Goal: Communication & Community: Answer question/provide support

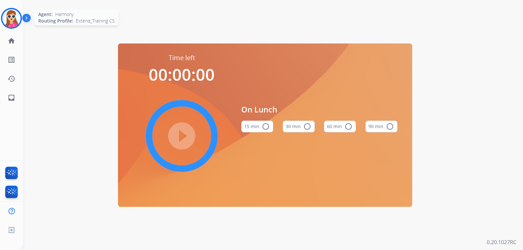
click at [9, 20] on img at bounding box center [11, 18] width 18 height 18
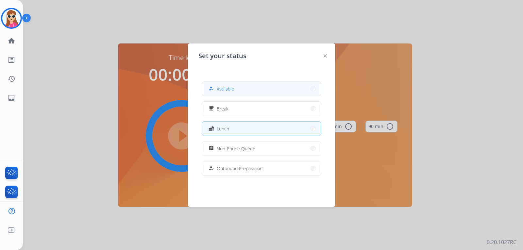
click at [249, 93] on button "how_to_reg Available" at bounding box center [261, 89] width 119 height 14
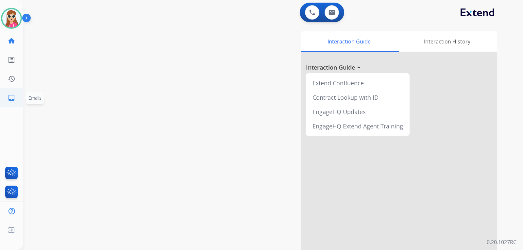
click at [9, 100] on mat-icon "inbox" at bounding box center [12, 98] width 8 height 8
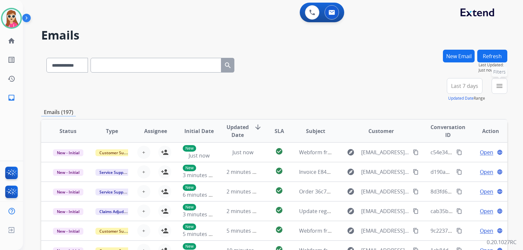
click at [505, 82] on button "menu Filters" at bounding box center [500, 86] width 16 height 16
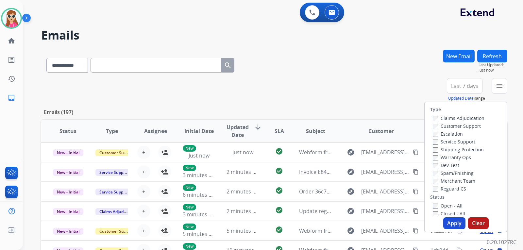
click at [464, 124] on label "Customer Support" at bounding box center [457, 126] width 48 height 6
click at [459, 146] on div "Shipping Protection" at bounding box center [459, 150] width 52 height 8
click at [446, 149] on label "Shipping Protection" at bounding box center [458, 149] width 51 height 6
click at [436, 189] on label "Reguard CS" at bounding box center [449, 189] width 33 height 6
click at [434, 207] on label "Open - All" at bounding box center [448, 206] width 30 height 6
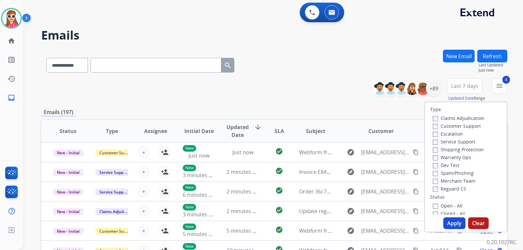
click at [453, 224] on button "Apply" at bounding box center [454, 223] width 22 height 12
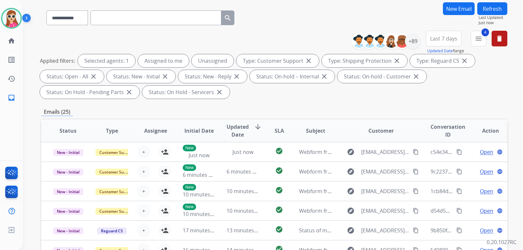
scroll to position [33, 0]
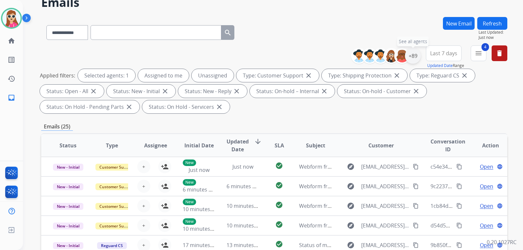
click at [411, 57] on div "+89" at bounding box center [413, 56] width 16 height 16
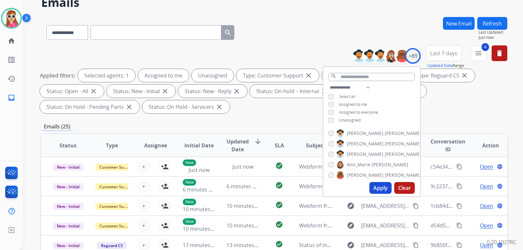
click at [343, 118] on span "Unassigned" at bounding box center [350, 120] width 22 height 6
drag, startPoint x: 385, startPoint y: 187, endPoint x: 387, endPoint y: 183, distance: 4.3
click at [386, 184] on button "Apply" at bounding box center [380, 188] width 22 height 12
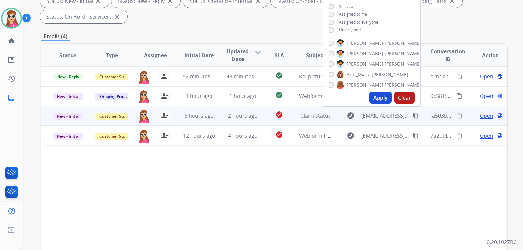
scroll to position [71, 0]
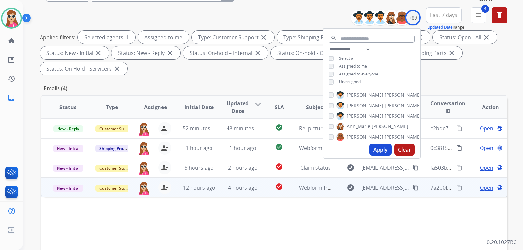
click at [261, 189] on td "check_circle" at bounding box center [274, 188] width 29 height 20
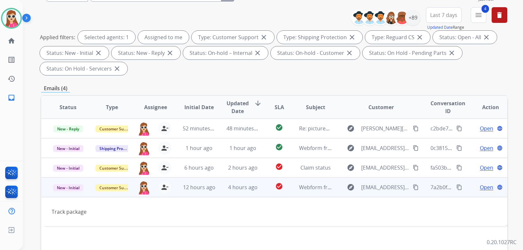
click at [407, 187] on div "explore sfreese30@gmail.com content_copy" at bounding box center [381, 187] width 77 height 10
click at [412, 184] on button "content_copy" at bounding box center [416, 188] width 8 height 8
click at [164, 185] on mat-icon "person_remove" at bounding box center [165, 188] width 8 height 8
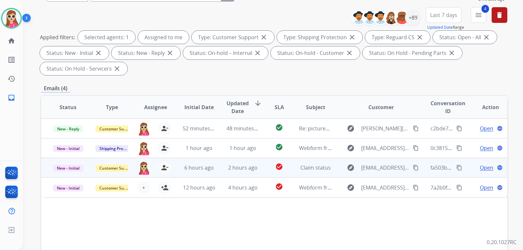
click at [329, 175] on td "Claim status" at bounding box center [311, 168] width 44 height 20
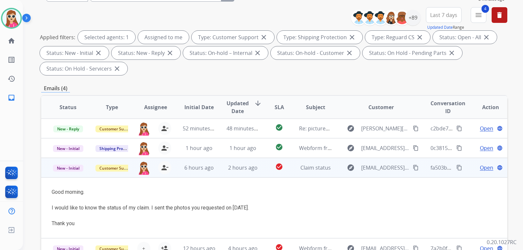
click at [413, 165] on mat-icon "content_copy" at bounding box center [416, 168] width 6 height 6
click at [413, 167] on mat-icon "content_copy" at bounding box center [416, 168] width 6 height 6
click at [480, 168] on span "Open" at bounding box center [486, 168] width 13 height 8
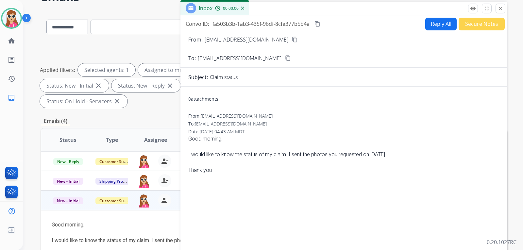
scroll to position [0, 0]
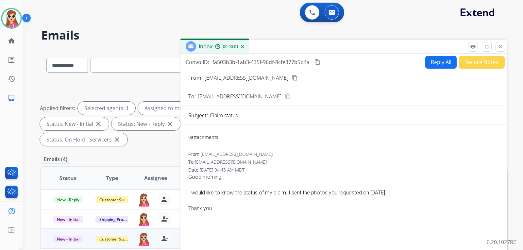
click at [440, 63] on button "Reply All" at bounding box center [440, 62] width 31 height 13
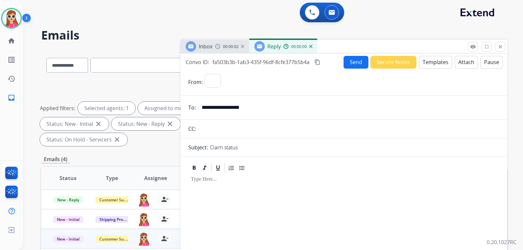
select select "**********"
click at [438, 62] on button "Templates" at bounding box center [435, 62] width 33 height 13
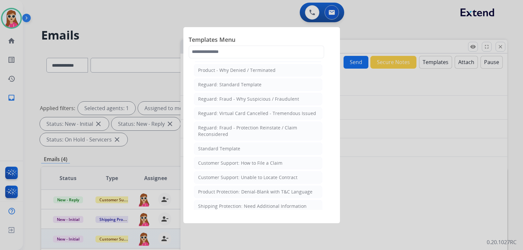
scroll to position [98, 0]
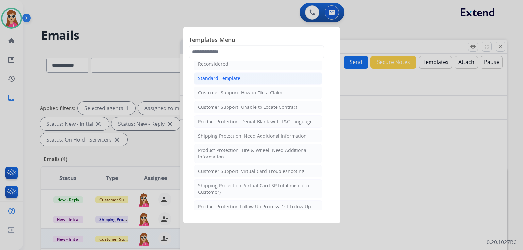
click at [205, 76] on div "Standard Template" at bounding box center [219, 78] width 42 height 7
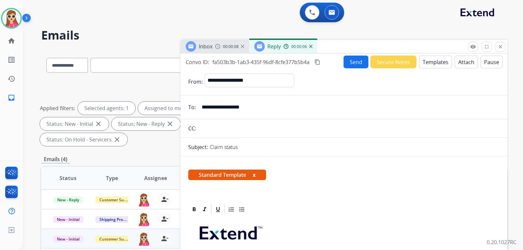
drag, startPoint x: 220, startPoint y: 126, endPoint x: 234, endPoint y: 146, distance: 24.5
drag, startPoint x: 234, startPoint y: 146, endPoint x: 224, endPoint y: 134, distance: 15.8
click at [224, 134] on input "text" at bounding box center [348, 128] width 301 height 13
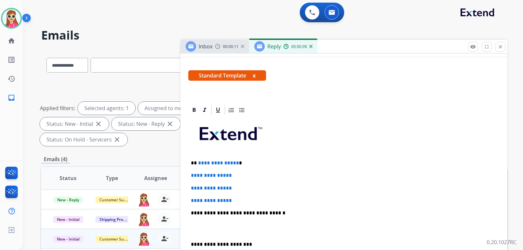
scroll to position [163, 0]
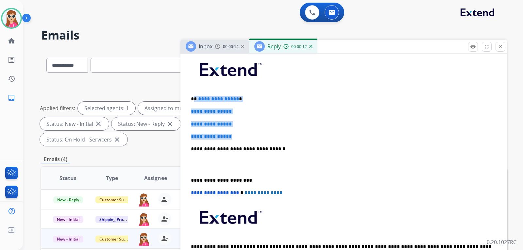
drag, startPoint x: 194, startPoint y: 99, endPoint x: 250, endPoint y: 135, distance: 67.1
click at [250, 135] on div "**********" at bounding box center [343, 164] width 311 height 225
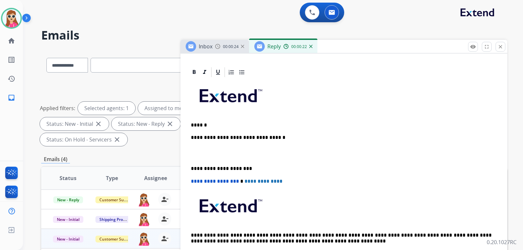
scroll to position [150, 0]
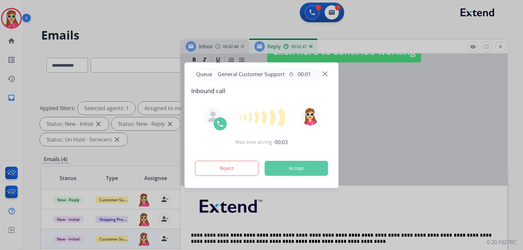
click at [311, 169] on button "Accept" at bounding box center [296, 168] width 63 height 15
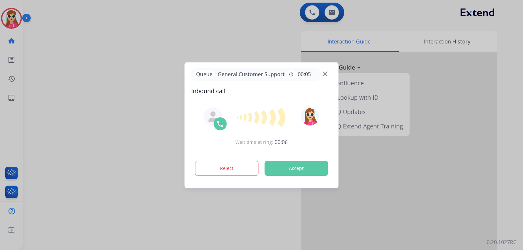
click at [312, 169] on button "Accept" at bounding box center [296, 168] width 63 height 15
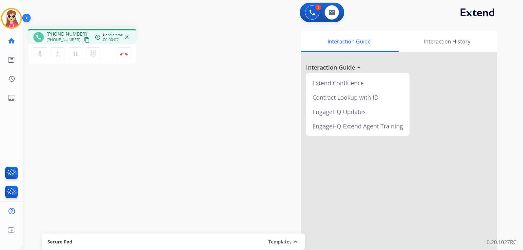
click at [84, 39] on mat-icon "content_copy" at bounding box center [87, 40] width 6 height 6
drag, startPoint x: 2, startPoint y: 79, endPoint x: 4, endPoint y: 85, distance: 5.8
click at [4, 86] on ul "history Interaction Log Interaction Log" at bounding box center [11, 78] width 23 height 19
click at [128, 57] on button "Disconnect" at bounding box center [124, 54] width 14 height 14
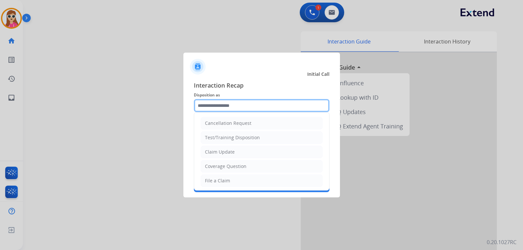
click at [217, 104] on input "text" at bounding box center [262, 105] width 136 height 13
drag, startPoint x: 217, startPoint y: 180, endPoint x: 220, endPoint y: 172, distance: 8.8
click at [217, 180] on div "File a Claim" at bounding box center [217, 181] width 25 height 7
type input "**********"
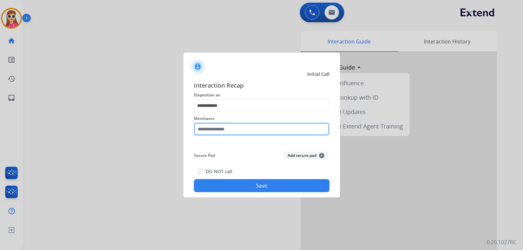
click at [220, 130] on input "text" at bounding box center [262, 129] width 136 height 13
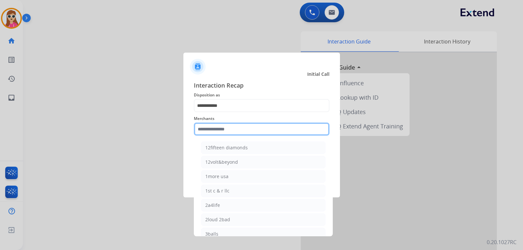
click at [257, 124] on input "text" at bounding box center [262, 129] width 136 height 13
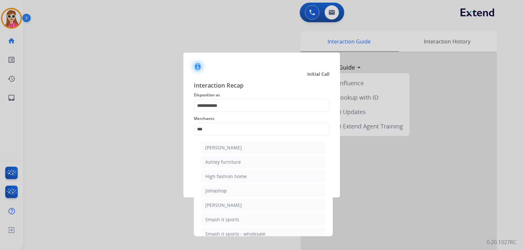
click at [247, 165] on li "Ashley furniture" at bounding box center [263, 162] width 125 height 12
type input "**********"
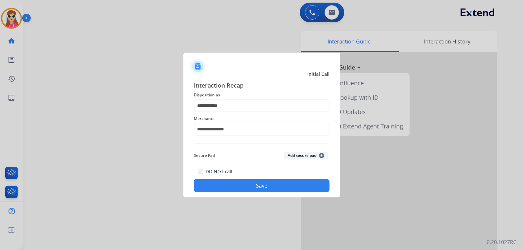
click at [247, 185] on button "Save" at bounding box center [262, 185] width 136 height 13
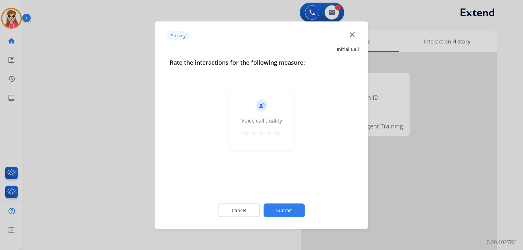
click at [283, 137] on div "record_voice_over Voice call quality star star star star star" at bounding box center [262, 119] width 64 height 62
click at [270, 136] on mat-icon "star" at bounding box center [270, 133] width 8 height 8
click at [279, 133] on mat-icon "star" at bounding box center [277, 133] width 8 height 8
drag, startPoint x: 306, startPoint y: 215, endPoint x: 293, endPoint y: 208, distance: 14.6
click at [305, 214] on div "Cancel Submit" at bounding box center [262, 210] width 184 height 29
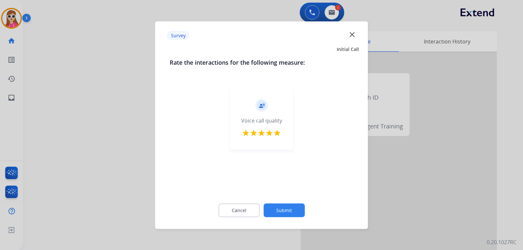
click at [283, 200] on div "Cancel Submit" at bounding box center [262, 210] width 184 height 29
click at [278, 209] on button "Submit" at bounding box center [284, 210] width 41 height 14
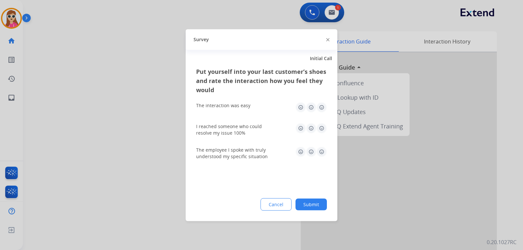
click at [326, 108] on img at bounding box center [322, 107] width 10 height 10
click at [325, 127] on img at bounding box center [322, 128] width 10 height 10
drag, startPoint x: 322, startPoint y: 152, endPoint x: 323, endPoint y: 149, distance: 3.7
click at [323, 152] on img at bounding box center [322, 151] width 10 height 10
click at [308, 205] on button "Submit" at bounding box center [311, 204] width 31 height 12
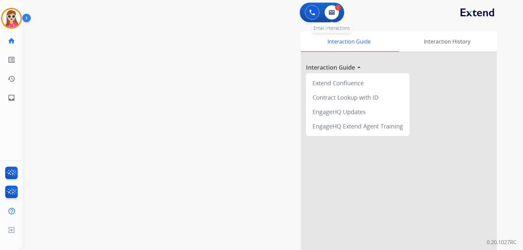
click at [338, 7] on div "1" at bounding box center [338, 8] width 6 height 6
click at [336, 13] on button at bounding box center [332, 12] width 14 height 14
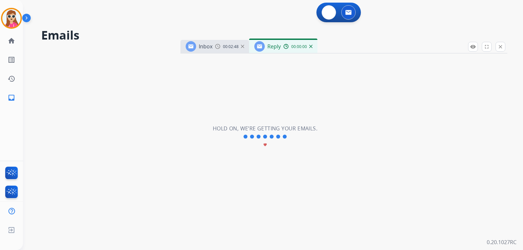
select select "**********"
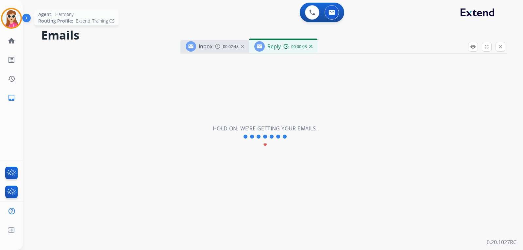
click at [16, 26] on img at bounding box center [11, 18] width 18 height 18
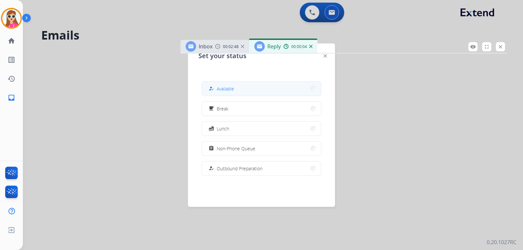
click at [222, 95] on div "how_to_reg Available free_breakfast Break fastfood Lunch assignment Non-Phone Q…" at bounding box center [261, 128] width 126 height 105
click at [222, 91] on span "Available" at bounding box center [225, 88] width 17 height 7
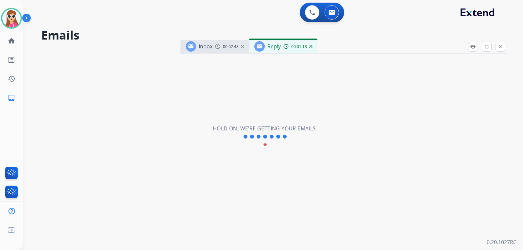
drag, startPoint x: 321, startPoint y: 116, endPoint x: 300, endPoint y: 81, distance: 40.3
click at [301, 82] on div "**********" at bounding box center [265, 137] width 485 height 227
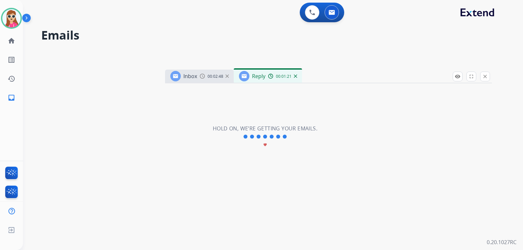
drag, startPoint x: 365, startPoint y: 76, endPoint x: 314, endPoint y: 45, distance: 60.2
click at [318, 70] on div "Inbox 00:02:48 Reply 00:01:21" at bounding box center [328, 77] width 327 height 14
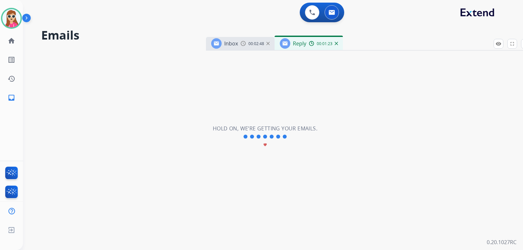
drag, startPoint x: 311, startPoint y: 46, endPoint x: 394, endPoint y: 38, distance: 84.1
click at [396, 38] on div "Inbox 00:02:48 Reply 00:01:23" at bounding box center [369, 44] width 327 height 14
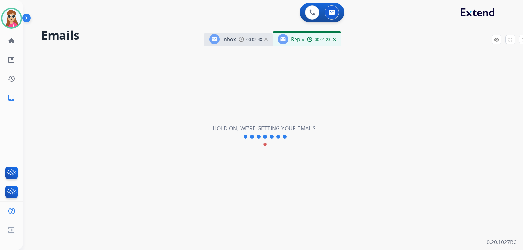
drag, startPoint x: 239, startPoint y: 130, endPoint x: 246, endPoint y: 128, distance: 7.0
click at [240, 130] on h2 "Hold on, we’re getting your emails." at bounding box center [265, 129] width 105 height 8
click at [312, 81] on div "**********" at bounding box center [265, 137] width 485 height 227
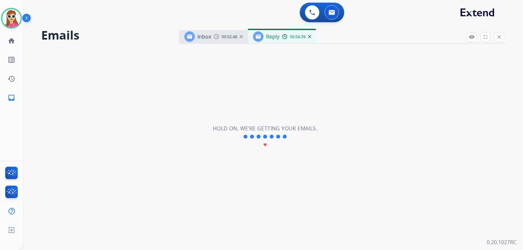
drag, startPoint x: 375, startPoint y: 40, endPoint x: 350, endPoint y: 37, distance: 25.0
click at [350, 37] on div "Inbox 00:02:48 Reply 00:04:39" at bounding box center [342, 37] width 327 height 14
click at [335, 67] on div "**********" at bounding box center [265, 137] width 485 height 227
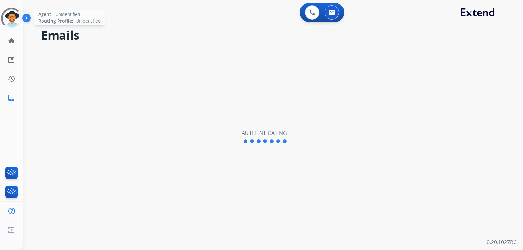
click at [12, 16] on div at bounding box center [12, 19] width 24 height 24
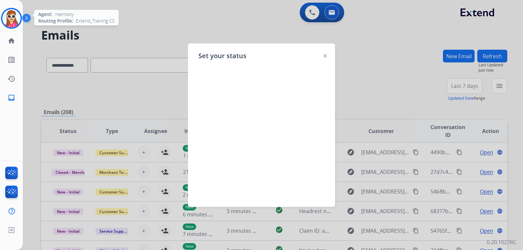
click at [325, 56] on img at bounding box center [325, 55] width 3 height 3
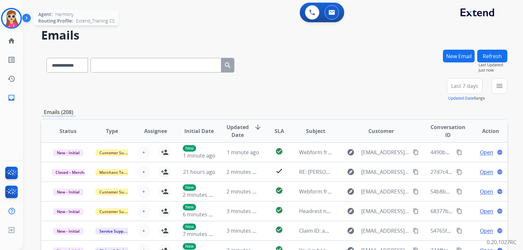
click at [1, 25] on div "Agent: Harmony Routing Profile: Extend_Training CS" at bounding box center [11, 18] width 21 height 21
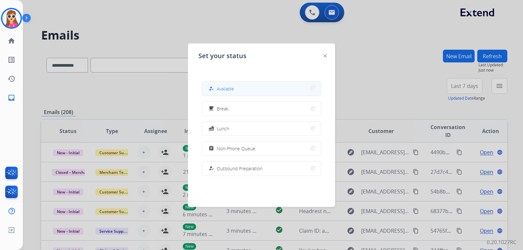
click at [253, 90] on button "how_to_reg Available" at bounding box center [261, 89] width 119 height 14
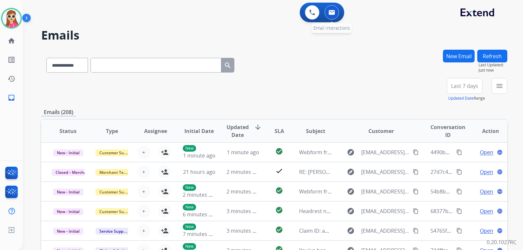
click at [335, 12] on button at bounding box center [332, 12] width 14 height 14
click at [336, 19] on div "0 Email Interactions" at bounding box center [332, 12] width 20 height 14
drag, startPoint x: 505, startPoint y: 86, endPoint x: 500, endPoint y: 88, distance: 5.6
click at [501, 87] on button "menu Filters" at bounding box center [500, 86] width 16 height 16
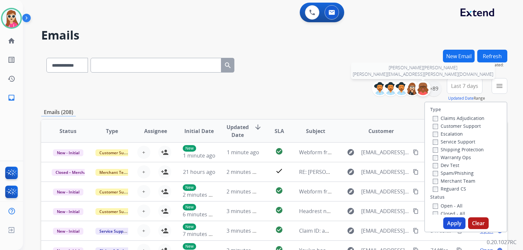
click at [425, 88] on img at bounding box center [423, 88] width 13 height 13
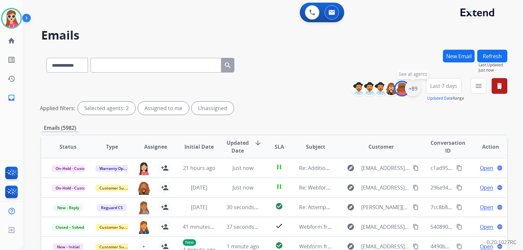
click at [416, 91] on div "+89" at bounding box center [413, 89] width 16 height 16
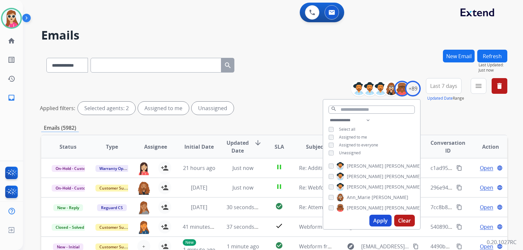
click at [350, 150] on span "Unassigned" at bounding box center [350, 153] width 22 height 6
click at [385, 205] on span "[PERSON_NAME]" at bounding box center [403, 208] width 37 height 7
click at [383, 225] on button "Apply" at bounding box center [380, 221] width 22 height 12
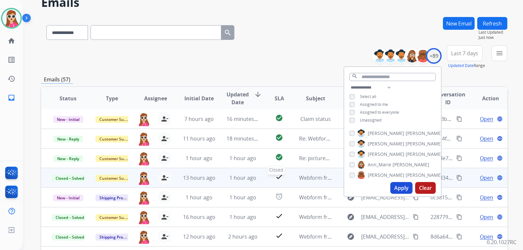
scroll to position [122, 0]
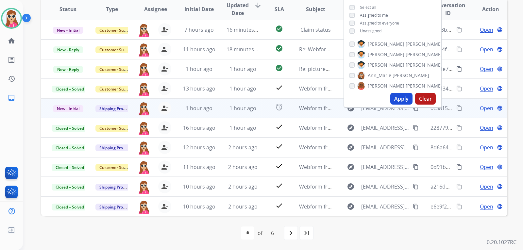
click at [263, 105] on td "alarm" at bounding box center [274, 108] width 29 height 20
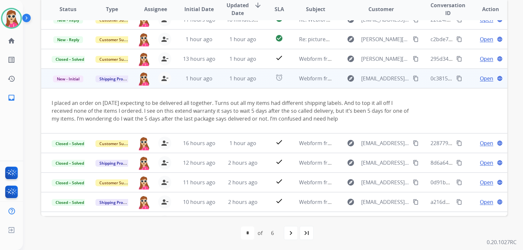
scroll to position [46, 0]
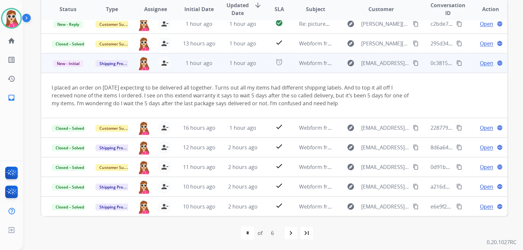
click at [480, 64] on span "Open" at bounding box center [486, 63] width 13 height 8
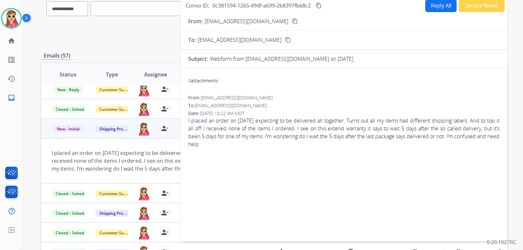
scroll to position [24, 0]
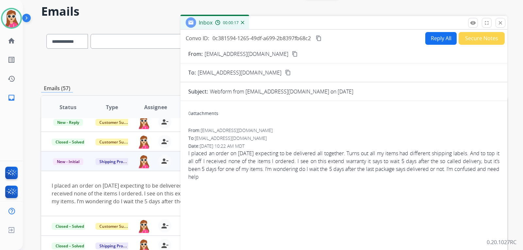
click at [292, 56] on mat-icon "content_copy" at bounding box center [295, 54] width 6 height 6
click at [432, 39] on button "Reply All" at bounding box center [440, 38] width 31 height 13
select select "**********"
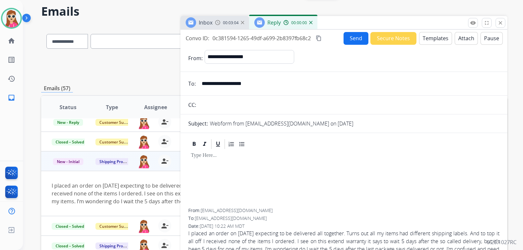
click at [438, 38] on button "Templates" at bounding box center [435, 38] width 33 height 13
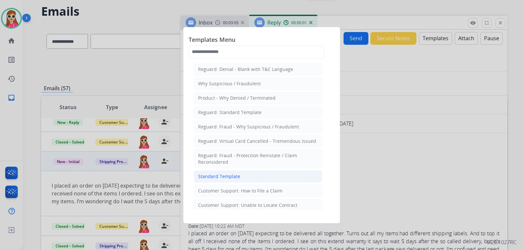
click at [235, 175] on div "Standard Template" at bounding box center [219, 176] width 42 height 7
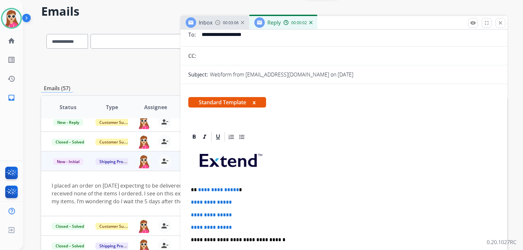
scroll to position [98, 0]
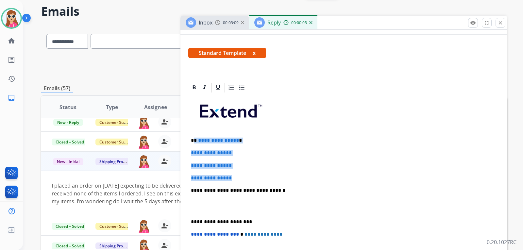
drag, startPoint x: 194, startPoint y: 140, endPoint x: 245, endPoint y: 176, distance: 62.2
click at [245, 176] on div "**********" at bounding box center [343, 206] width 311 height 225
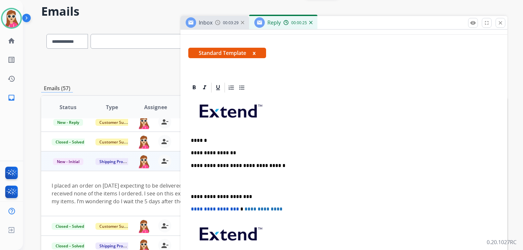
click at [207, 154] on p "**********" at bounding box center [341, 153] width 301 height 6
click at [189, 153] on div "**********" at bounding box center [343, 194] width 311 height 200
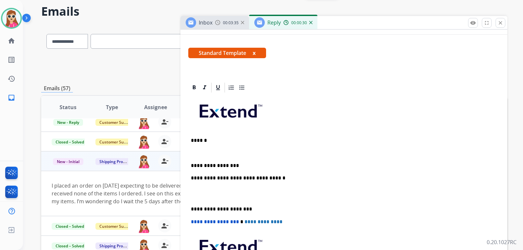
click at [193, 151] on p at bounding box center [341, 153] width 301 height 6
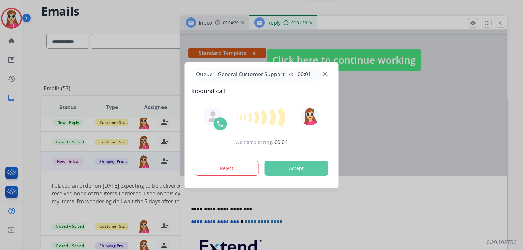
click at [308, 164] on button "Accept" at bounding box center [296, 168] width 63 height 15
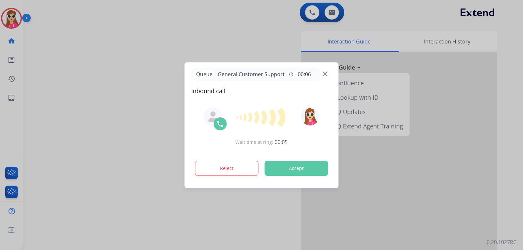
click at [308, 166] on button "Accept" at bounding box center [296, 168] width 63 height 15
click at [305, 171] on button "Accept" at bounding box center [296, 168] width 63 height 15
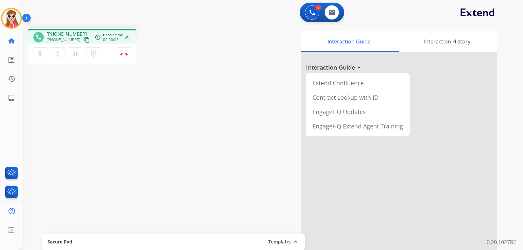
click at [84, 40] on mat-icon "content_copy" at bounding box center [87, 40] width 6 height 6
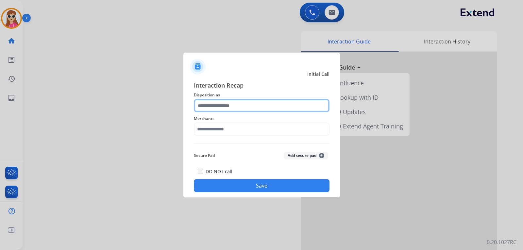
click at [286, 103] on input "text" at bounding box center [262, 105] width 136 height 13
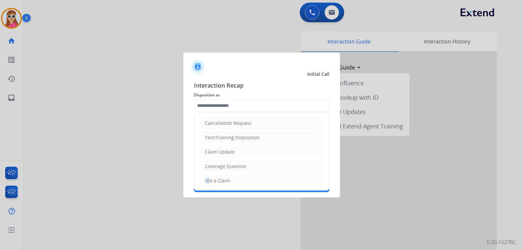
click at [206, 179] on div "File a Claim" at bounding box center [217, 181] width 25 height 7
type input "**********"
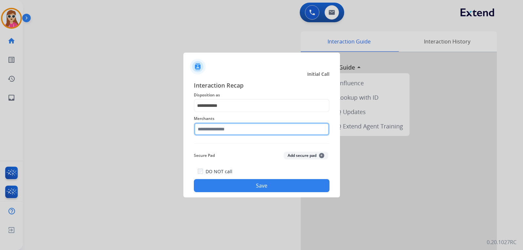
click at [240, 124] on input "text" at bounding box center [262, 129] width 136 height 13
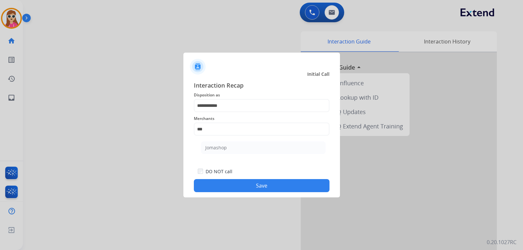
drag, startPoint x: 222, startPoint y: 150, endPoint x: 221, endPoint y: 158, distance: 7.9
click at [222, 149] on div "Jomashop" at bounding box center [216, 148] width 22 height 7
type input "********"
click at [249, 182] on button "Save" at bounding box center [262, 185] width 136 height 13
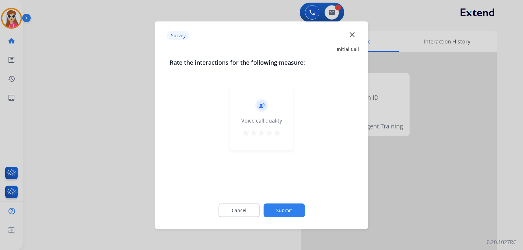
drag, startPoint x: 285, startPoint y: 135, endPoint x: 280, endPoint y: 130, distance: 6.7
click at [284, 134] on div "record_voice_over Voice call quality star star star star star" at bounding box center [262, 119] width 64 height 62
click at [278, 130] on mat-icon "star" at bounding box center [277, 133] width 8 height 8
click at [282, 132] on div "record_voice_over Voice call quality star star star star star" at bounding box center [262, 119] width 64 height 62
click at [287, 212] on button "Submit" at bounding box center [284, 210] width 41 height 14
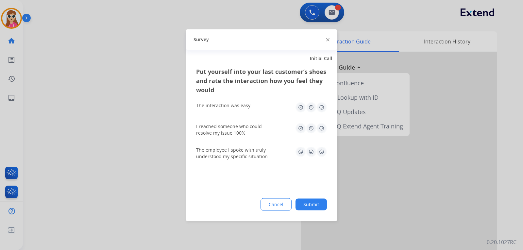
click at [326, 150] on img at bounding box center [322, 151] width 10 height 10
drag, startPoint x: 321, startPoint y: 126, endPoint x: 326, endPoint y: 123, distance: 4.8
click at [322, 126] on img at bounding box center [322, 128] width 10 height 10
click at [322, 109] on img at bounding box center [322, 107] width 10 height 10
click at [309, 203] on button "Submit" at bounding box center [311, 204] width 31 height 12
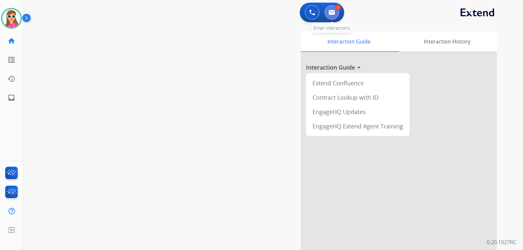
click at [330, 14] on img at bounding box center [332, 12] width 7 height 5
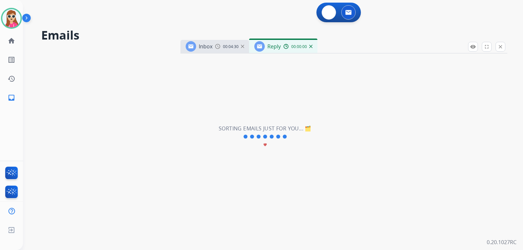
select select "**********"
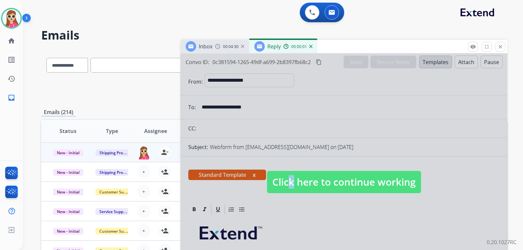
click at [284, 188] on span "Click here to continue working" at bounding box center [344, 182] width 154 height 22
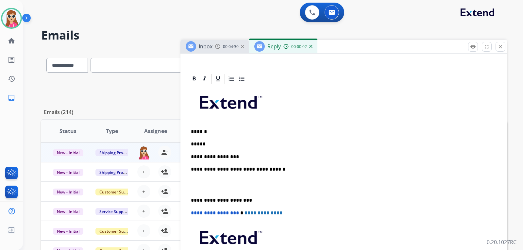
scroll to position [160, 0]
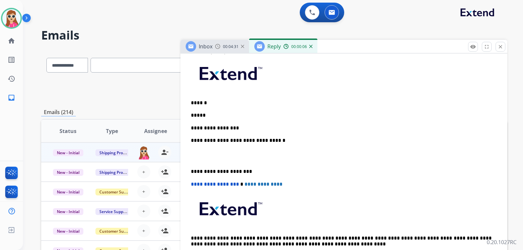
click at [222, 112] on div "**********" at bounding box center [343, 162] width 311 height 213
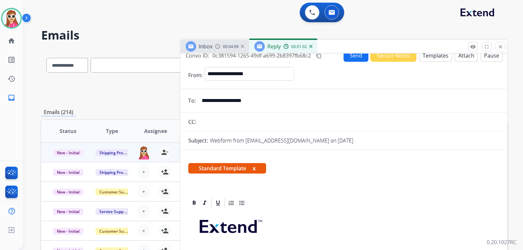
scroll to position [0, 0]
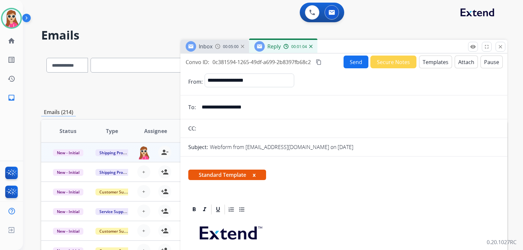
click at [352, 64] on button "Send" at bounding box center [356, 62] width 25 height 13
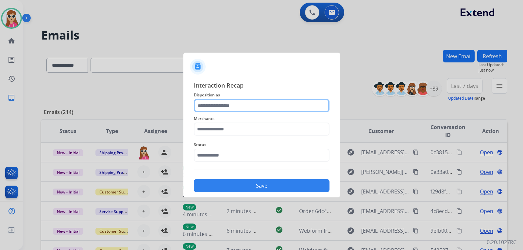
click at [232, 109] on input "text" at bounding box center [262, 105] width 136 height 13
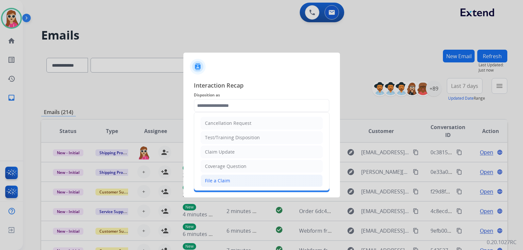
click at [217, 177] on li "File a Claim" at bounding box center [262, 181] width 122 height 12
type input "**********"
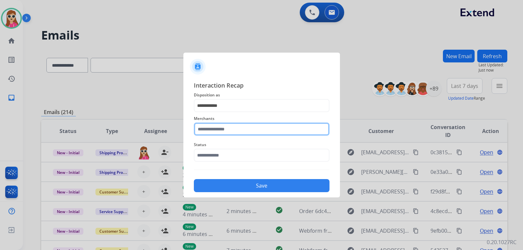
click at [231, 132] on input "text" at bounding box center [262, 129] width 136 height 13
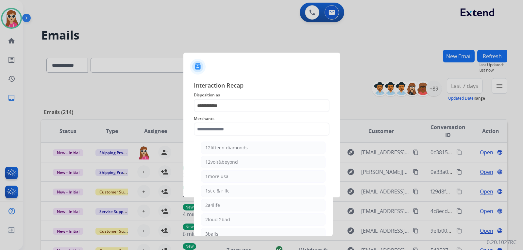
click at [225, 122] on span "Merchants" at bounding box center [262, 119] width 136 height 8
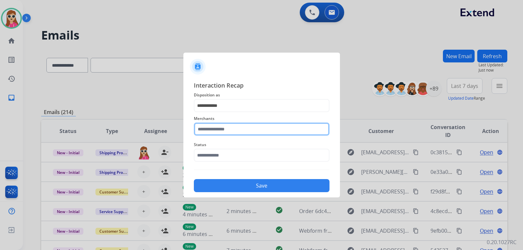
click at [217, 129] on input "text" at bounding box center [262, 129] width 136 height 13
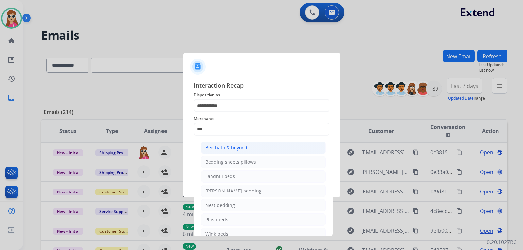
click at [257, 146] on li "Bed bath & beyond" at bounding box center [263, 148] width 125 height 12
type input "**********"
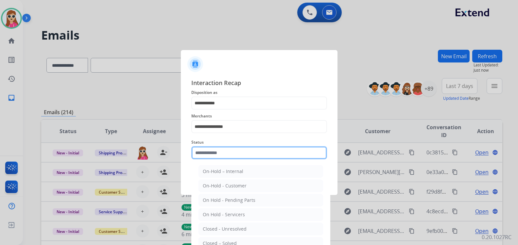
drag, startPoint x: 251, startPoint y: 156, endPoint x: 237, endPoint y: 156, distance: 14.4
click at [250, 158] on input "text" at bounding box center [259, 152] width 136 height 13
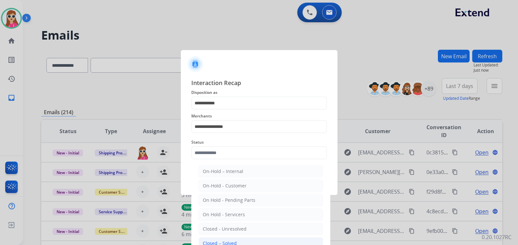
click at [232, 239] on li "Closed – Solved" at bounding box center [260, 243] width 125 height 12
type input "**********"
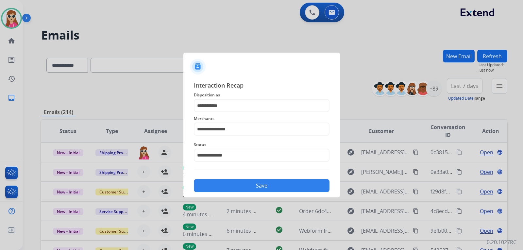
click at [225, 183] on button "Save" at bounding box center [262, 185] width 136 height 13
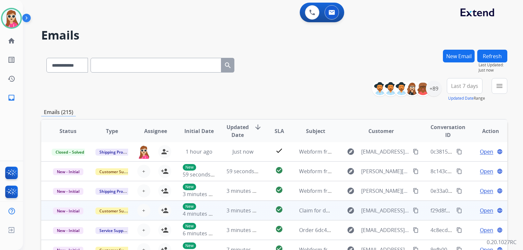
scroll to position [122, 0]
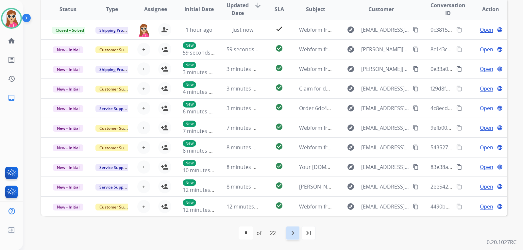
click at [299, 236] on div "navigate_next" at bounding box center [293, 233] width 14 height 14
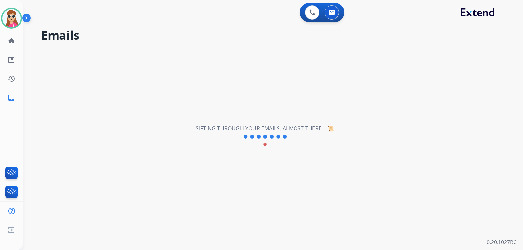
scroll to position [0, 0]
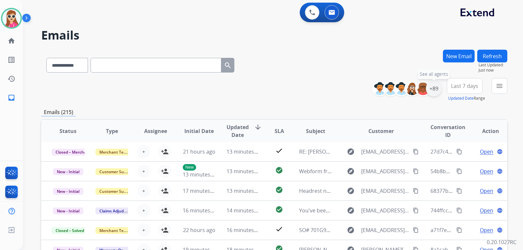
click at [435, 93] on div "+89" at bounding box center [434, 89] width 16 height 16
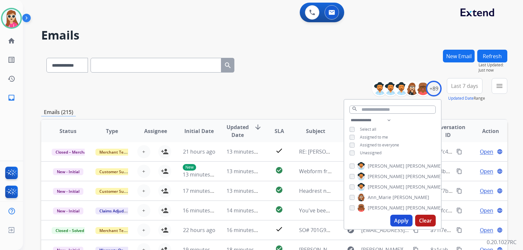
click at [366, 154] on span "Unassigned" at bounding box center [371, 153] width 22 height 6
click at [393, 221] on button "Apply" at bounding box center [401, 221] width 22 height 12
select select "*"
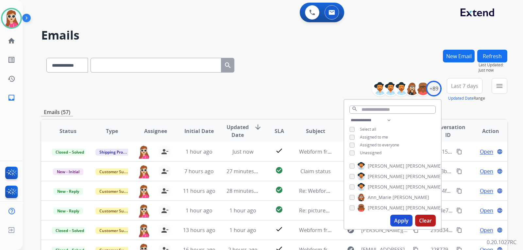
click at [304, 87] on div "**********" at bounding box center [274, 90] width 466 height 24
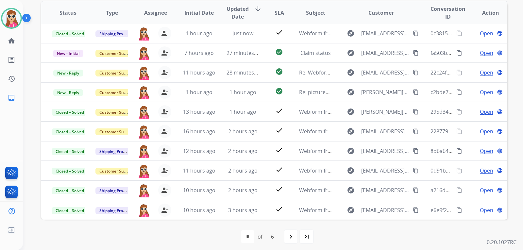
scroll to position [122, 0]
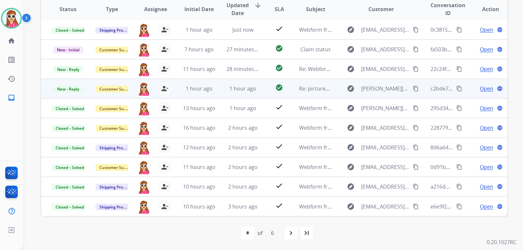
click at [290, 86] on td "Re: pictures needed" at bounding box center [311, 89] width 44 height 20
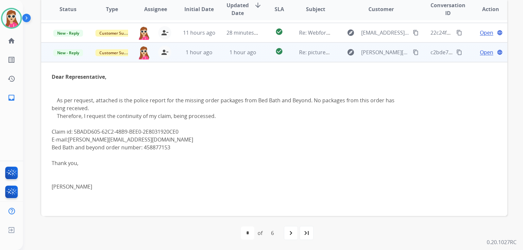
scroll to position [26, 0]
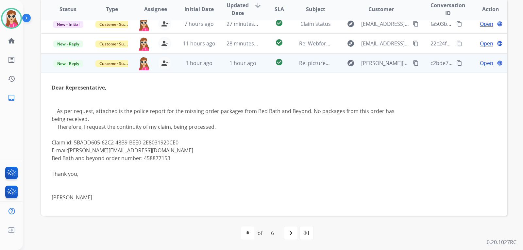
click at [480, 63] on span "Open" at bounding box center [486, 63] width 13 height 8
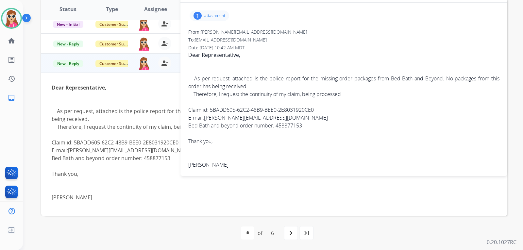
scroll to position [24, 0]
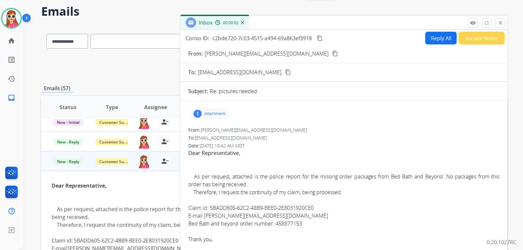
click at [438, 37] on button "Reply All" at bounding box center [440, 38] width 31 height 13
select select "**********"
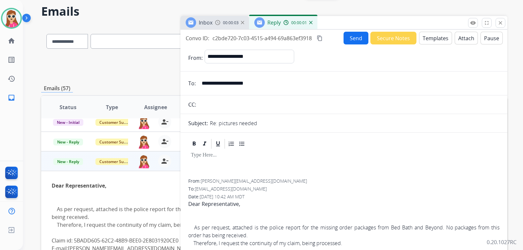
click at [444, 40] on button "Templates" at bounding box center [435, 38] width 33 height 13
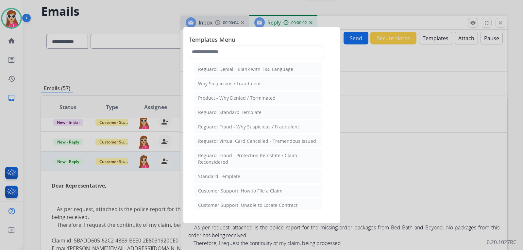
click at [197, 175] on li "Standard Template" at bounding box center [258, 176] width 129 height 12
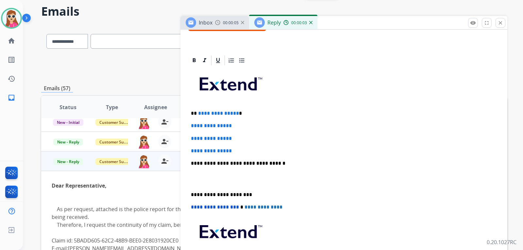
scroll to position [131, 0]
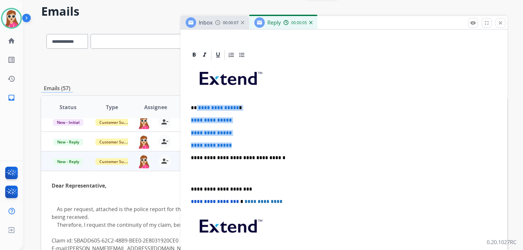
drag, startPoint x: 196, startPoint y: 110, endPoint x: 241, endPoint y: 147, distance: 58.3
click at [241, 147] on div "**********" at bounding box center [343, 173] width 311 height 225
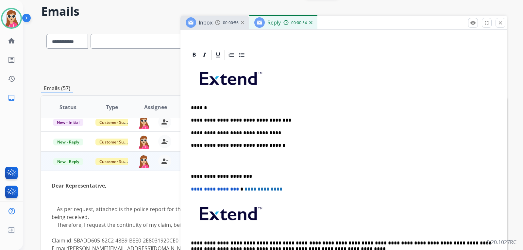
click at [255, 134] on p "**********" at bounding box center [341, 133] width 301 height 6
click at [280, 130] on p "**********" at bounding box center [341, 133] width 301 height 6
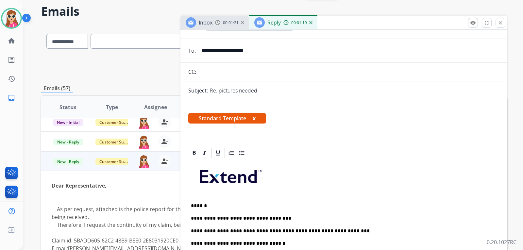
scroll to position [0, 0]
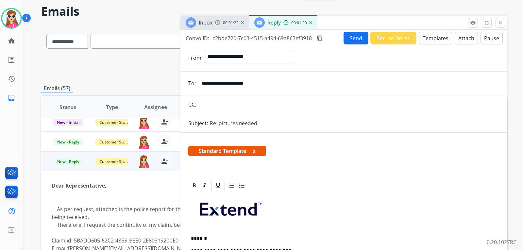
click at [355, 36] on button "Send" at bounding box center [356, 38] width 25 height 13
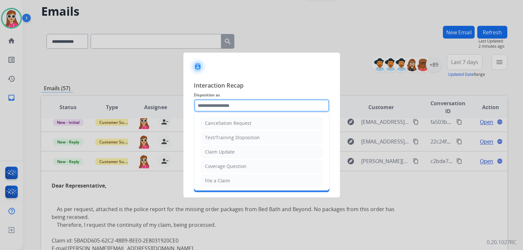
click at [238, 108] on input "text" at bounding box center [262, 105] width 136 height 13
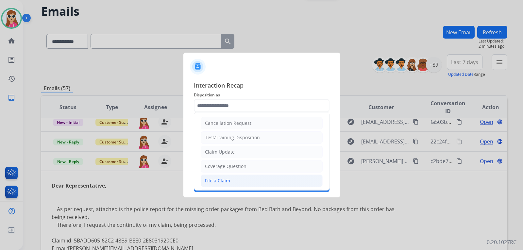
click at [239, 181] on li "File a Claim" at bounding box center [262, 181] width 122 height 12
type input "**********"
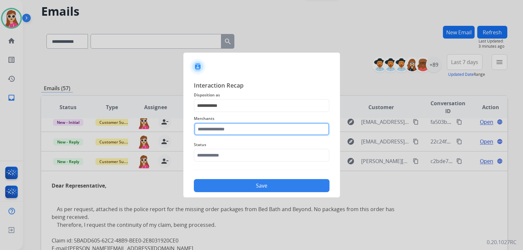
click at [233, 131] on input "text" at bounding box center [262, 129] width 136 height 13
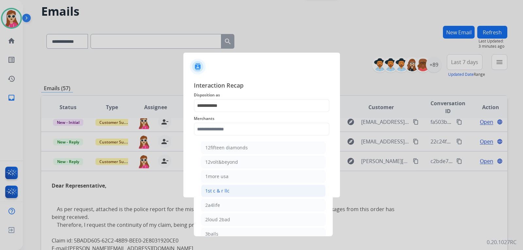
click at [224, 190] on div "1st c & r llc" at bounding box center [217, 191] width 24 height 7
type input "**********"
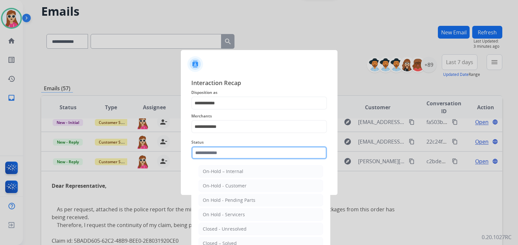
click at [241, 153] on input "text" at bounding box center [259, 152] width 136 height 13
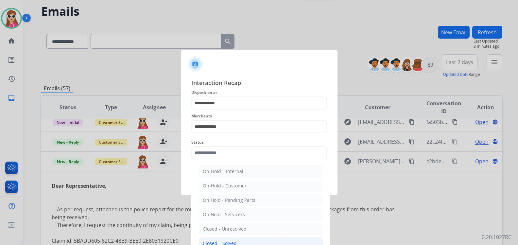
click at [235, 240] on li "Closed – Solved" at bounding box center [260, 243] width 125 height 12
type input "**********"
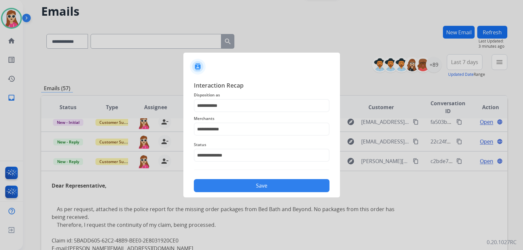
click at [260, 185] on button "Save" at bounding box center [262, 185] width 136 height 13
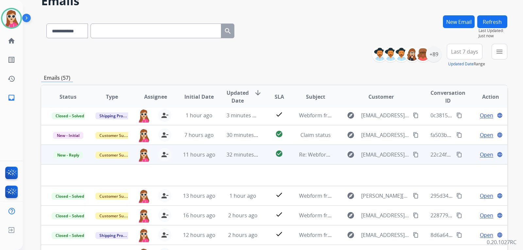
scroll to position [65, 0]
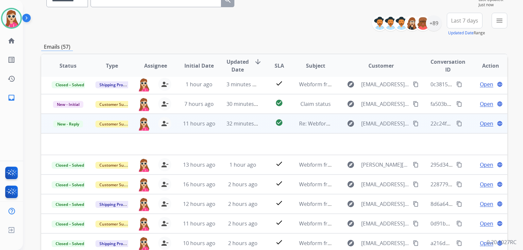
click at [413, 124] on mat-icon "content_copy" at bounding box center [416, 124] width 6 height 6
click at [271, 129] on td "check_circle" at bounding box center [274, 124] width 29 height 20
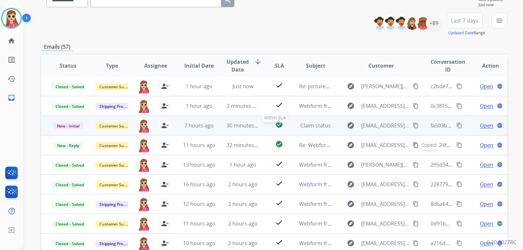
scroll to position [1, 0]
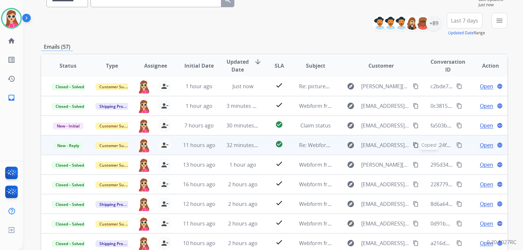
click at [270, 147] on div "check_circle" at bounding box center [279, 145] width 18 height 10
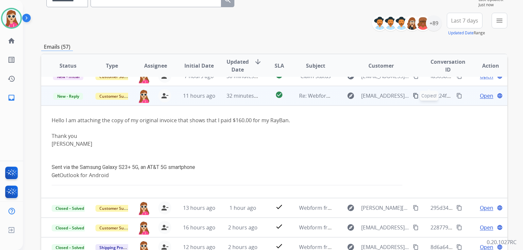
scroll to position [59, 0]
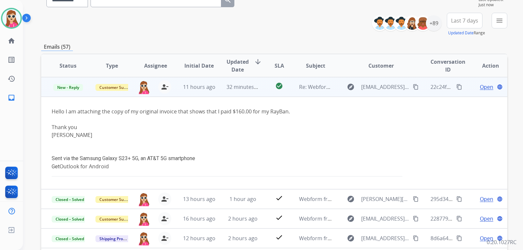
click at [484, 85] on span "Open" at bounding box center [486, 87] width 13 height 8
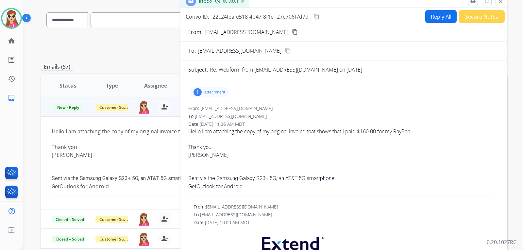
scroll to position [0, 0]
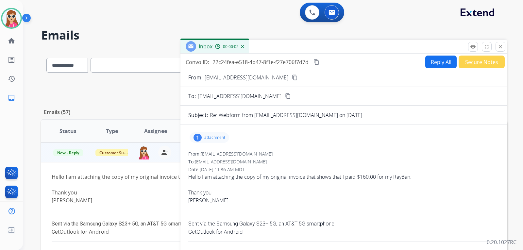
click at [501, 44] on mat-icon "close" at bounding box center [501, 47] width 6 height 6
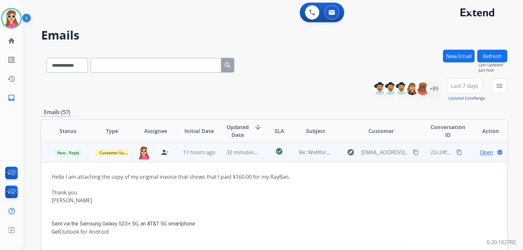
click at [486, 151] on span "Open" at bounding box center [486, 152] width 13 height 8
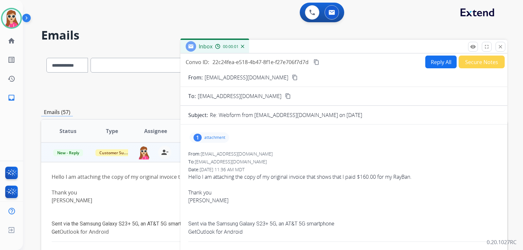
click at [430, 65] on button "Reply All" at bounding box center [440, 62] width 31 height 13
select select "**********"
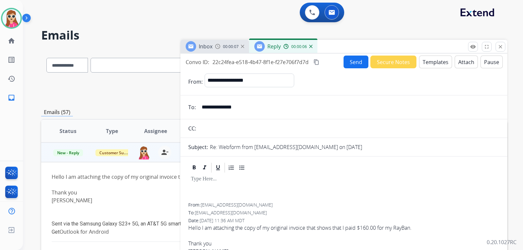
click at [352, 56] on button "Send" at bounding box center [356, 62] width 25 height 13
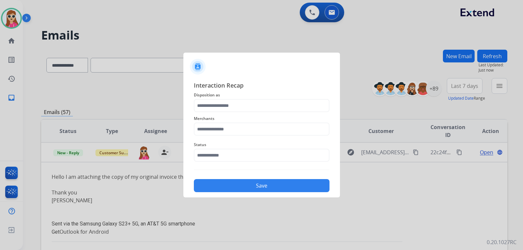
click at [243, 73] on div at bounding box center [261, 64] width 157 height 23
drag, startPoint x: 279, startPoint y: 189, endPoint x: 275, endPoint y: 185, distance: 5.4
click at [276, 187] on button "Save" at bounding box center [262, 185] width 136 height 13
click at [220, 110] on input "text" at bounding box center [262, 105] width 136 height 13
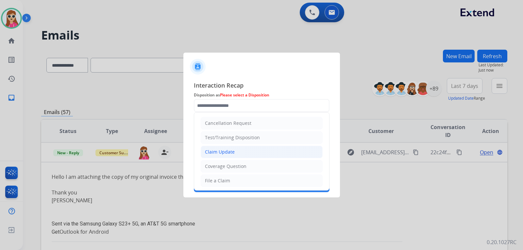
click at [221, 150] on div "Claim Update" at bounding box center [220, 152] width 30 height 7
type input "**********"
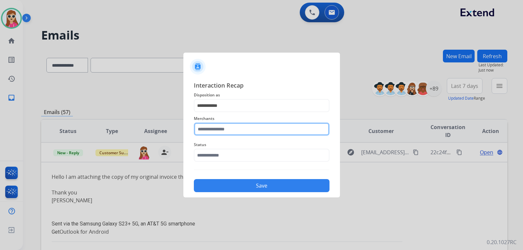
click at [226, 133] on input "text" at bounding box center [262, 129] width 136 height 13
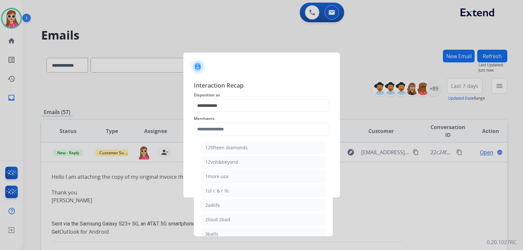
click at [230, 161] on div "12volt&beyond" at bounding box center [221, 162] width 33 height 7
type input "**********"
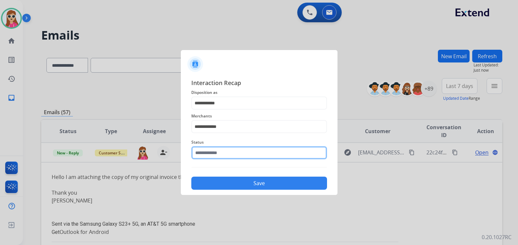
click at [230, 153] on input "text" at bounding box center [259, 152] width 136 height 13
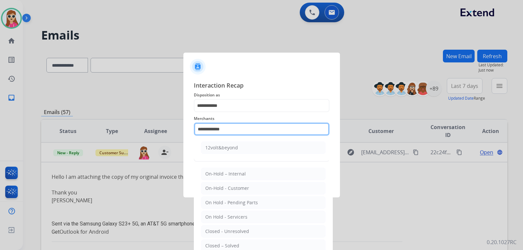
drag, startPoint x: 246, startPoint y: 123, endPoint x: 171, endPoint y: 127, distance: 75.0
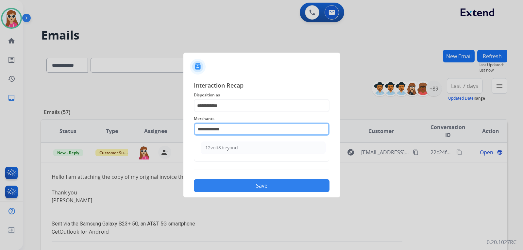
click at [0, 127] on app-contact-recap-modal "**********" at bounding box center [0, 125] width 0 height 250
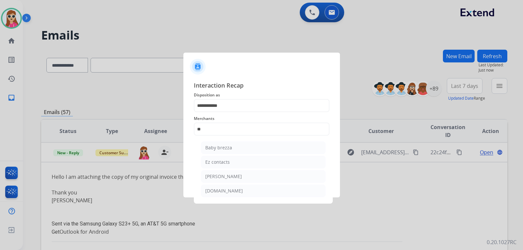
click at [213, 161] on div "Ez contacts" at bounding box center [217, 162] width 25 height 7
type input "**********"
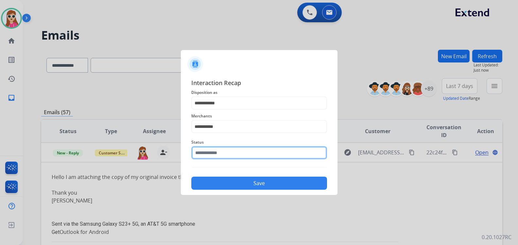
click at [212, 157] on input "text" at bounding box center [259, 152] width 136 height 13
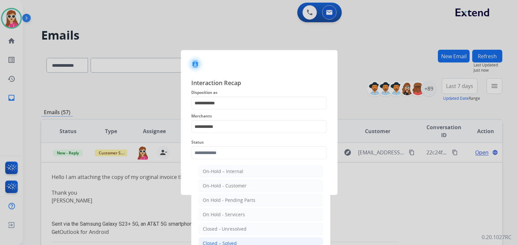
click at [224, 242] on div "Closed – Solved" at bounding box center [220, 243] width 34 height 7
type input "**********"
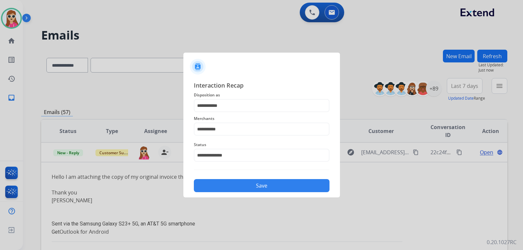
click at [255, 181] on button "Save" at bounding box center [262, 185] width 136 height 13
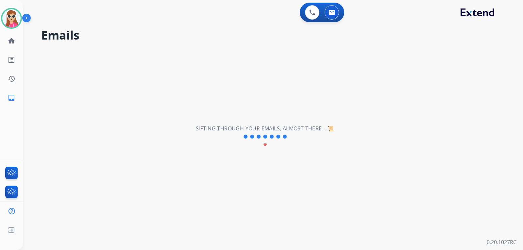
scroll to position [22, 0]
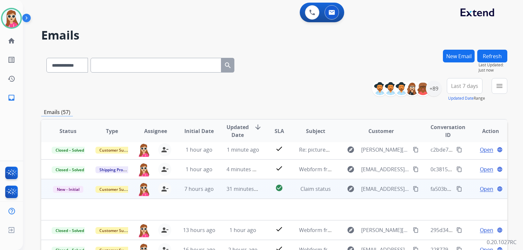
click at [260, 187] on td "check_circle" at bounding box center [274, 189] width 29 height 20
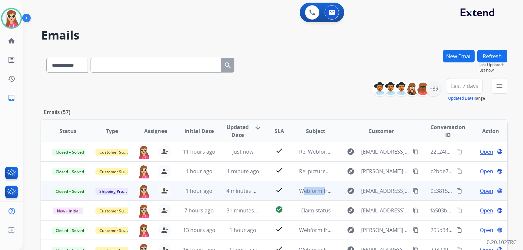
click at [260, 187] on td "check" at bounding box center [274, 191] width 29 height 20
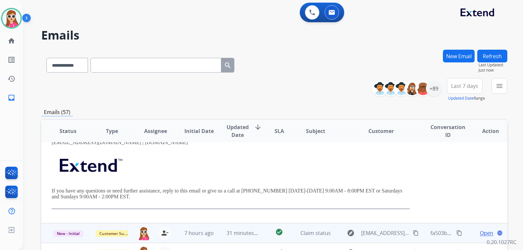
scroll to position [176, 0]
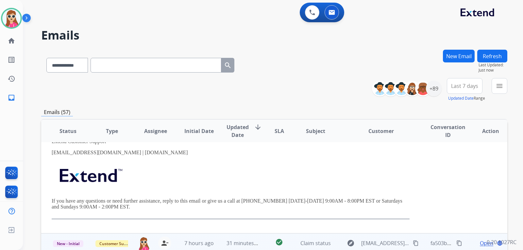
drag, startPoint x: 266, startPoint y: 242, endPoint x: 266, endPoint y: 234, distance: 7.5
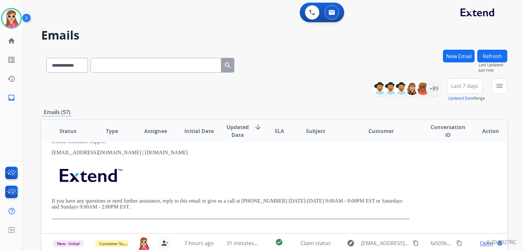
click at [266, 242] on td "check_circle" at bounding box center [274, 243] width 29 height 20
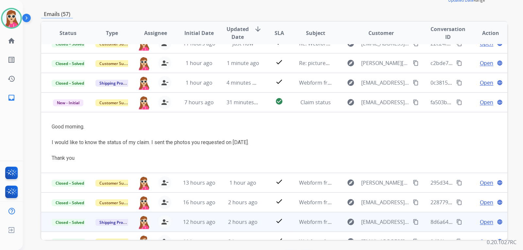
scroll to position [0, 0]
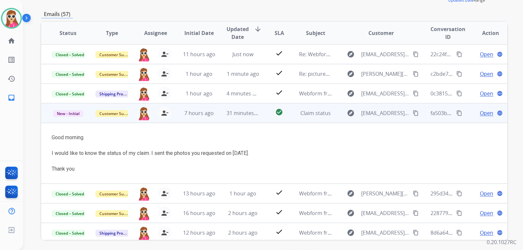
click at [413, 113] on mat-icon "content_copy" at bounding box center [416, 113] width 6 height 6
click at [485, 112] on span "Open" at bounding box center [486, 113] width 13 height 8
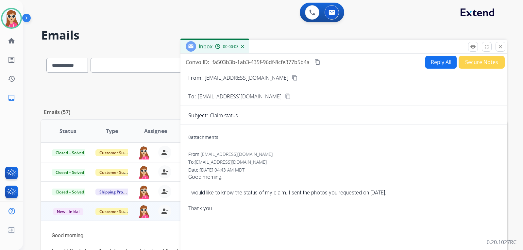
click at [447, 64] on button "Reply All" at bounding box center [440, 62] width 31 height 13
select select "**********"
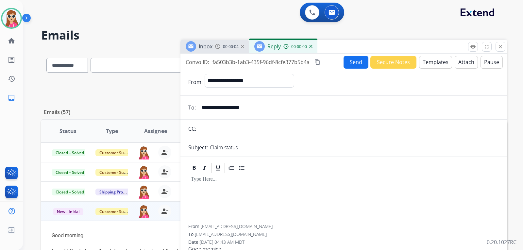
drag, startPoint x: 436, startPoint y: 67, endPoint x: 439, endPoint y: 63, distance: 4.6
click at [439, 63] on button "Templates" at bounding box center [435, 62] width 33 height 13
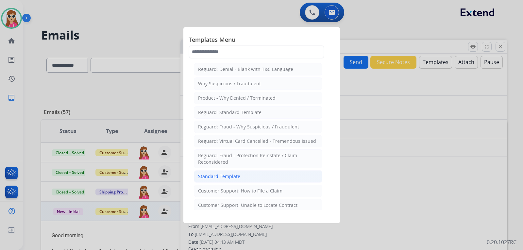
click at [239, 178] on div "Standard Template" at bounding box center [219, 176] width 42 height 7
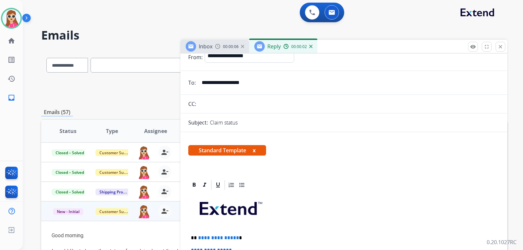
scroll to position [131, 0]
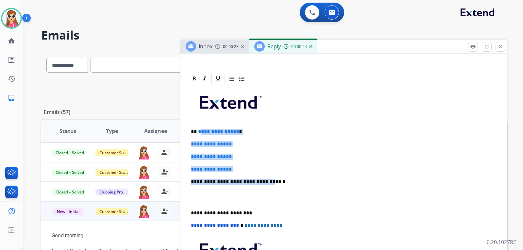
drag, startPoint x: 201, startPoint y: 131, endPoint x: 261, endPoint y: 181, distance: 78.5
click at [261, 181] on div "**********" at bounding box center [343, 197] width 311 height 225
click at [237, 167] on p "**********" at bounding box center [344, 169] width 306 height 6
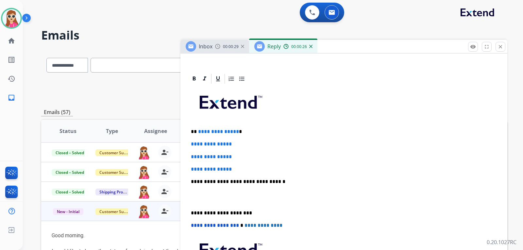
click at [238, 167] on p "**********" at bounding box center [344, 169] width 306 height 6
drag, startPoint x: 238, startPoint y: 167, endPoint x: 197, endPoint y: 130, distance: 54.9
click at [197, 130] on div "**********" at bounding box center [343, 197] width 311 height 225
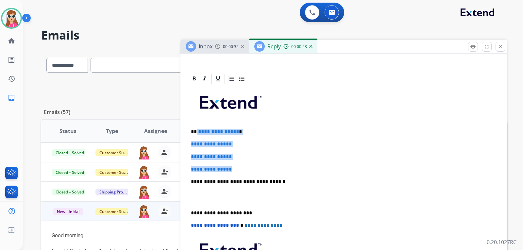
drag, startPoint x: 197, startPoint y: 131, endPoint x: 247, endPoint y: 167, distance: 61.4
click at [247, 167] on div "**********" at bounding box center [343, 197] width 311 height 225
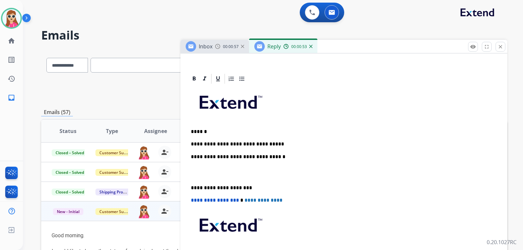
click at [204, 146] on p "**********" at bounding box center [341, 144] width 301 height 6
click at [206, 145] on p "**********" at bounding box center [341, 144] width 301 height 6
click at [276, 146] on p "**********" at bounding box center [341, 144] width 301 height 6
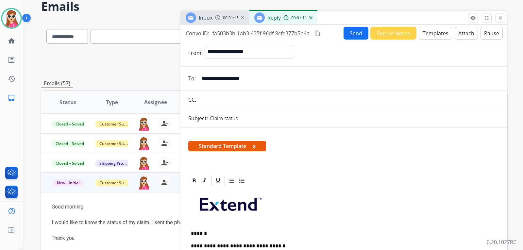
scroll to position [33, 0]
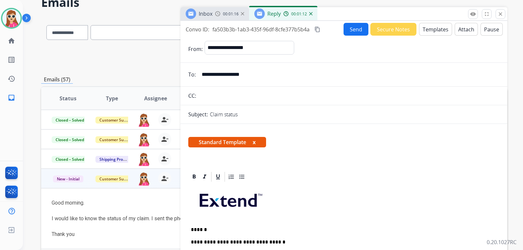
click at [346, 31] on button "Send" at bounding box center [356, 29] width 25 height 13
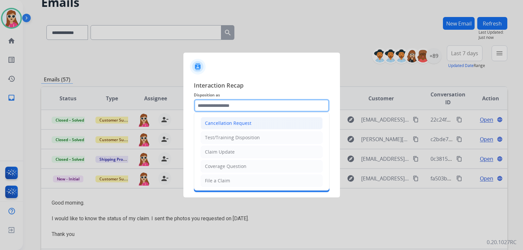
drag, startPoint x: 234, startPoint y: 107, endPoint x: 234, endPoint y: 129, distance: 21.3
click at [234, 112] on input "text" at bounding box center [262, 105] width 136 height 13
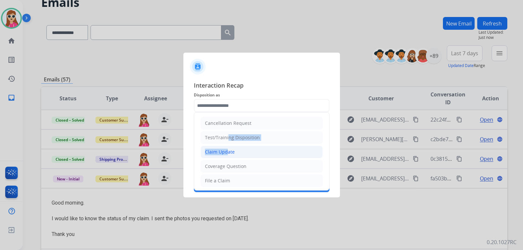
click at [225, 147] on ul "Cancellation Request Test/Training Disposition Claim Update Coverage Question F…" at bounding box center [261, 202] width 135 height 180
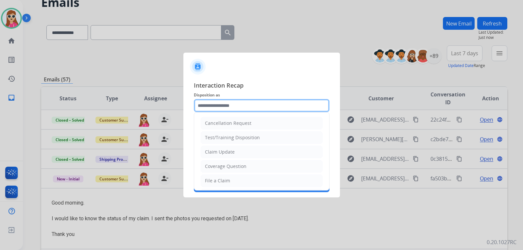
click at [239, 110] on input "text" at bounding box center [262, 105] width 136 height 13
drag, startPoint x: 219, startPoint y: 150, endPoint x: 224, endPoint y: 146, distance: 5.8
click at [221, 150] on div "Claim Update" at bounding box center [220, 152] width 30 height 7
type input "**********"
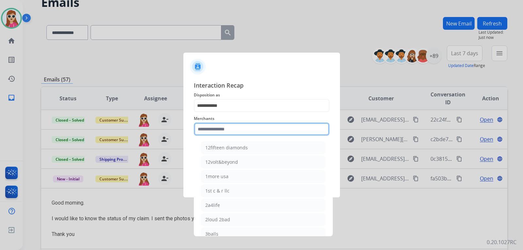
click at [227, 128] on input "text" at bounding box center [262, 129] width 136 height 13
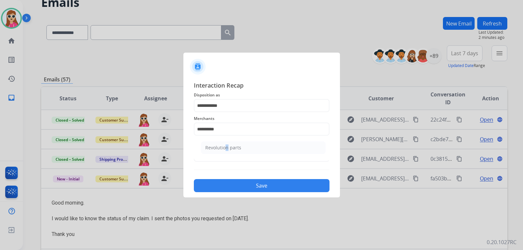
click at [225, 150] on div "Revolution parts" at bounding box center [223, 148] width 36 height 7
type input "**********"
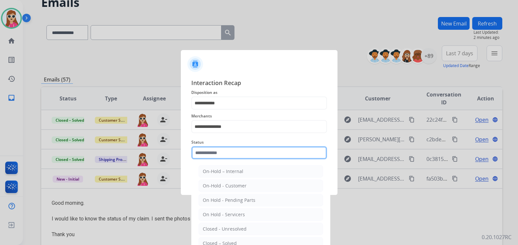
drag, startPoint x: 224, startPoint y: 154, endPoint x: 210, endPoint y: 159, distance: 14.4
click at [224, 154] on input "text" at bounding box center [259, 152] width 136 height 13
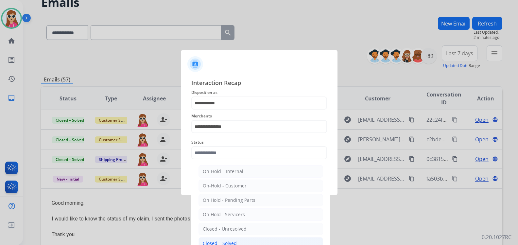
click at [229, 238] on li "Closed – Solved" at bounding box center [260, 243] width 125 height 12
type input "**********"
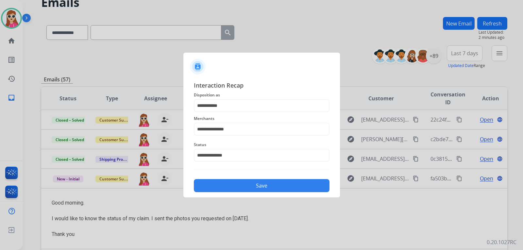
click at [237, 189] on button "Save" at bounding box center [262, 185] width 136 height 13
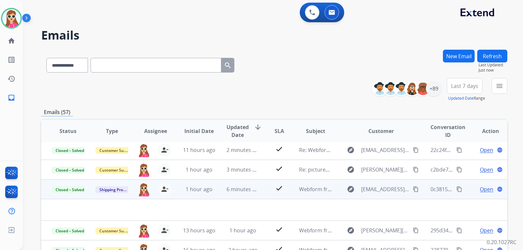
scroll to position [22, 0]
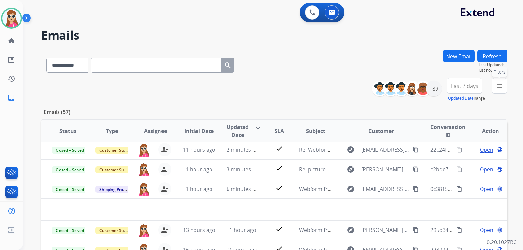
click at [500, 84] on mat-icon "menu" at bounding box center [500, 86] width 8 height 8
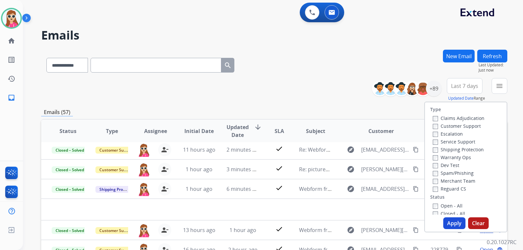
click at [471, 127] on label "Customer Support" at bounding box center [457, 126] width 48 height 6
click at [459, 151] on label "Shipping Protection" at bounding box center [458, 149] width 51 height 6
click at [459, 187] on label "Reguard CS" at bounding box center [449, 189] width 33 height 6
click at [456, 206] on label "Open - All" at bounding box center [448, 206] width 30 height 6
click at [451, 224] on button "Apply" at bounding box center [454, 223] width 22 height 12
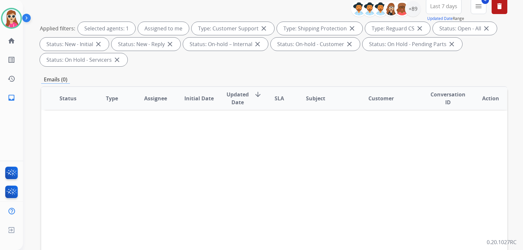
scroll to position [71, 0]
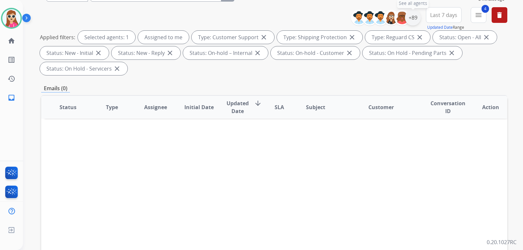
click at [409, 21] on div "+89" at bounding box center [413, 18] width 16 height 16
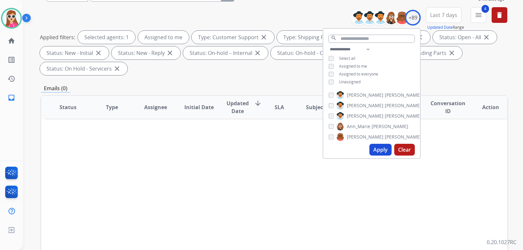
click at [356, 81] on span "Unassigned" at bounding box center [350, 82] width 22 height 6
drag, startPoint x: 380, startPoint y: 151, endPoint x: 382, endPoint y: 148, distance: 3.5
click at [380, 150] on button "Apply" at bounding box center [380, 150] width 22 height 12
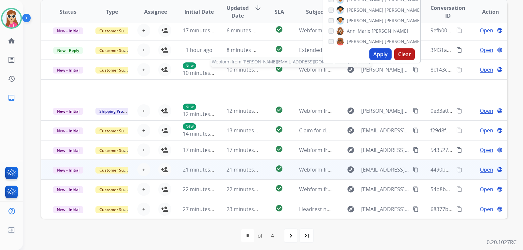
scroll to position [169, 0]
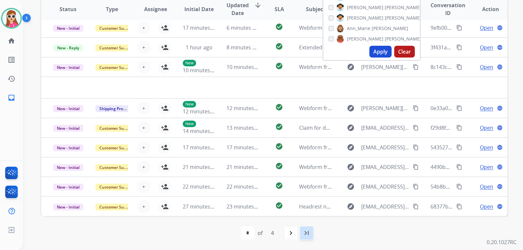
click at [310, 231] on mat-icon "last_page" at bounding box center [307, 233] width 8 height 8
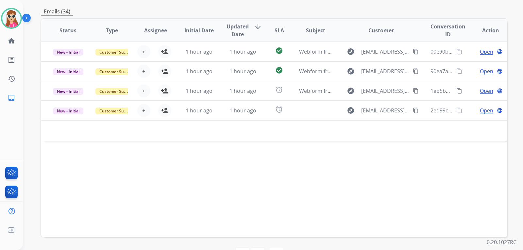
scroll to position [163, 0]
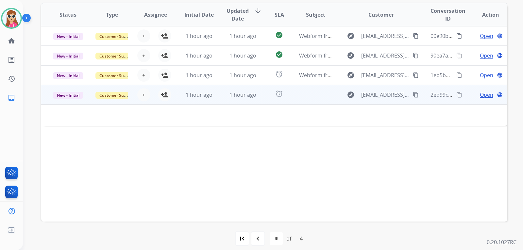
click at [320, 95] on td at bounding box center [311, 95] width 44 height 20
click at [314, 100] on td at bounding box center [311, 95] width 44 height 20
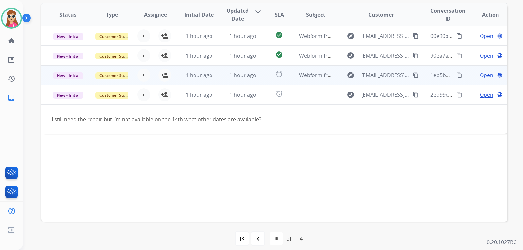
click at [152, 74] on div "+ Select agent person_add Assign to Me" at bounding box center [150, 75] width 42 height 13
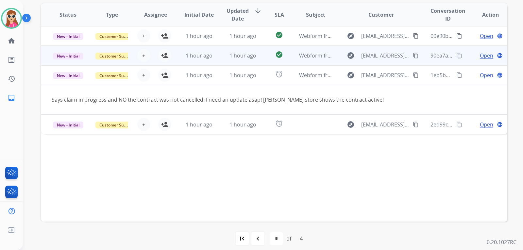
click at [176, 54] on td "1 hour ago" at bounding box center [194, 56] width 44 height 20
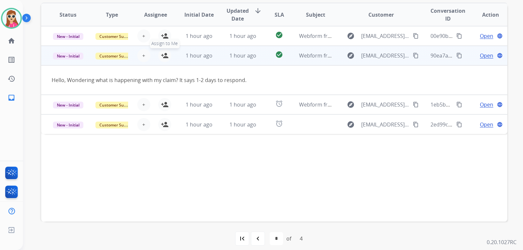
click at [166, 56] on mat-icon "person_add" at bounding box center [165, 56] width 8 height 8
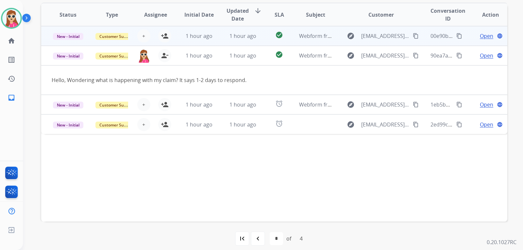
click at [173, 42] on td "1 hour ago" at bounding box center [194, 36] width 44 height 20
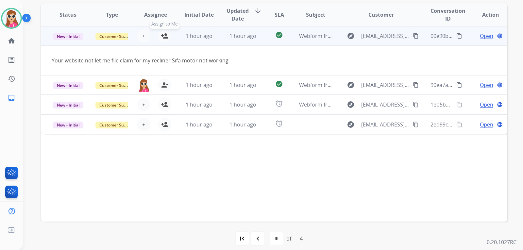
click at [164, 34] on mat-icon "person_add" at bounding box center [165, 36] width 8 height 8
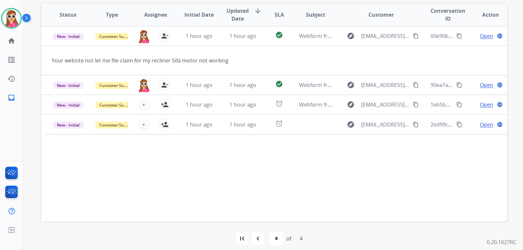
click at [256, 234] on div "navigate_before" at bounding box center [258, 239] width 14 height 14
select select "*"
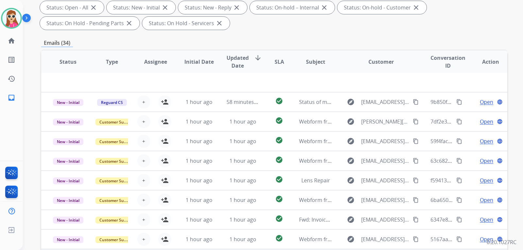
scroll to position [169, 0]
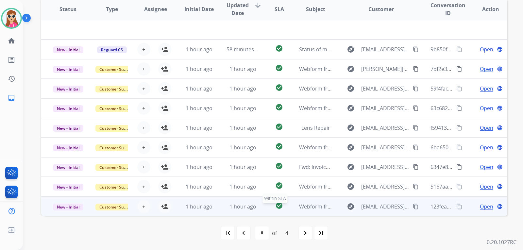
click at [283, 204] on div "check_circle" at bounding box center [279, 207] width 18 height 10
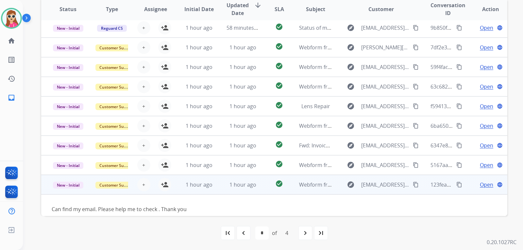
scroll to position [30, 0]
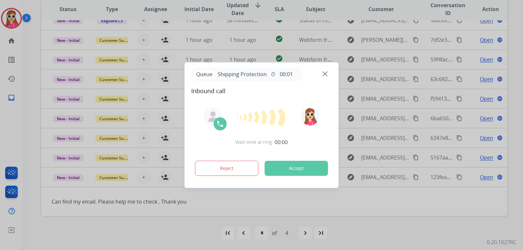
click at [303, 166] on button "Accept" at bounding box center [296, 168] width 63 height 15
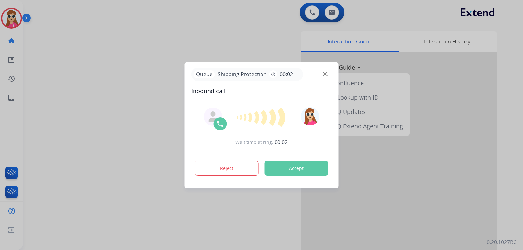
click at [305, 167] on button "Accept" at bounding box center [296, 168] width 63 height 15
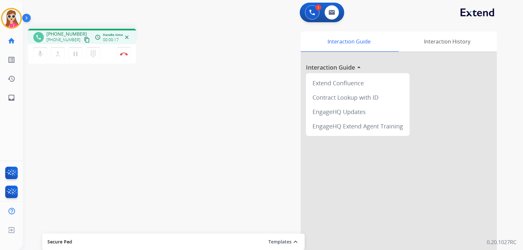
click at [84, 41] on mat-icon "content_copy" at bounding box center [87, 40] width 6 height 6
click at [129, 59] on button "Disconnect" at bounding box center [124, 54] width 14 height 14
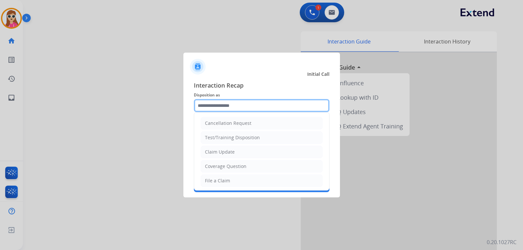
click at [253, 106] on input "text" at bounding box center [262, 105] width 136 height 13
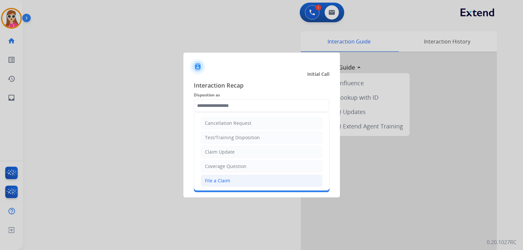
click at [250, 178] on li "File a Claim" at bounding box center [262, 181] width 122 height 12
type input "**********"
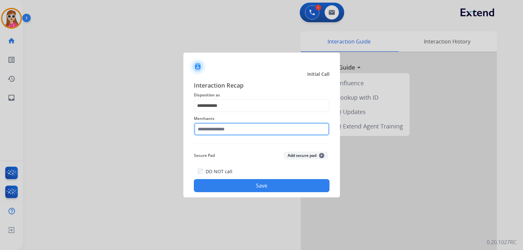
click at [232, 130] on input "text" at bounding box center [262, 129] width 136 height 13
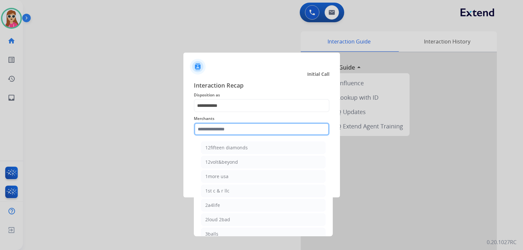
click at [262, 132] on input "text" at bounding box center [262, 129] width 136 height 13
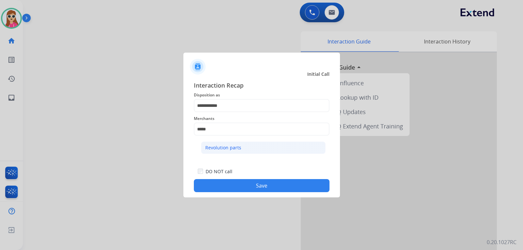
click at [251, 147] on li "Revolution parts" at bounding box center [263, 148] width 125 height 12
type input "**********"
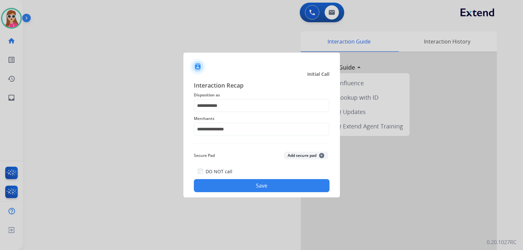
click at [251, 183] on button "Save" at bounding box center [262, 185] width 136 height 13
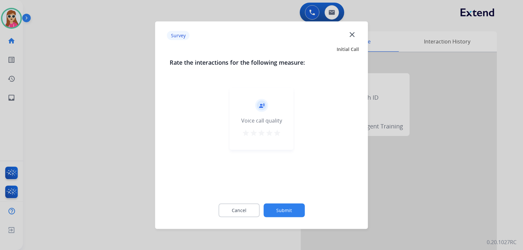
click at [276, 134] on mat-icon "star" at bounding box center [277, 133] width 8 height 8
click at [294, 212] on button "Submit" at bounding box center [284, 210] width 41 height 14
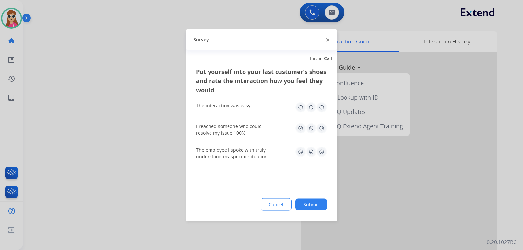
click at [323, 109] on img at bounding box center [322, 107] width 10 height 10
click at [324, 132] on img at bounding box center [322, 128] width 10 height 10
click at [325, 154] on img at bounding box center [322, 151] width 10 height 10
drag, startPoint x: 310, startPoint y: 210, endPoint x: 310, endPoint y: 206, distance: 3.3
click at [310, 209] on button "Submit" at bounding box center [311, 204] width 31 height 12
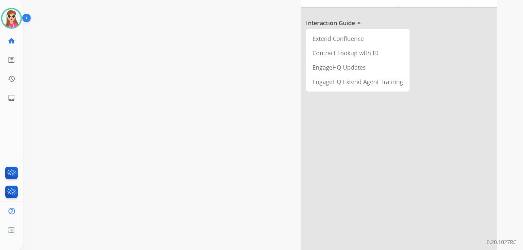
scroll to position [46, 0]
click at [8, 94] on link "inbox Emails" at bounding box center [11, 98] width 18 height 18
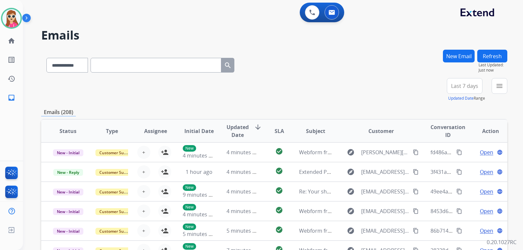
scroll to position [1, 0]
click at [500, 83] on mat-icon "menu" at bounding box center [500, 86] width 8 height 8
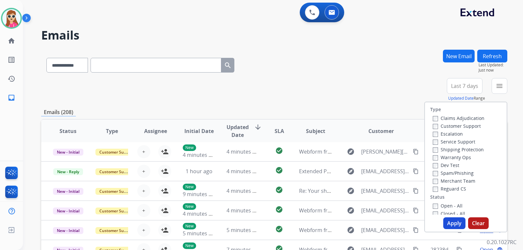
click at [463, 126] on label "Customer Support" at bounding box center [457, 126] width 48 height 6
click at [463, 149] on label "Shipping Protection" at bounding box center [458, 149] width 51 height 6
click at [449, 189] on label "Reguard CS" at bounding box center [449, 189] width 33 height 6
drag, startPoint x: 450, startPoint y: 201, endPoint x: 451, endPoint y: 206, distance: 5.0
click at [450, 204] on div "Type Claims Adjudication Customer Support Escalation Service Support Shipping P…" at bounding box center [466, 158] width 82 height 112
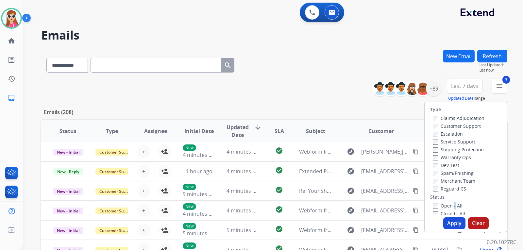
click at [451, 207] on label "Open - All" at bounding box center [448, 206] width 30 height 6
click at [450, 221] on button "Apply" at bounding box center [454, 223] width 22 height 12
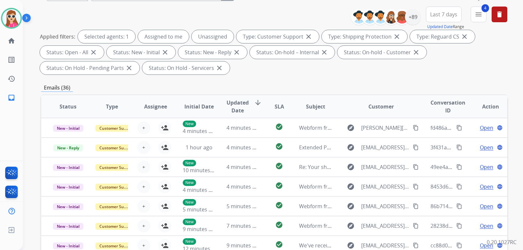
scroll to position [71, 0]
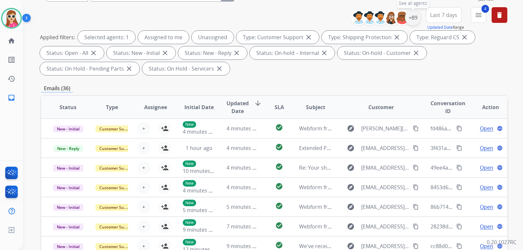
click at [417, 17] on div "+89" at bounding box center [413, 18] width 16 height 16
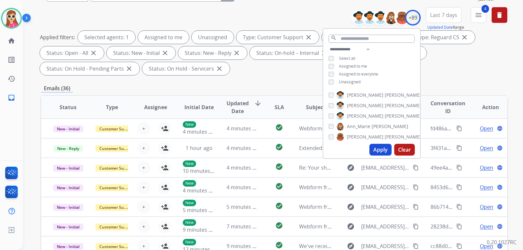
drag, startPoint x: 334, startPoint y: 79, endPoint x: 344, endPoint y: 88, distance: 13.7
click at [334, 78] on div "**********" at bounding box center [371, 66] width 97 height 42
drag, startPoint x: 349, startPoint y: 82, endPoint x: 344, endPoint y: 111, distance: 29.1
click at [349, 83] on span "Unassigned" at bounding box center [350, 82] width 22 height 6
click at [385, 152] on button "Apply" at bounding box center [380, 150] width 22 height 12
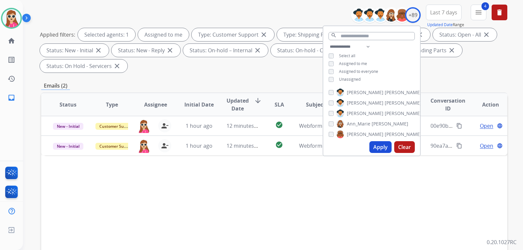
scroll to position [98, 0]
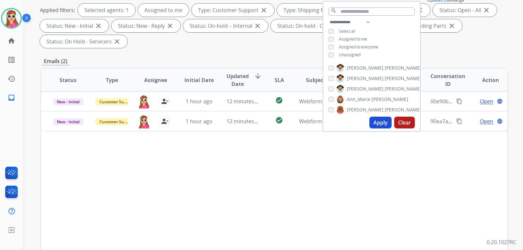
click at [378, 122] on button "Apply" at bounding box center [380, 123] width 22 height 12
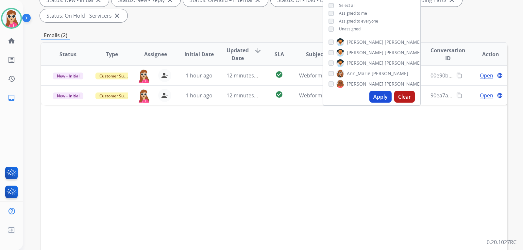
scroll to position [131, 0]
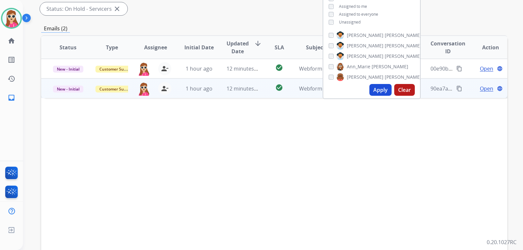
click at [265, 91] on td "check_circle" at bounding box center [274, 88] width 29 height 20
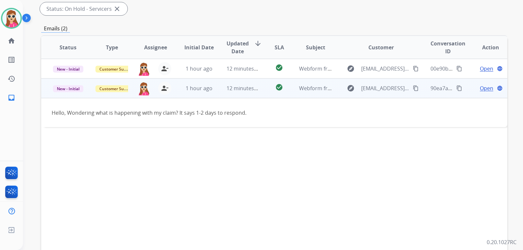
click at [413, 86] on mat-icon "content_copy" at bounding box center [416, 88] width 6 height 6
click at [456, 87] on mat-icon "content_copy" at bounding box center [459, 88] width 6 height 6
click at [480, 91] on span "Open" at bounding box center [486, 88] width 13 height 8
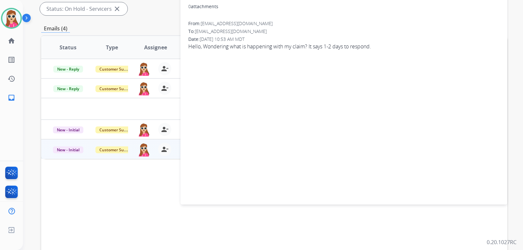
click at [168, 28] on div "Emails (4)" at bounding box center [274, 29] width 466 height 8
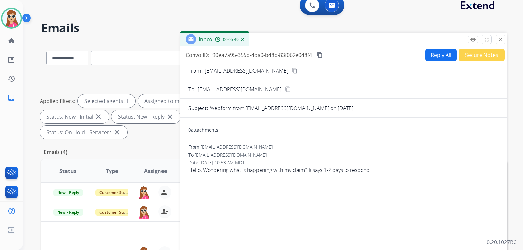
scroll to position [0, 0]
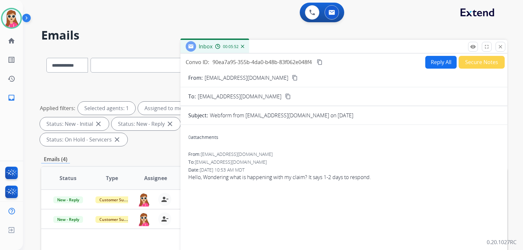
click at [431, 65] on button "Reply All" at bounding box center [440, 62] width 31 height 13
select select "**********"
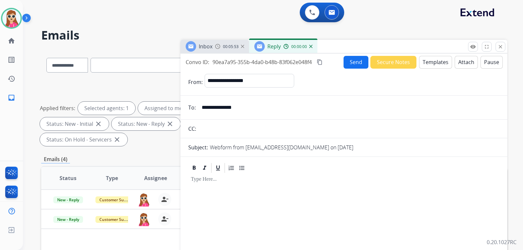
click at [436, 65] on button "Templates" at bounding box center [435, 62] width 33 height 13
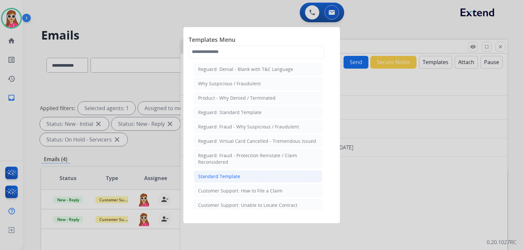
click at [215, 176] on div "Standard Template" at bounding box center [219, 176] width 42 height 7
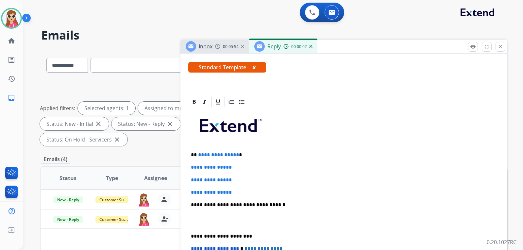
scroll to position [131, 0]
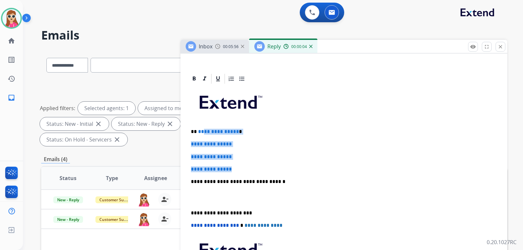
drag, startPoint x: 202, startPoint y: 129, endPoint x: 240, endPoint y: 169, distance: 54.8
click at [240, 169] on div "**********" at bounding box center [343, 197] width 311 height 225
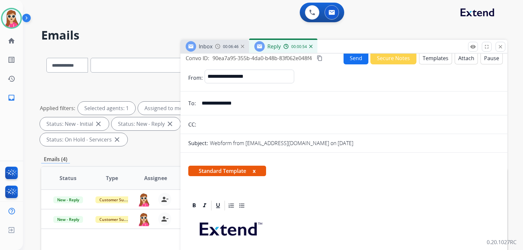
scroll to position [0, 0]
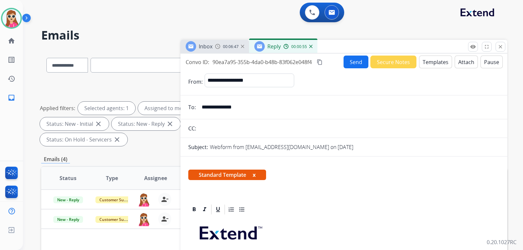
click at [349, 61] on button "Send" at bounding box center [356, 62] width 25 height 13
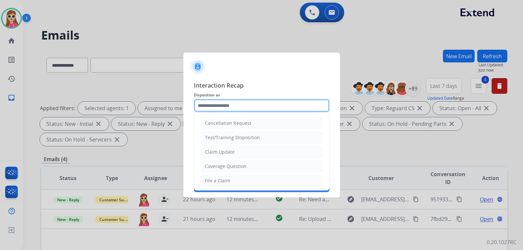
click at [234, 107] on input "text" at bounding box center [262, 105] width 136 height 13
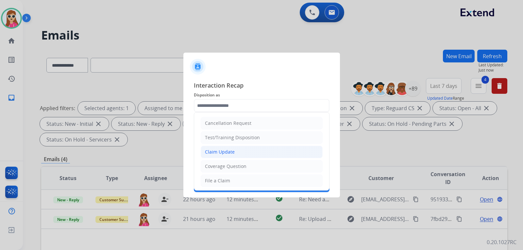
click at [239, 153] on li "Claim Update" at bounding box center [262, 152] width 122 height 12
type input "**********"
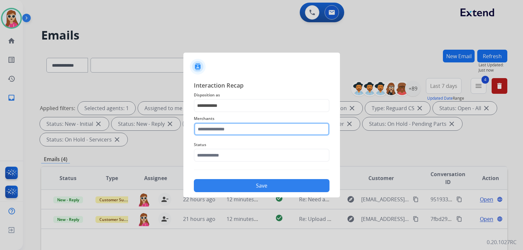
click at [223, 130] on input "text" at bounding box center [262, 129] width 136 height 13
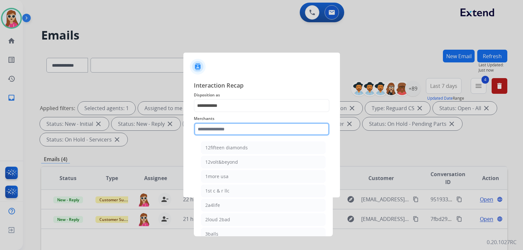
click at [234, 131] on input "text" at bounding box center [262, 129] width 136 height 13
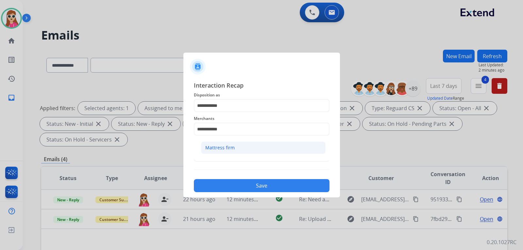
click at [252, 147] on li "Mattress firm" at bounding box center [263, 148] width 125 height 12
type input "**********"
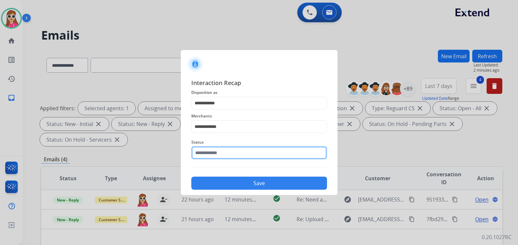
drag, startPoint x: 261, startPoint y: 157, endPoint x: 255, endPoint y: 162, distance: 7.5
click at [260, 158] on input "text" at bounding box center [259, 152] width 136 height 13
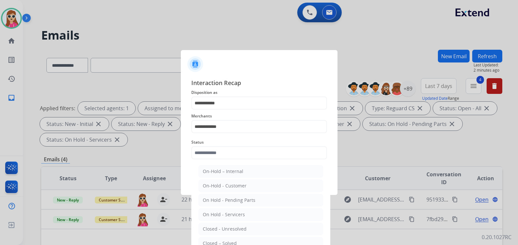
click at [237, 240] on li "Closed – Solved" at bounding box center [260, 243] width 125 height 12
type input "**********"
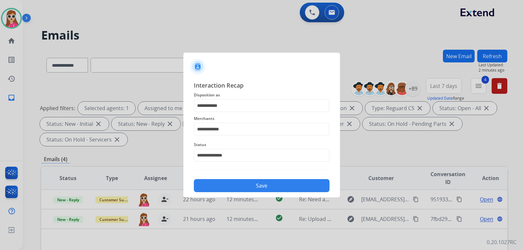
click at [249, 187] on button "Save" at bounding box center [262, 185] width 136 height 13
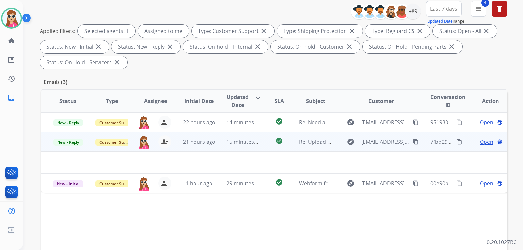
scroll to position [71, 0]
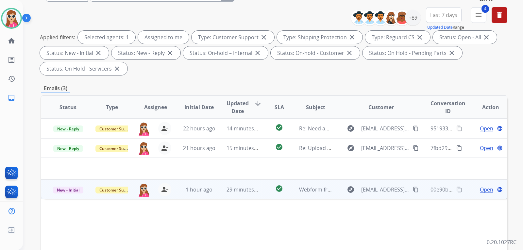
click at [260, 188] on td "check_circle" at bounding box center [274, 190] width 29 height 20
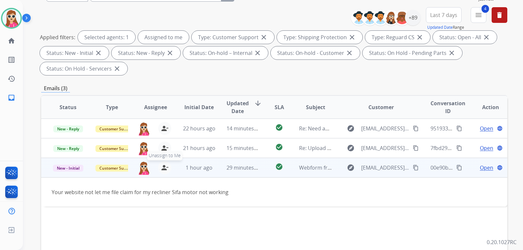
click at [163, 168] on mat-icon "person_remove" at bounding box center [165, 168] width 8 height 8
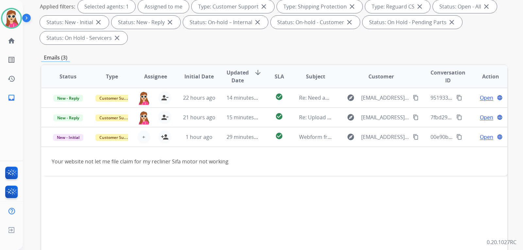
scroll to position [136, 0]
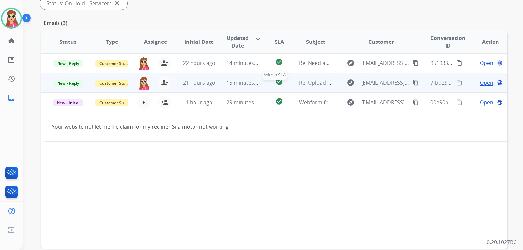
click at [270, 85] on div "check_circle" at bounding box center [279, 83] width 18 height 10
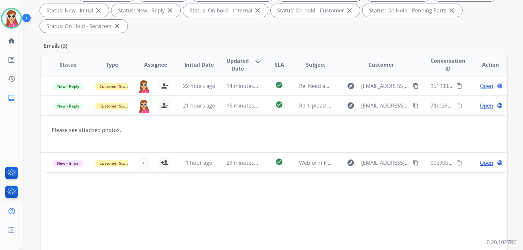
scroll to position [104, 0]
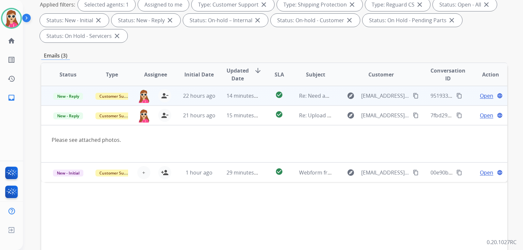
click at [262, 97] on td "check_circle" at bounding box center [274, 96] width 29 height 20
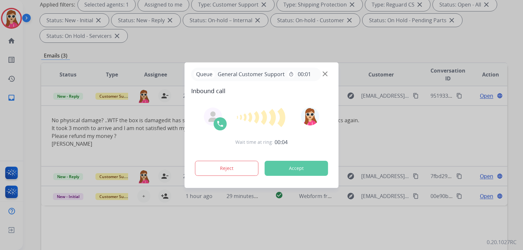
click at [317, 164] on button "Accept" at bounding box center [296, 168] width 63 height 15
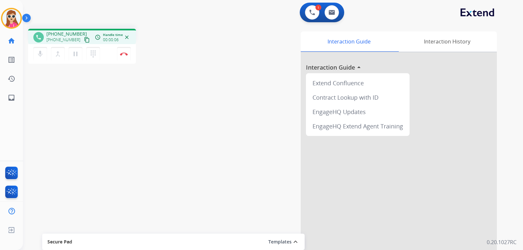
click at [83, 43] on button "content_copy" at bounding box center [87, 40] width 8 height 8
click at [123, 58] on button "Disconnect" at bounding box center [124, 54] width 14 height 14
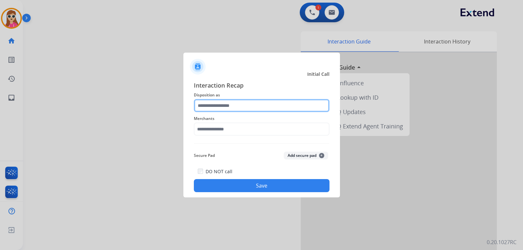
click at [245, 108] on input "text" at bounding box center [262, 105] width 136 height 13
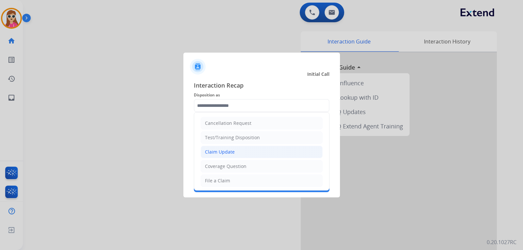
click at [236, 154] on li "Claim Update" at bounding box center [262, 152] width 122 height 12
type input "**********"
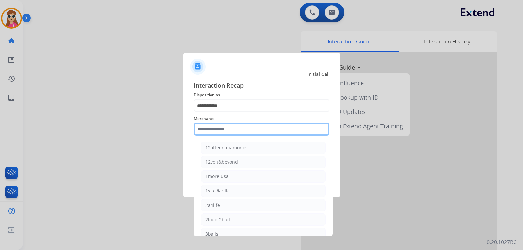
click at [240, 131] on input "text" at bounding box center [262, 129] width 136 height 13
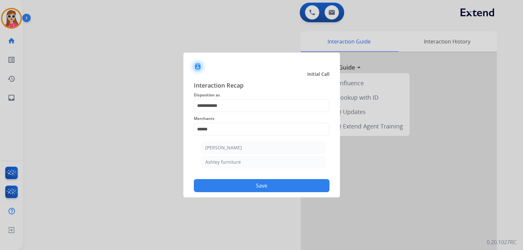
click at [245, 161] on li "Ashley furniture" at bounding box center [263, 162] width 125 height 12
type input "**********"
click at [271, 186] on button "Save" at bounding box center [262, 185] width 136 height 13
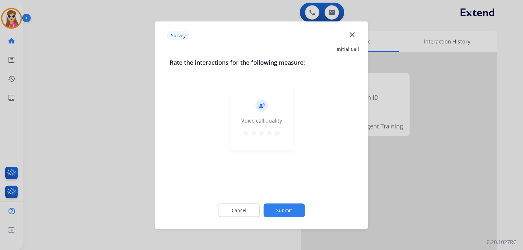
click at [277, 138] on button "star" at bounding box center [277, 134] width 8 height 10
click at [284, 215] on button "Submit" at bounding box center [284, 210] width 41 height 14
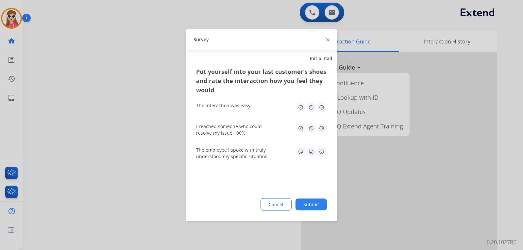
click at [315, 111] on img at bounding box center [311, 107] width 10 height 10
drag, startPoint x: 321, startPoint y: 110, endPoint x: 322, endPoint y: 115, distance: 5.9
click at [322, 110] on img at bounding box center [322, 107] width 10 height 10
click at [325, 130] on img at bounding box center [322, 128] width 10 height 10
drag, startPoint x: 325, startPoint y: 152, endPoint x: 314, endPoint y: 160, distance: 13.3
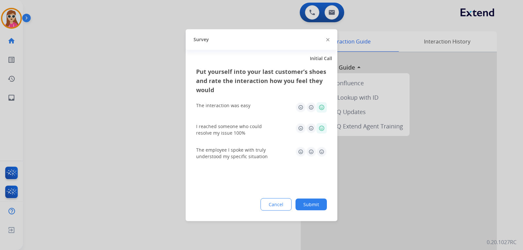
click at [324, 152] on img at bounding box center [322, 151] width 10 height 10
click at [313, 199] on button "Submit" at bounding box center [311, 204] width 31 height 12
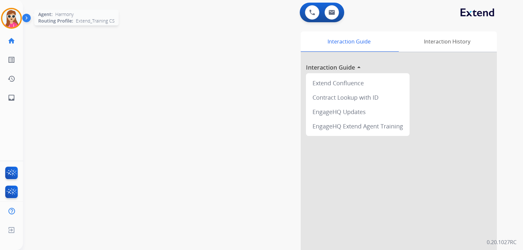
click at [6, 20] on img at bounding box center [11, 18] width 18 height 18
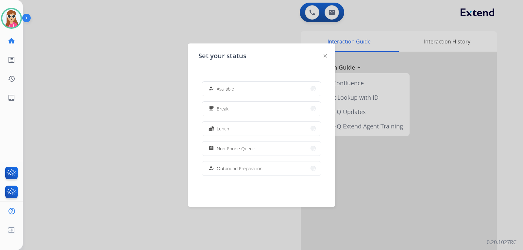
click at [269, 89] on button "how_to_reg Available" at bounding box center [261, 89] width 119 height 14
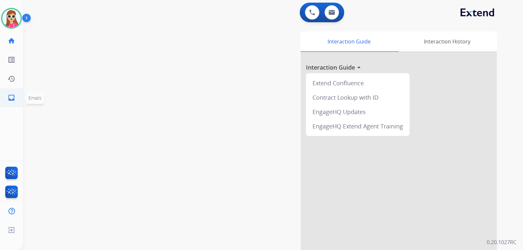
click at [10, 97] on mat-icon "inbox" at bounding box center [12, 98] width 8 height 8
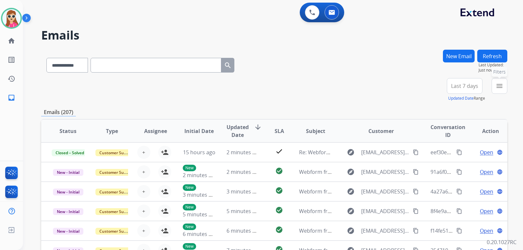
click at [496, 80] on button "menu Filters" at bounding box center [500, 86] width 16 height 16
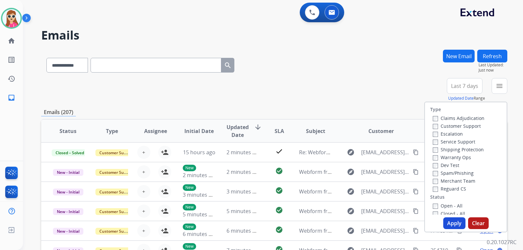
click at [470, 127] on label "Customer Support" at bounding box center [457, 126] width 48 height 6
click at [472, 147] on label "Shipping Protection" at bounding box center [458, 149] width 51 height 6
click at [453, 188] on label "Reguard CS" at bounding box center [449, 189] width 33 height 6
click at [451, 206] on label "Open - All" at bounding box center [448, 206] width 30 height 6
click at [453, 219] on button "Apply" at bounding box center [454, 223] width 22 height 12
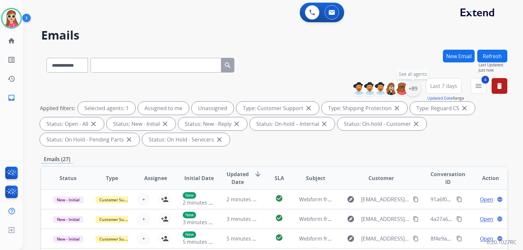
click at [411, 89] on div "+89" at bounding box center [413, 89] width 16 height 16
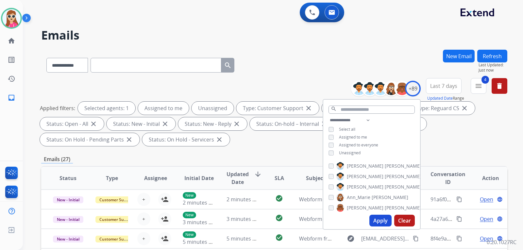
click at [359, 151] on span "Unassigned" at bounding box center [350, 153] width 22 height 6
click at [381, 218] on button "Apply" at bounding box center [380, 221] width 22 height 12
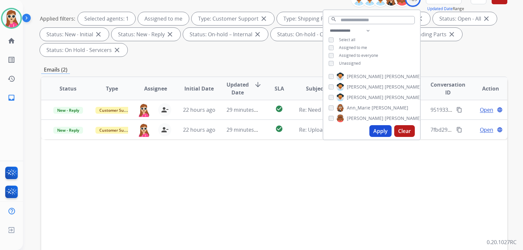
scroll to position [98, 0]
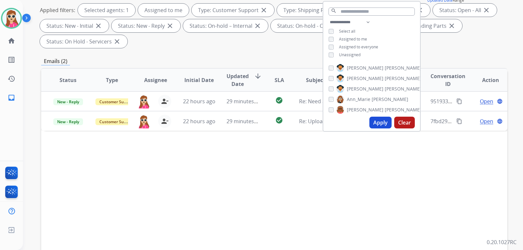
drag, startPoint x: 257, startPoint y: 198, endPoint x: 262, endPoint y: 194, distance: 5.9
click at [262, 195] on div "Status Type Assignee Initial Date Updated Date arrow_downward SLA Subject Custo…" at bounding box center [274, 177] width 466 height 219
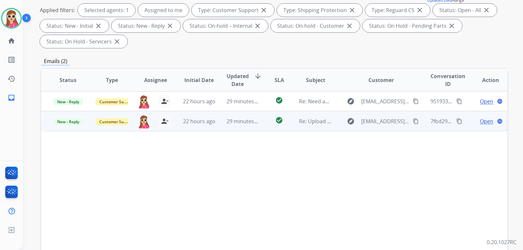
click at [265, 121] on td "check_circle" at bounding box center [274, 121] width 29 height 20
click at [484, 121] on span "Open" at bounding box center [486, 121] width 13 height 8
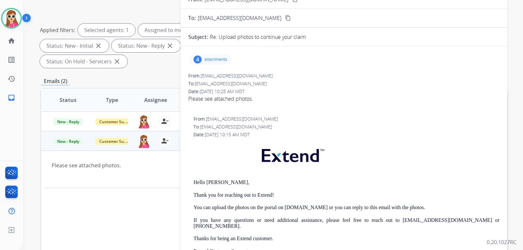
scroll to position [0, 0]
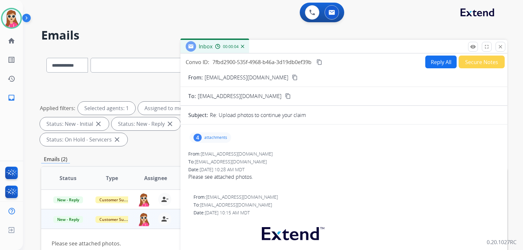
click at [291, 74] on button "content_copy" at bounding box center [295, 78] width 8 height 8
click at [226, 134] on div "4 attachments" at bounding box center [211, 137] width 42 height 10
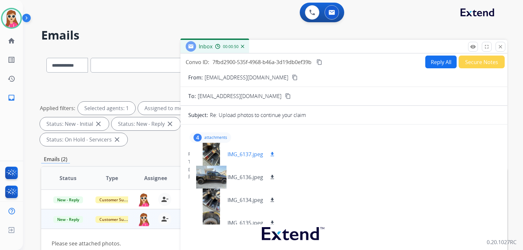
click at [276, 150] on div "IMG_6137.jpeg download" at bounding box center [252, 154] width 49 height 8
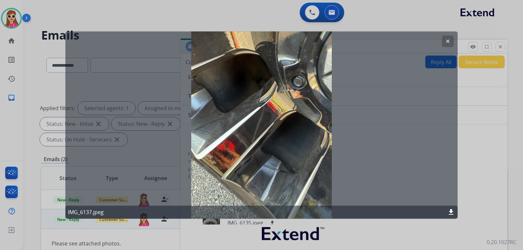
click at [451, 34] on div "clear IMG_6137.jpeg download" at bounding box center [261, 125] width 392 height 188
click at [448, 42] on mat-icon "clear" at bounding box center [448, 41] width 6 height 6
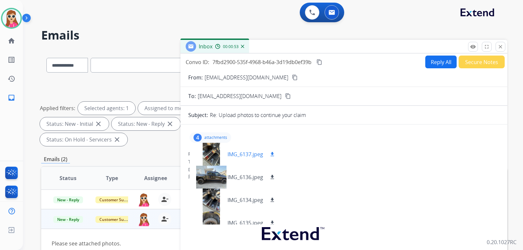
drag, startPoint x: 275, startPoint y: 152, endPoint x: 270, endPoint y: 157, distance: 6.2
click at [274, 152] on mat-icon "download" at bounding box center [272, 154] width 6 height 6
click at [275, 179] on mat-icon "download" at bounding box center [272, 177] width 6 height 6
click at [271, 200] on mat-icon "download" at bounding box center [272, 200] width 6 height 6
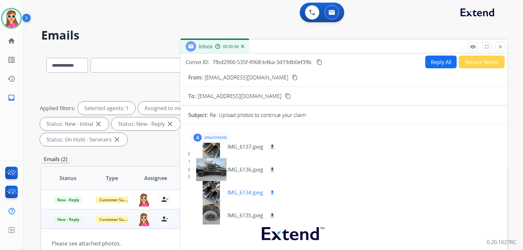
scroll to position [10, 0]
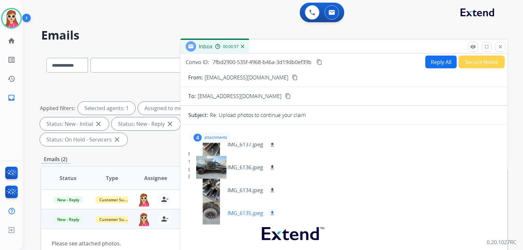
click at [273, 211] on mat-icon "download" at bounding box center [272, 213] width 6 height 6
click at [432, 60] on button "Reply All" at bounding box center [440, 62] width 31 height 13
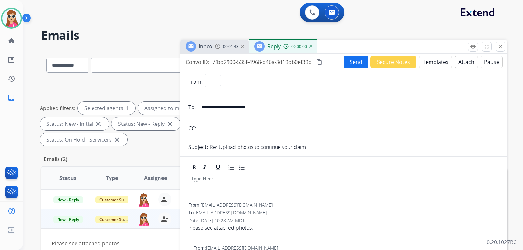
select select "**********"
click at [436, 57] on button "Templates" at bounding box center [435, 62] width 33 height 13
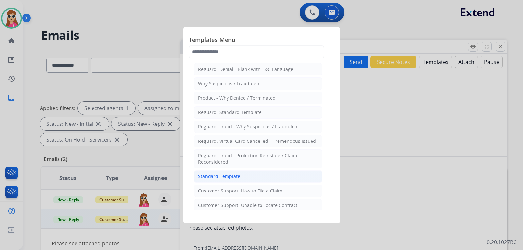
click at [216, 174] on div "Standard Template" at bounding box center [219, 176] width 42 height 7
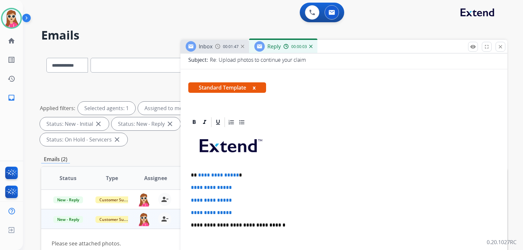
scroll to position [131, 0]
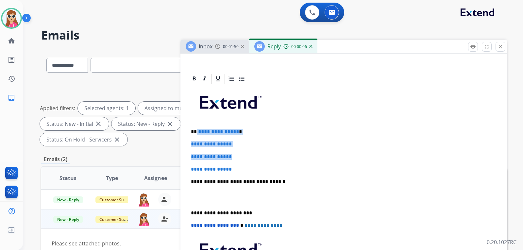
drag, startPoint x: 196, startPoint y: 131, endPoint x: 255, endPoint y: 160, distance: 65.2
click at [255, 160] on div "**********" at bounding box center [343, 197] width 311 height 225
drag, startPoint x: 244, startPoint y: 170, endPoint x: 195, endPoint y: 133, distance: 61.7
click at [195, 133] on div "**********" at bounding box center [343, 197] width 311 height 225
click at [263, 157] on p "**********" at bounding box center [344, 157] width 306 height 6
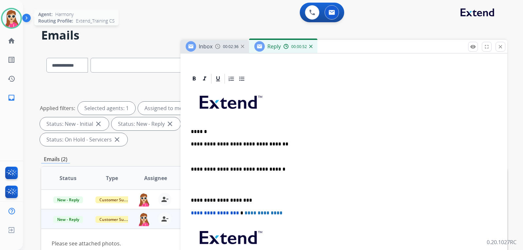
click at [13, 19] on img at bounding box center [11, 18] width 18 height 18
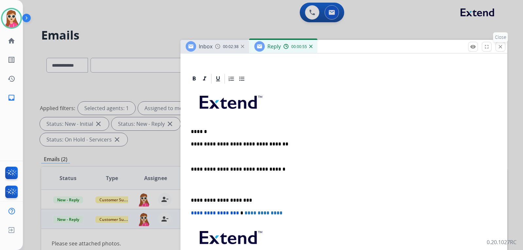
click at [499, 46] on mat-icon "close" at bounding box center [501, 47] width 6 height 6
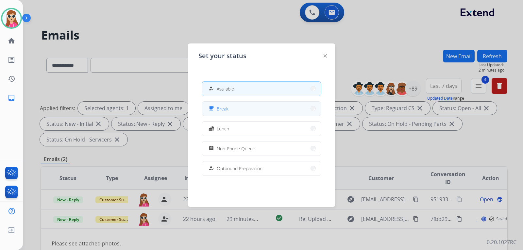
click at [261, 114] on button "free_breakfast Break" at bounding box center [261, 109] width 119 height 14
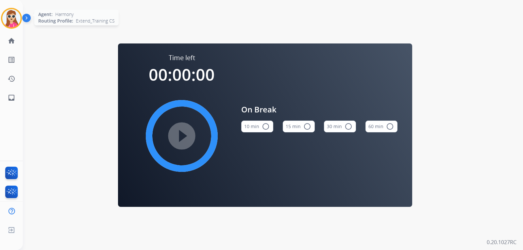
click at [18, 23] on img at bounding box center [11, 18] width 18 height 18
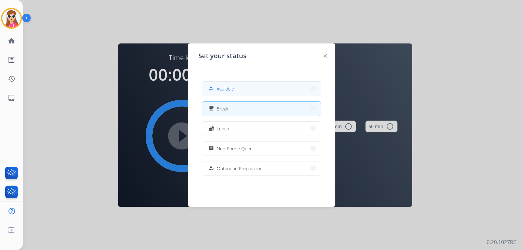
click at [241, 83] on button "how_to_reg Available" at bounding box center [261, 89] width 119 height 14
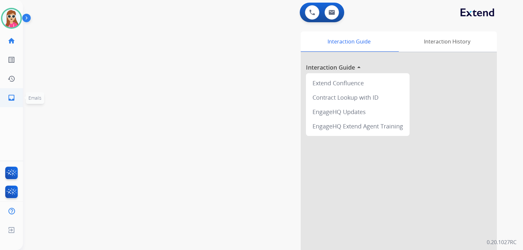
click at [17, 96] on link "inbox Emails" at bounding box center [11, 98] width 18 height 18
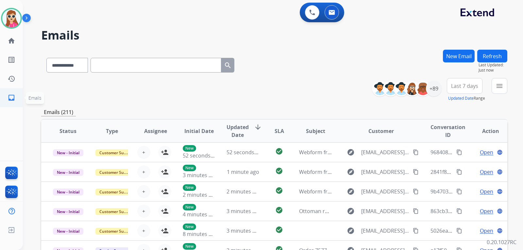
click at [10, 98] on mat-icon "inbox" at bounding box center [12, 98] width 8 height 8
drag, startPoint x: 498, startPoint y: 87, endPoint x: 494, endPoint y: 89, distance: 4.1
click at [494, 88] on button "menu Filters" at bounding box center [500, 86] width 16 height 16
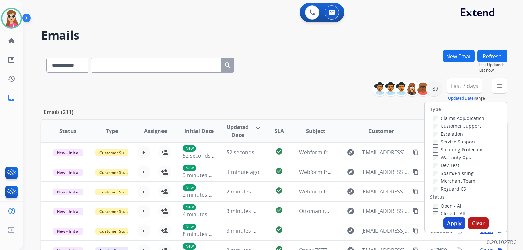
click at [470, 123] on div "Customer Support" at bounding box center [459, 126] width 52 height 8
click at [470, 125] on label "Customer Support" at bounding box center [457, 126] width 48 height 6
drag, startPoint x: 464, startPoint y: 149, endPoint x: 464, endPoint y: 154, distance: 4.9
click at [464, 150] on label "Shipping Protection" at bounding box center [458, 149] width 51 height 6
drag, startPoint x: 454, startPoint y: 187, endPoint x: 451, endPoint y: 191, distance: 5.2
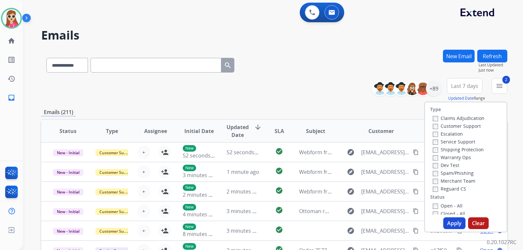
click at [454, 187] on label "Reguard CS" at bounding box center [449, 189] width 33 height 6
click at [451, 206] on label "Open - All" at bounding box center [448, 206] width 30 height 6
click at [449, 219] on button "Apply" at bounding box center [454, 223] width 22 height 12
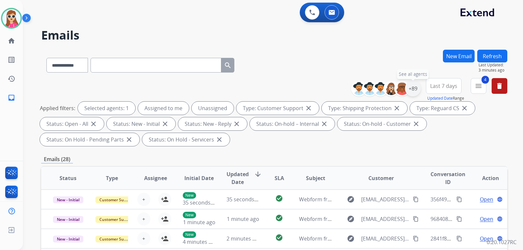
click at [411, 91] on div "+89" at bounding box center [413, 89] width 16 height 16
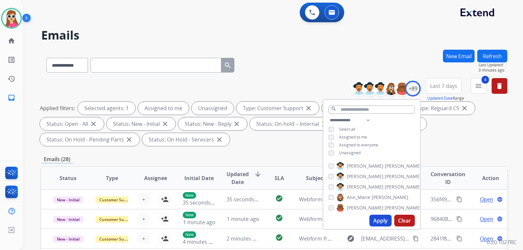
click at [355, 151] on span "Unassigned" at bounding box center [350, 153] width 22 height 6
click at [373, 219] on button "Apply" at bounding box center [380, 221] width 22 height 12
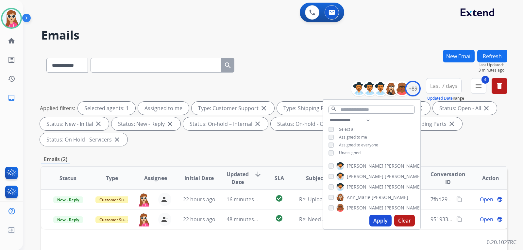
click at [275, 153] on div "**********" at bounding box center [274, 234] width 466 height 369
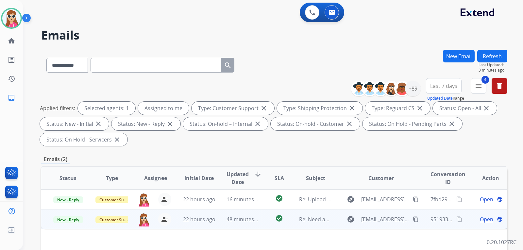
click at [264, 217] on td "check_circle" at bounding box center [274, 219] width 29 height 20
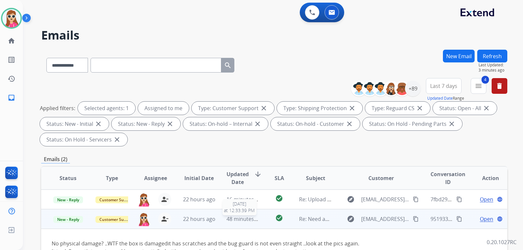
scroll to position [98, 0]
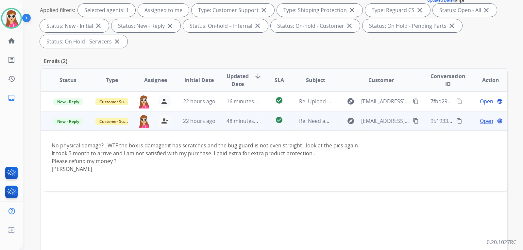
click at [483, 119] on span "Open" at bounding box center [486, 121] width 13 height 8
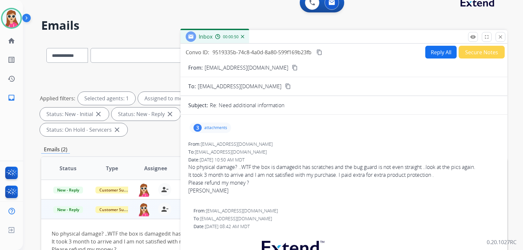
scroll to position [0, 0]
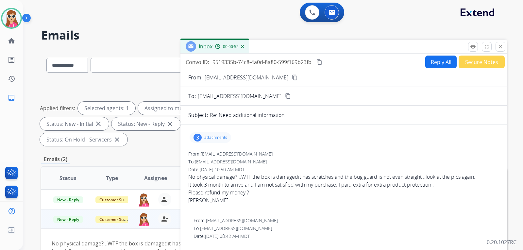
click at [443, 62] on button "Reply All" at bounding box center [440, 62] width 31 height 13
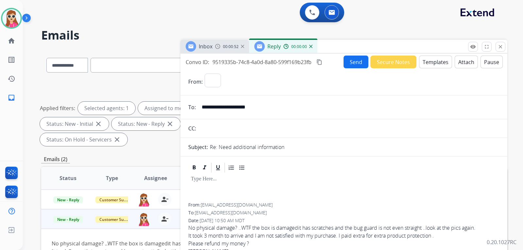
select select "**********"
click at [419, 58] on button "Templates" at bounding box center [435, 62] width 33 height 13
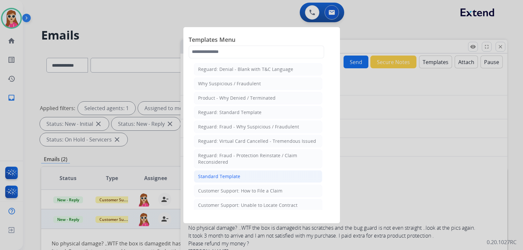
click at [254, 179] on li "Standard Template" at bounding box center [258, 176] width 129 height 12
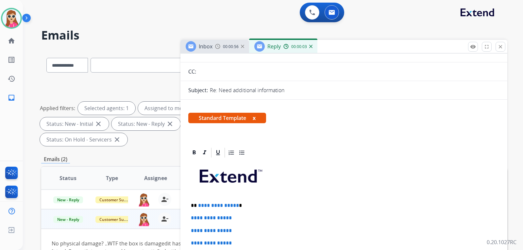
scroll to position [98, 0]
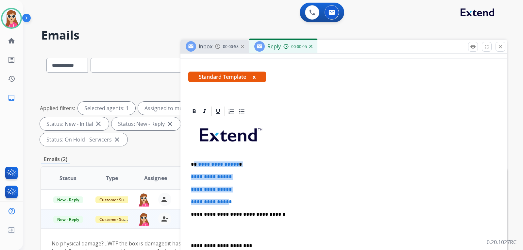
drag, startPoint x: 194, startPoint y: 165, endPoint x: 233, endPoint y: 202, distance: 53.9
click at [233, 202] on div "**********" at bounding box center [343, 229] width 311 height 225
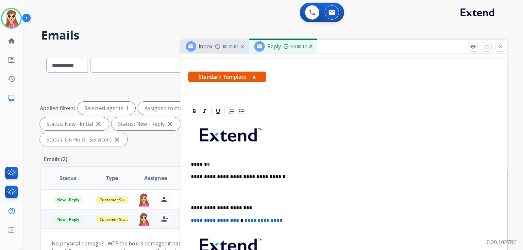
click at [232, 163] on p "****** *" at bounding box center [341, 165] width 301 height 6
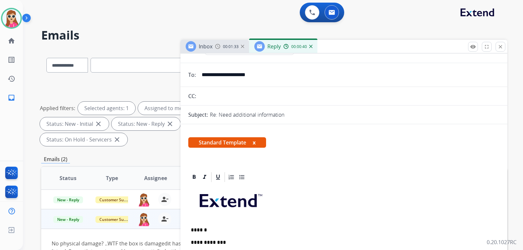
scroll to position [0, 0]
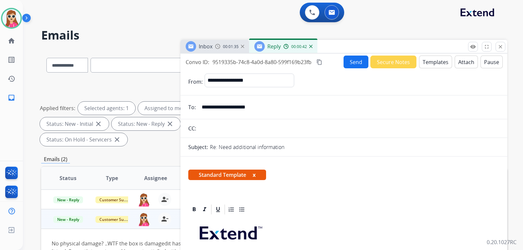
drag, startPoint x: 266, startPoint y: 110, endPoint x: 198, endPoint y: 102, distance: 68.2
click at [198, 102] on input "**********" at bounding box center [349, 107] width 302 height 13
drag, startPoint x: 213, startPoint y: 107, endPoint x: 221, endPoint y: 110, distance: 7.9
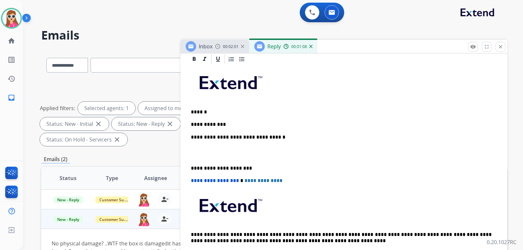
scroll to position [163, 0]
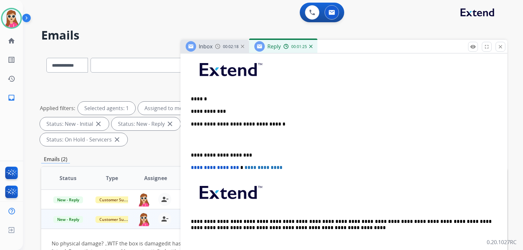
click at [230, 110] on p "**********" at bounding box center [341, 112] width 301 height 6
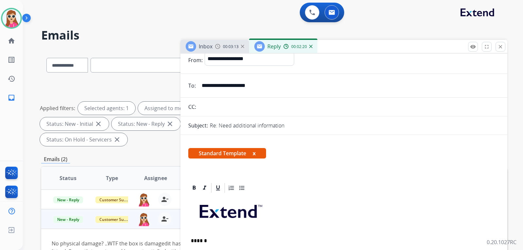
scroll to position [0, 0]
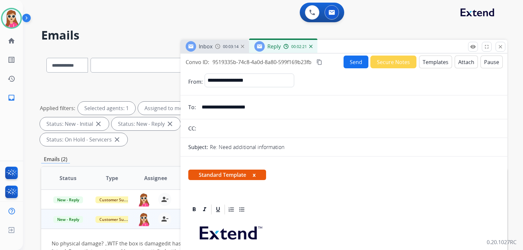
click at [353, 57] on button "Send" at bounding box center [356, 62] width 25 height 13
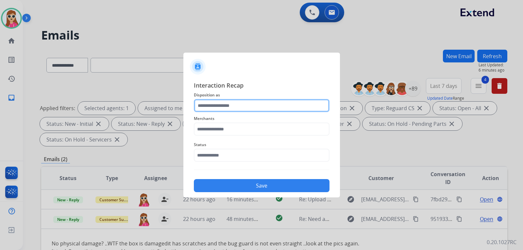
click at [214, 109] on input "text" at bounding box center [262, 105] width 136 height 13
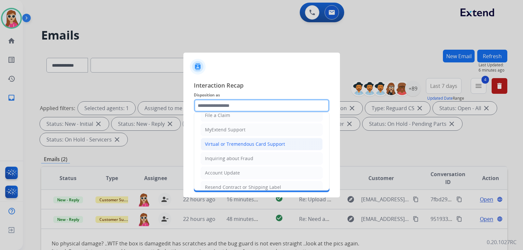
scroll to position [33, 0]
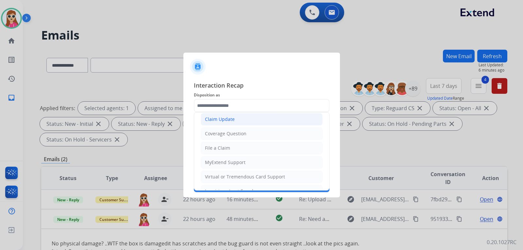
click at [227, 120] on div "Claim Update" at bounding box center [220, 119] width 30 height 7
type input "**********"
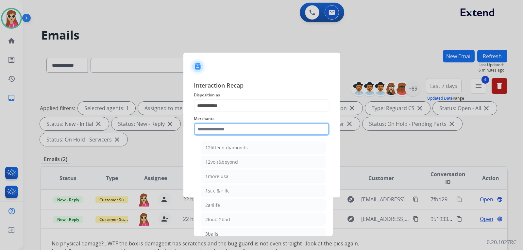
click at [229, 130] on input "text" at bounding box center [262, 129] width 136 height 13
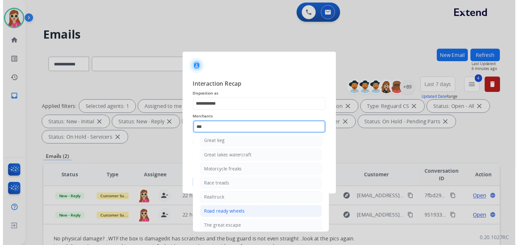
scroll to position [54, 0]
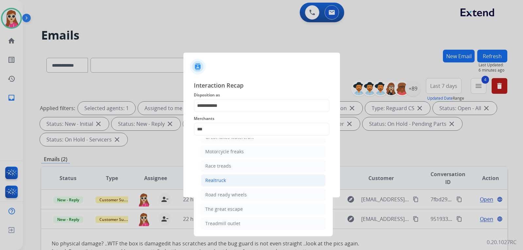
click at [230, 180] on li "Realtruck" at bounding box center [263, 180] width 125 height 12
type input "*********"
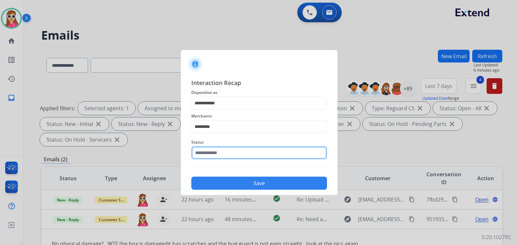
click at [253, 149] on input "text" at bounding box center [259, 152] width 136 height 13
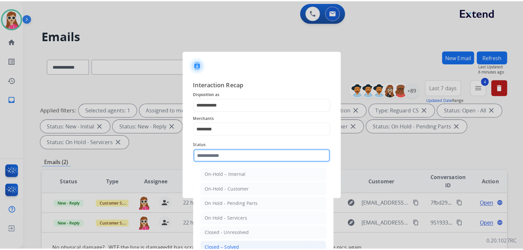
scroll to position [33, 0]
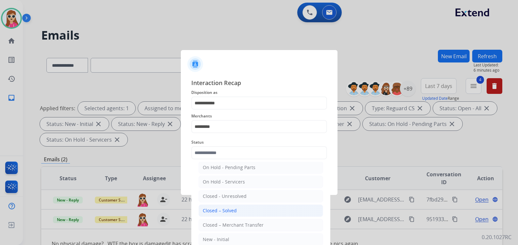
click at [234, 209] on div "Closed – Solved" at bounding box center [220, 210] width 34 height 7
type input "**********"
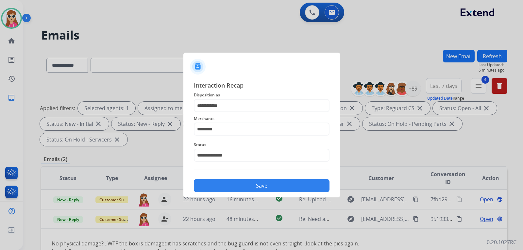
click at [253, 180] on button "Save" at bounding box center [262, 185] width 136 height 13
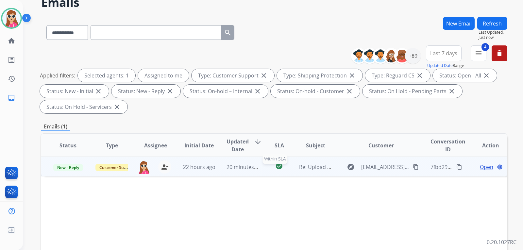
click at [267, 172] on td "check_circle Within SLA" at bounding box center [274, 167] width 29 height 20
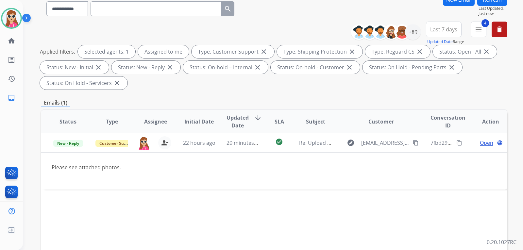
scroll to position [98, 0]
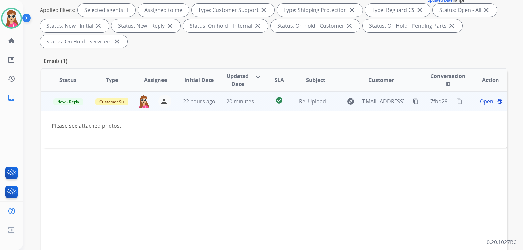
click at [413, 101] on mat-icon "content_copy" at bounding box center [416, 101] width 6 height 6
click at [483, 102] on span "Open" at bounding box center [486, 101] width 13 height 8
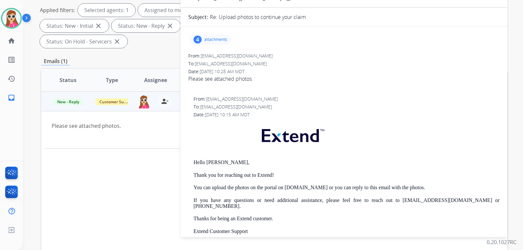
click at [220, 41] on p "attachments" at bounding box center [215, 39] width 23 height 5
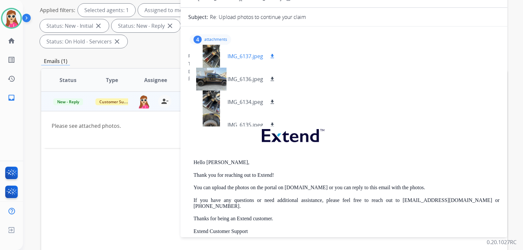
click at [274, 54] on mat-icon "download" at bounding box center [272, 56] width 6 height 6
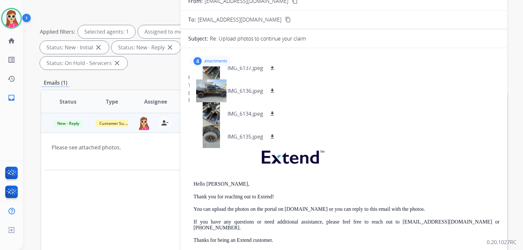
scroll to position [65, 0]
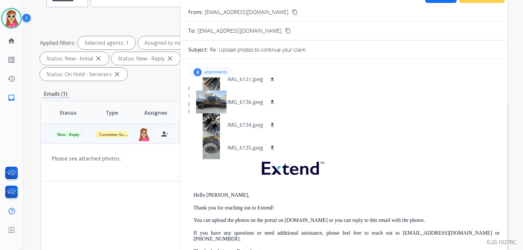
click at [332, 116] on div at bounding box center [343, 119] width 311 height 8
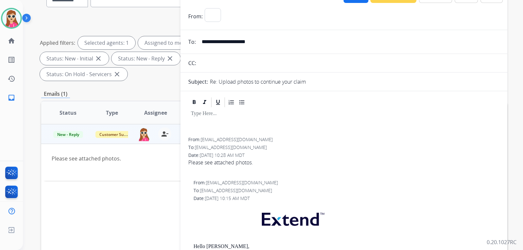
select select "**********"
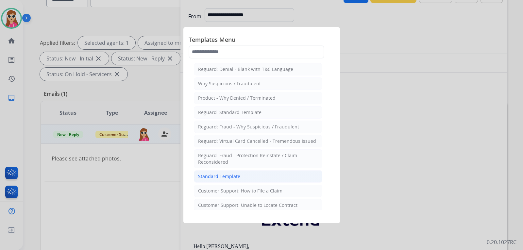
click at [247, 177] on li "Standard Template" at bounding box center [258, 176] width 129 height 12
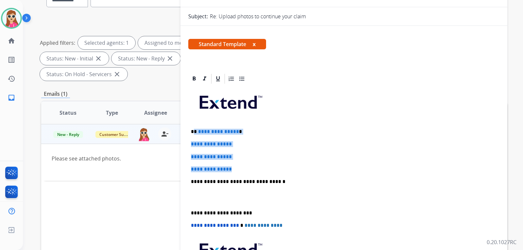
drag, startPoint x: 194, startPoint y: 132, endPoint x: 243, endPoint y: 163, distance: 58.1
click at [243, 163] on div "**********" at bounding box center [343, 197] width 311 height 225
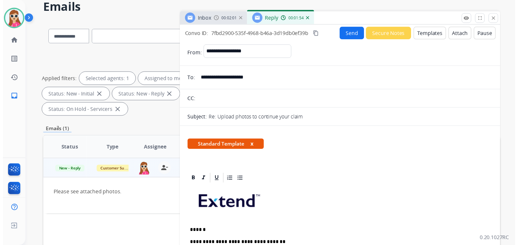
scroll to position [0, 0]
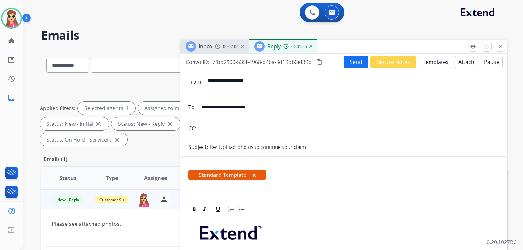
click at [356, 62] on button "Send" at bounding box center [356, 62] width 25 height 13
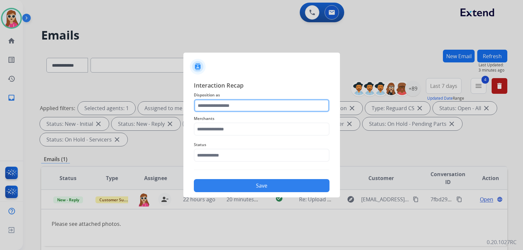
click at [251, 110] on input "text" at bounding box center [262, 105] width 136 height 13
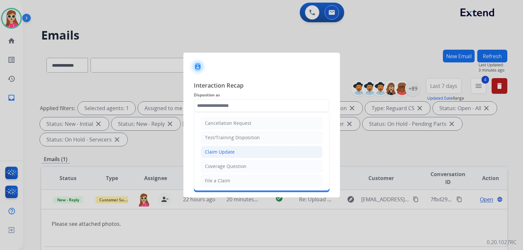
click at [244, 149] on li "Claim Update" at bounding box center [262, 152] width 122 height 12
type input "**********"
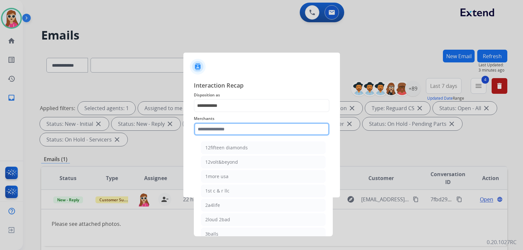
click at [246, 127] on input "text" at bounding box center [262, 129] width 136 height 13
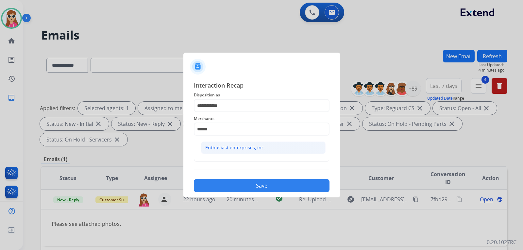
click at [257, 147] on div "Enthusiast enterprises, inc." at bounding box center [235, 148] width 60 height 7
type input "**********"
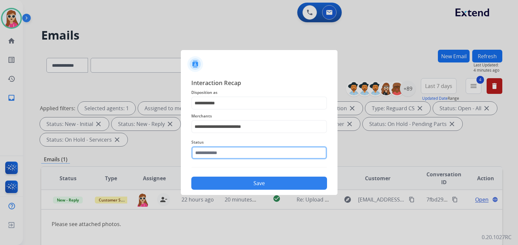
click at [260, 159] on input "text" at bounding box center [259, 152] width 136 height 13
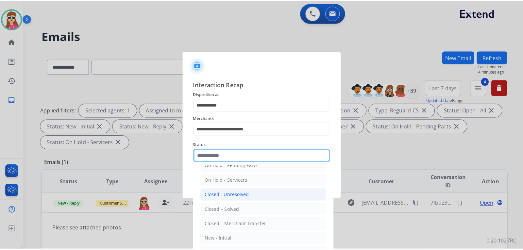
scroll to position [39, 0]
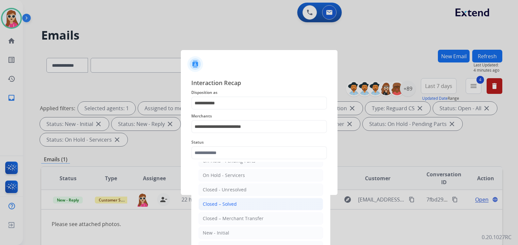
click at [243, 202] on li "Closed – Solved" at bounding box center [260, 204] width 125 height 12
type input "**********"
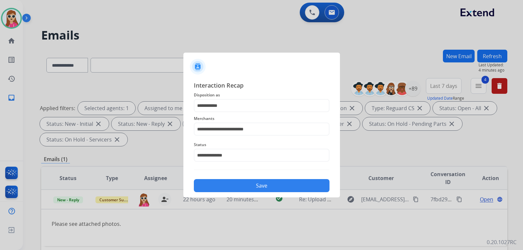
click at [261, 185] on button "Save" at bounding box center [262, 185] width 136 height 13
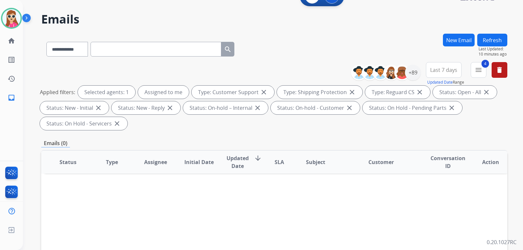
scroll to position [6, 0]
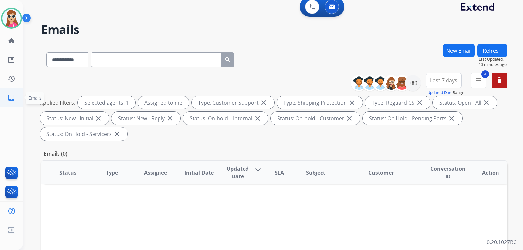
click at [9, 95] on mat-icon "inbox" at bounding box center [12, 98] width 8 height 8
click at [15, 100] on mat-icon "inbox" at bounding box center [12, 98] width 8 height 8
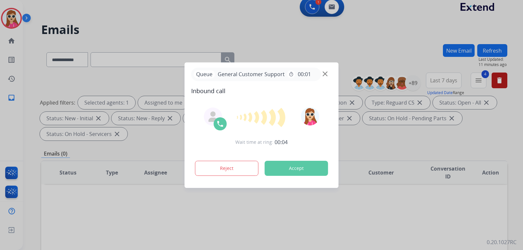
click at [305, 163] on button "Accept" at bounding box center [296, 168] width 63 height 15
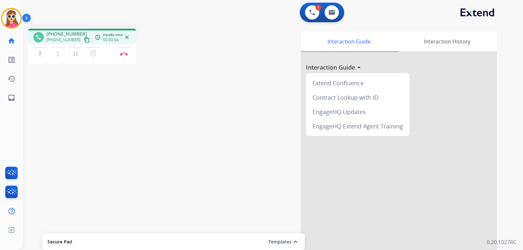
click at [84, 41] on mat-icon "content_copy" at bounding box center [87, 40] width 6 height 6
click at [126, 56] on button "Disconnect" at bounding box center [124, 54] width 14 height 14
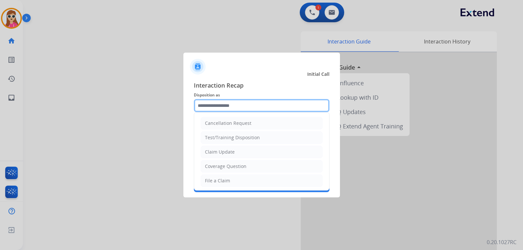
click at [249, 105] on input "text" at bounding box center [262, 105] width 136 height 13
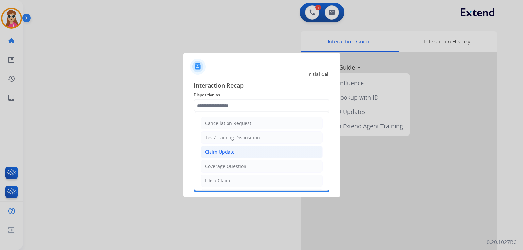
click at [248, 150] on li "Claim Update" at bounding box center [262, 152] width 122 height 12
type input "**********"
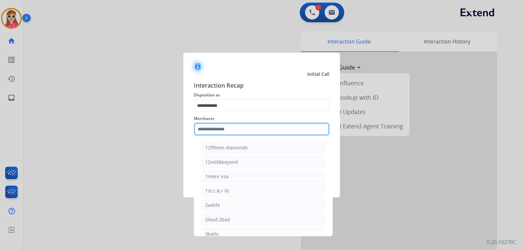
click at [245, 131] on input "text" at bounding box center [262, 129] width 136 height 13
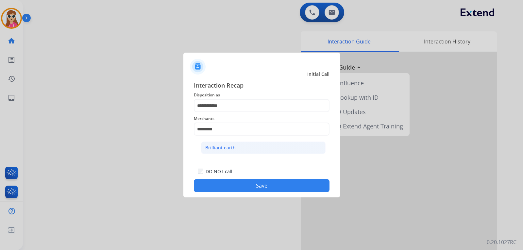
click at [265, 147] on li "Brilliant earth" at bounding box center [263, 148] width 125 height 12
type input "**********"
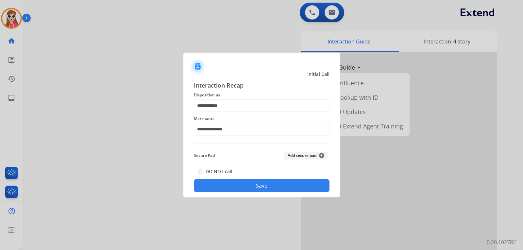
click at [267, 181] on button "Save" at bounding box center [262, 185] width 136 height 13
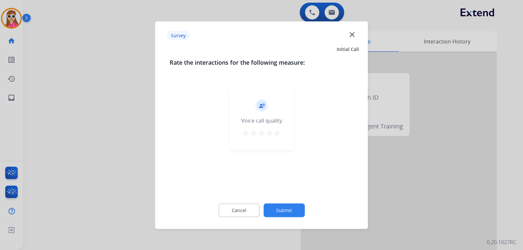
click at [284, 137] on div "record_voice_over Voice call quality star star star star star" at bounding box center [262, 119] width 64 height 62
click at [279, 134] on mat-icon "star" at bounding box center [277, 133] width 8 height 8
click at [294, 209] on button "Submit" at bounding box center [284, 210] width 41 height 14
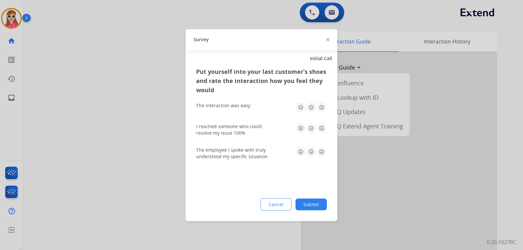
click at [321, 108] on img at bounding box center [322, 107] width 10 height 10
click at [324, 129] on img at bounding box center [322, 128] width 10 height 10
click at [324, 153] on img at bounding box center [322, 151] width 10 height 10
click at [318, 207] on button "Submit" at bounding box center [311, 204] width 31 height 12
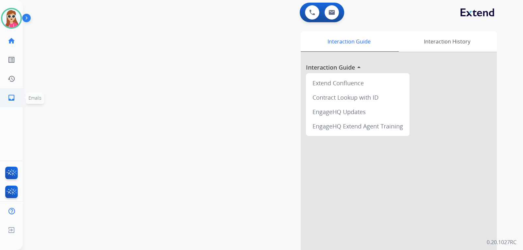
click at [17, 96] on link "inbox Emails" at bounding box center [11, 98] width 18 height 18
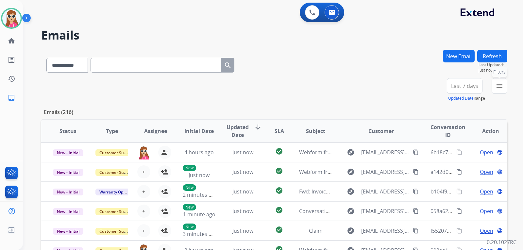
click at [505, 82] on button "menu Filters" at bounding box center [500, 86] width 16 height 16
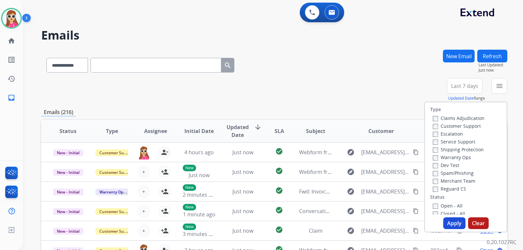
click at [467, 124] on label "Customer Support" at bounding box center [457, 126] width 48 height 6
click at [465, 150] on label "Shipping Protection" at bounding box center [458, 149] width 51 height 6
click at [455, 187] on label "Reguard CS" at bounding box center [449, 189] width 33 height 6
click at [449, 205] on label "Open - All" at bounding box center [448, 206] width 30 height 6
click at [449, 220] on button "Apply" at bounding box center [454, 223] width 22 height 12
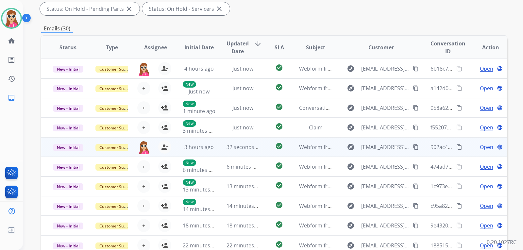
scroll to position [1, 0]
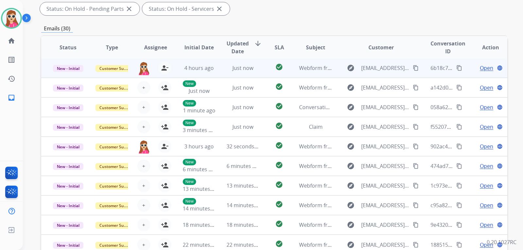
click at [265, 70] on td "check_circle" at bounding box center [274, 68] width 29 height 20
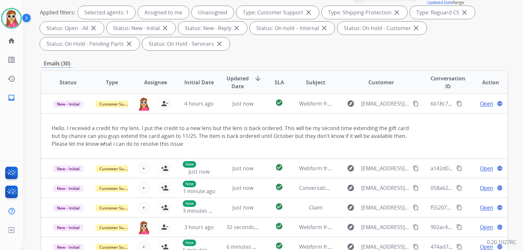
scroll to position [33, 0]
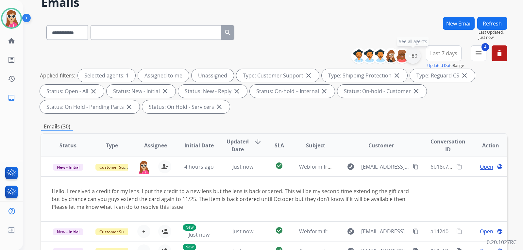
click at [413, 58] on div "+89" at bounding box center [413, 56] width 16 height 16
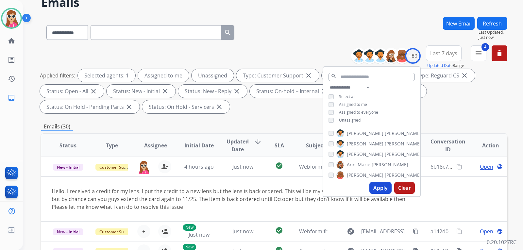
click at [349, 118] on span "Unassigned" at bounding box center [350, 120] width 22 height 6
click at [381, 184] on button "Apply" at bounding box center [380, 188] width 22 height 12
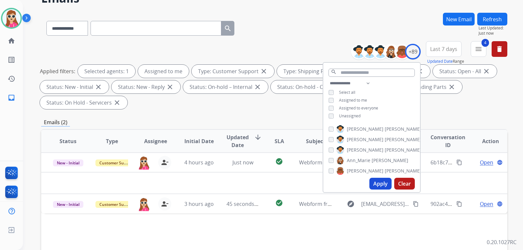
scroll to position [163, 0]
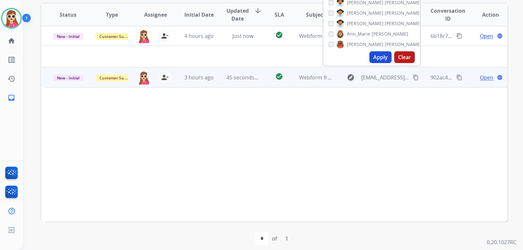
click at [266, 81] on td "check_circle" at bounding box center [274, 77] width 29 height 20
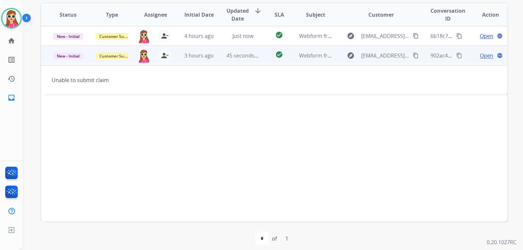
scroll to position [169, 0]
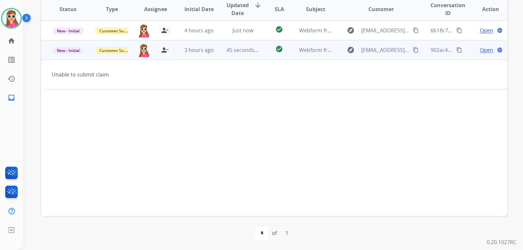
click at [482, 49] on span "Open" at bounding box center [486, 50] width 13 height 8
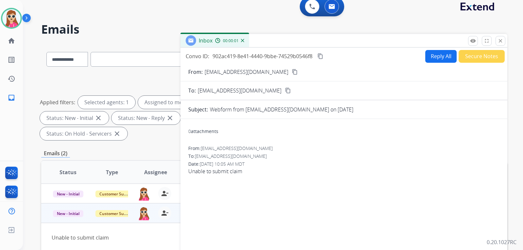
scroll to position [6, 0]
click at [433, 56] on button "Reply All" at bounding box center [440, 56] width 31 height 13
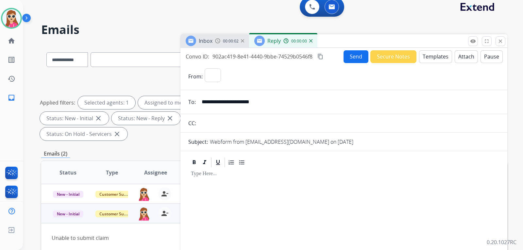
select select "**********"
click at [424, 57] on button "Templates" at bounding box center [435, 56] width 33 height 13
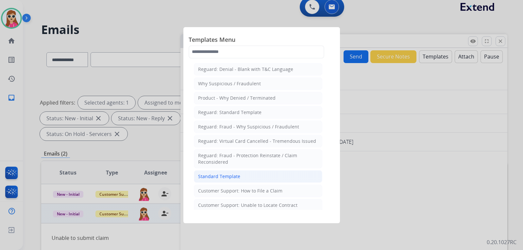
click at [221, 176] on div "Standard Template" at bounding box center [219, 176] width 42 height 7
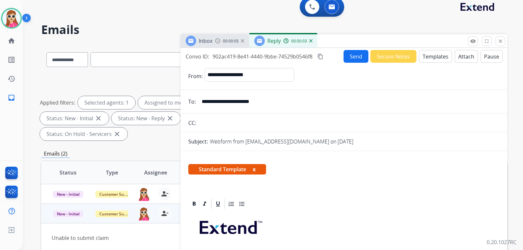
scroll to position [98, 0]
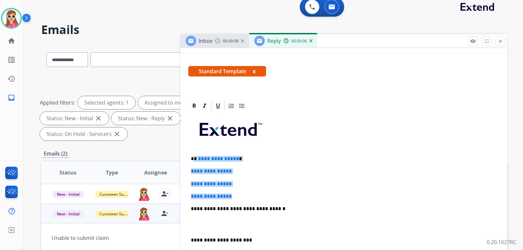
drag, startPoint x: 194, startPoint y: 159, endPoint x: 247, endPoint y: 196, distance: 64.2
click at [247, 196] on div "**********" at bounding box center [343, 224] width 311 height 225
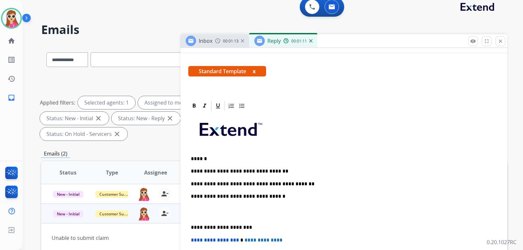
click at [264, 183] on p "**********" at bounding box center [341, 184] width 301 height 6
click at [263, 182] on p "**********" at bounding box center [341, 184] width 301 height 6
click at [194, 183] on p "**********" at bounding box center [341, 184] width 301 height 6
click at [295, 181] on p "**********" at bounding box center [341, 184] width 301 height 6
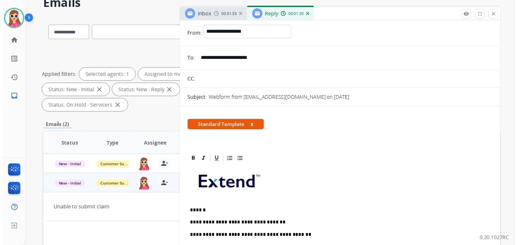
scroll to position [0, 0]
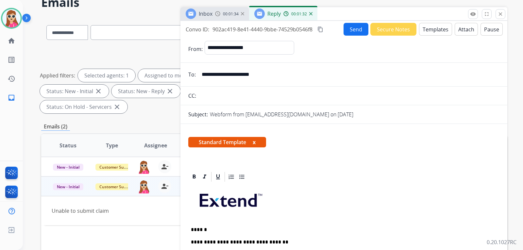
click at [355, 31] on button "Send" at bounding box center [356, 29] width 25 height 13
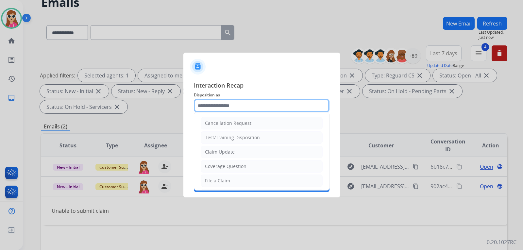
click at [246, 105] on input "text" at bounding box center [262, 105] width 136 height 13
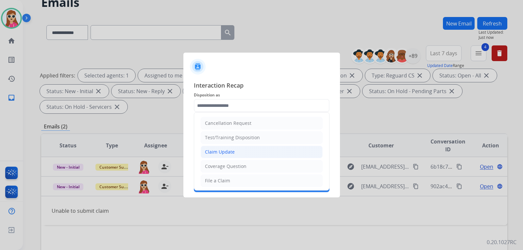
click at [227, 151] on div "Claim Update" at bounding box center [220, 152] width 30 height 7
type input "**********"
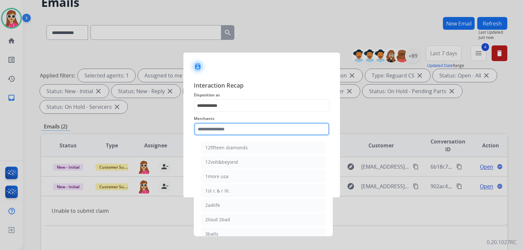
click at [223, 130] on input "text" at bounding box center [262, 129] width 136 height 13
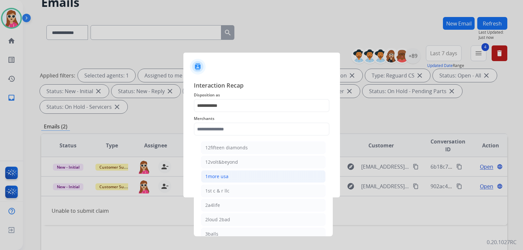
click at [226, 173] on div "1more usa" at bounding box center [216, 176] width 23 height 7
type input "*********"
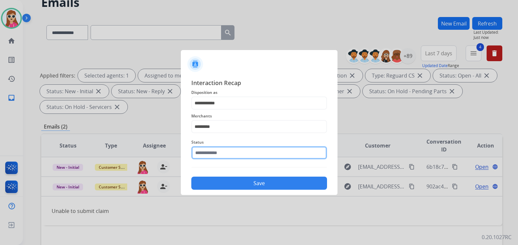
click at [234, 154] on input "text" at bounding box center [259, 152] width 136 height 13
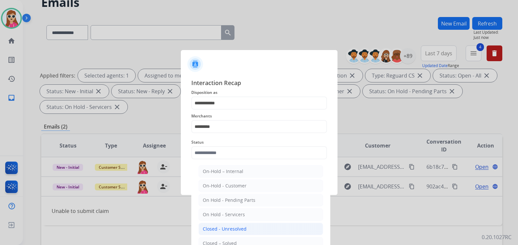
drag, startPoint x: 214, startPoint y: 241, endPoint x: 219, endPoint y: 233, distance: 9.9
click at [218, 235] on ul "On-Hold – Internal On-Hold - Customer On Hold - Pending Parts On Hold - Service…" at bounding box center [261, 230] width 129 height 137
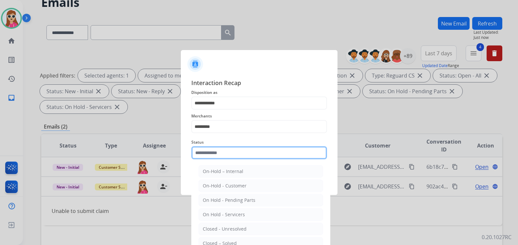
click at [246, 158] on input "text" at bounding box center [259, 152] width 136 height 13
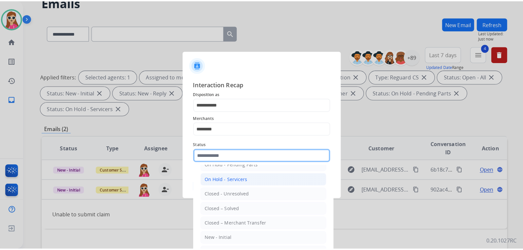
scroll to position [39, 0]
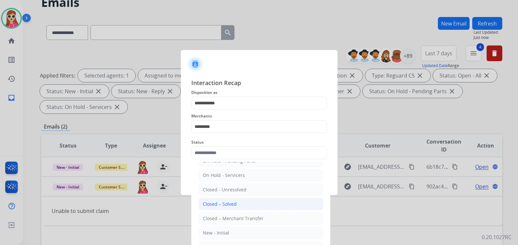
drag, startPoint x: 220, startPoint y: 208, endPoint x: 224, endPoint y: 200, distance: 8.9
click at [220, 208] on li "Closed – Solved" at bounding box center [260, 204] width 125 height 12
type input "**********"
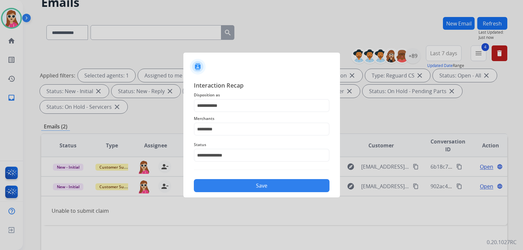
click at [232, 191] on button "Save" at bounding box center [262, 185] width 136 height 13
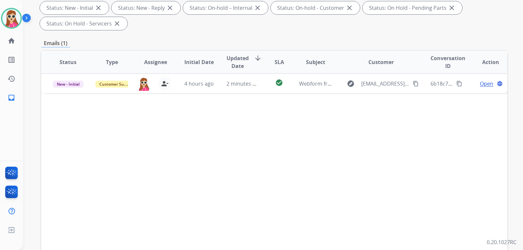
scroll to position [131, 0]
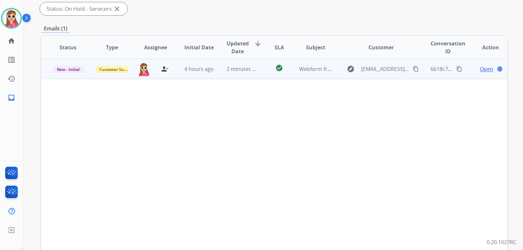
click at [260, 71] on td "check_circle" at bounding box center [274, 69] width 29 height 20
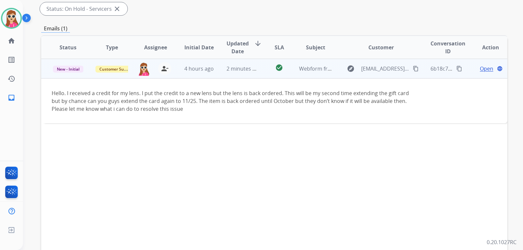
click at [413, 68] on mat-icon "content_copy" at bounding box center [416, 69] width 6 height 6
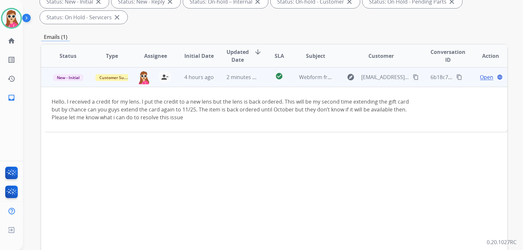
scroll to position [98, 0]
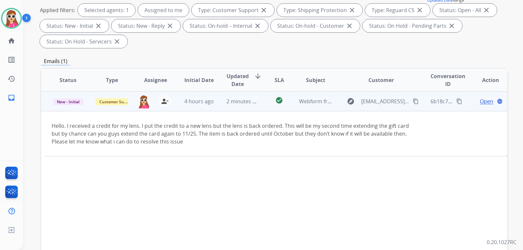
click at [457, 101] on mat-icon "content_copy" at bounding box center [459, 101] width 6 height 6
click at [487, 100] on span "Open" at bounding box center [486, 101] width 13 height 8
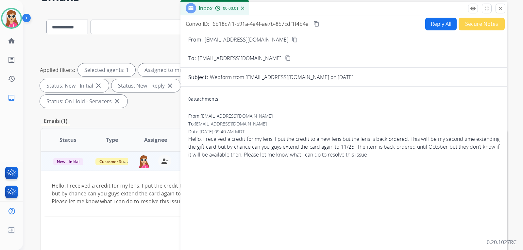
scroll to position [33, 0]
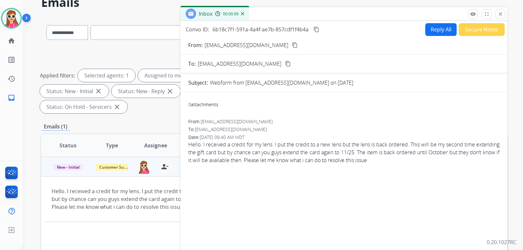
click at [444, 34] on button "Reply All" at bounding box center [440, 29] width 31 height 13
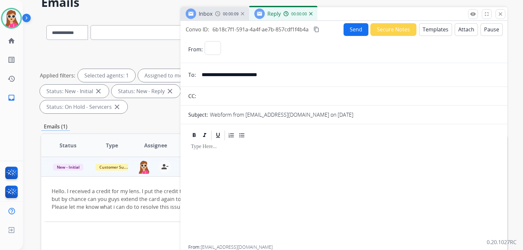
select select "**********"
click at [440, 30] on button "Templates" at bounding box center [435, 29] width 33 height 13
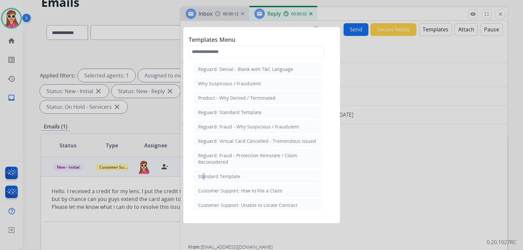
drag, startPoint x: 201, startPoint y: 175, endPoint x: 209, endPoint y: 173, distance: 8.7
click at [203, 175] on div "Standard Template" at bounding box center [219, 176] width 42 height 7
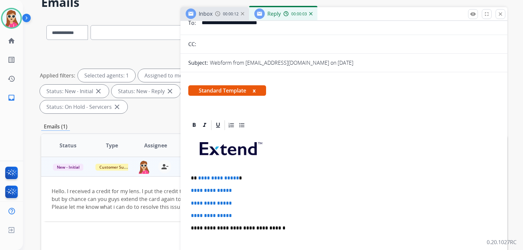
scroll to position [98, 0]
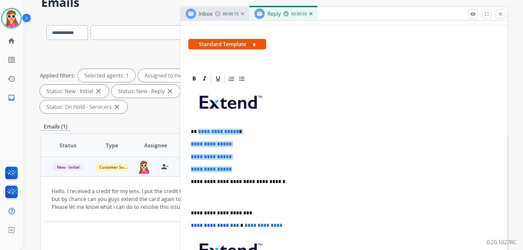
drag, startPoint x: 197, startPoint y: 131, endPoint x: 261, endPoint y: 165, distance: 72.3
click at [261, 165] on div "**********" at bounding box center [343, 197] width 311 height 225
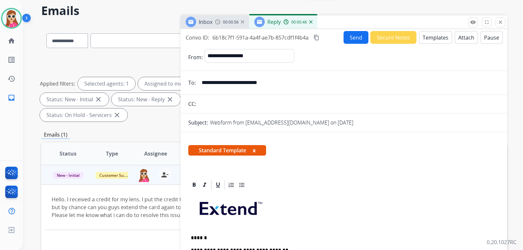
scroll to position [0, 0]
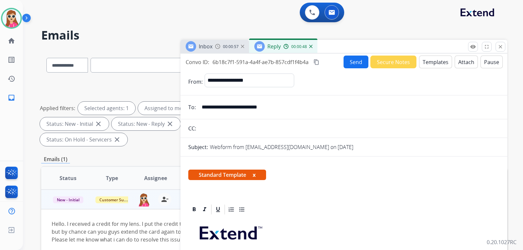
click at [347, 65] on button "Send" at bounding box center [356, 62] width 25 height 13
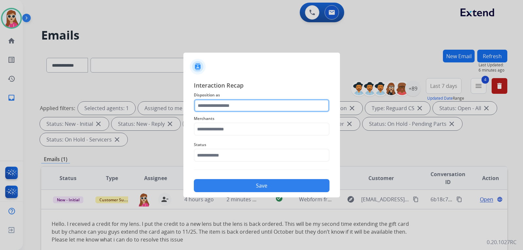
click at [232, 106] on input "text" at bounding box center [262, 105] width 136 height 13
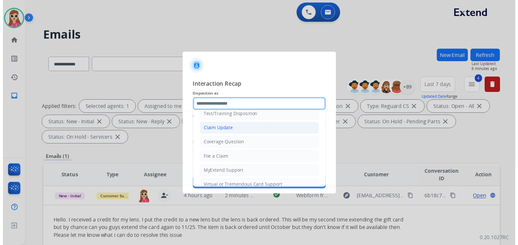
scroll to position [33, 0]
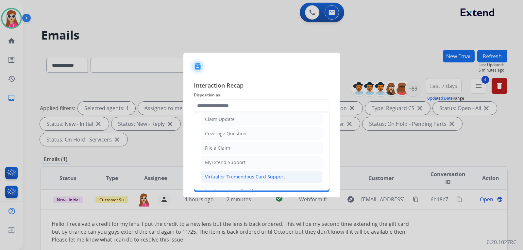
click at [252, 176] on div "Virtual or Tremendous Card Support" at bounding box center [245, 177] width 80 height 7
type input "**********"
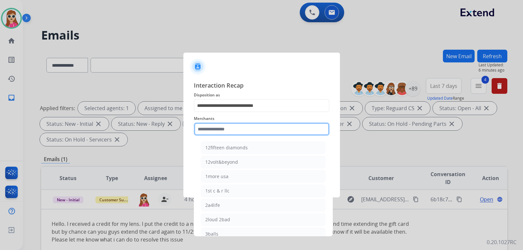
click at [230, 127] on input "text" at bounding box center [262, 129] width 136 height 13
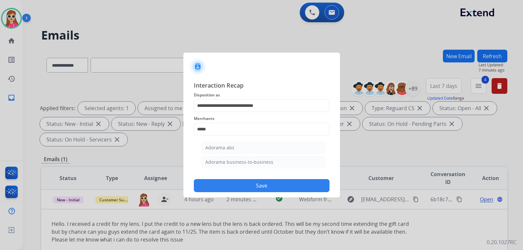
click at [249, 148] on li "Adorama abs" at bounding box center [263, 148] width 125 height 12
type input "**********"
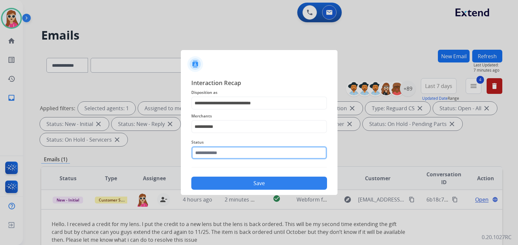
click at [245, 157] on input "text" at bounding box center [259, 152] width 136 height 13
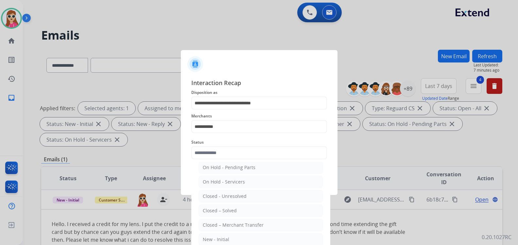
drag, startPoint x: 242, startPoint y: 211, endPoint x: 244, endPoint y: 207, distance: 4.3
click at [242, 210] on li "Closed – Solved" at bounding box center [260, 210] width 125 height 12
type input "**********"
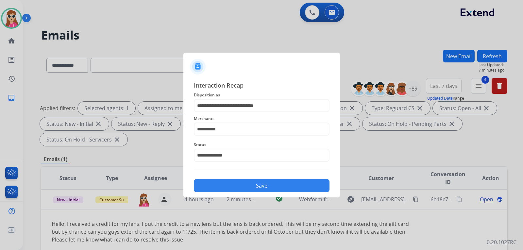
click at [243, 182] on button "Save" at bounding box center [262, 185] width 136 height 13
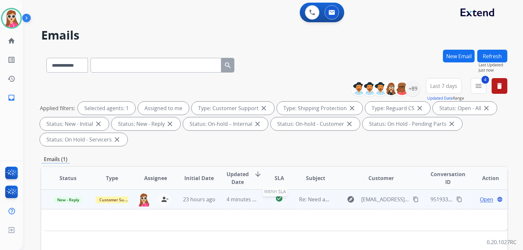
click at [275, 198] on mat-icon "check_circle" at bounding box center [279, 199] width 8 height 8
click at [333, 204] on td "explore [EMAIL_ADDRESS][DOMAIN_NAME] content_copy" at bounding box center [376, 200] width 87 height 20
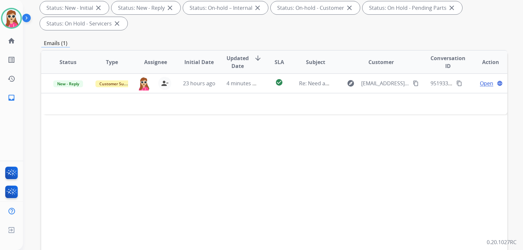
scroll to position [131, 0]
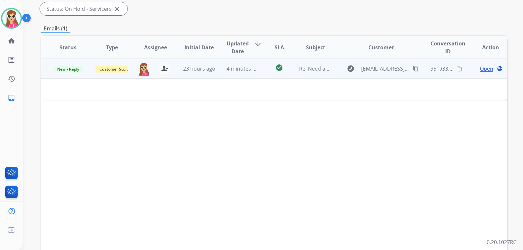
click at [257, 75] on td "4 minutes ago" at bounding box center [238, 69] width 44 height 20
click at [480, 71] on span "Open" at bounding box center [486, 69] width 13 height 8
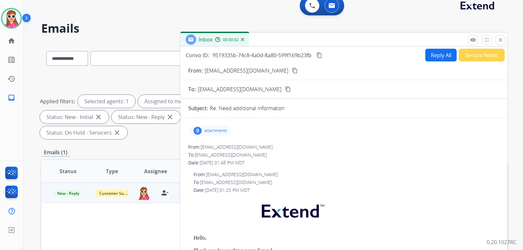
scroll to position [0, 0]
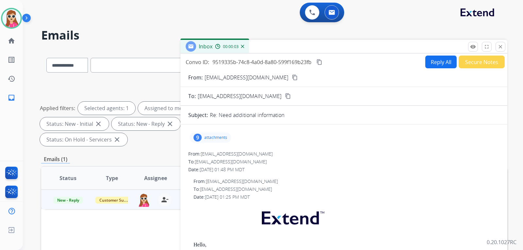
click at [208, 135] on p "attachments" at bounding box center [215, 137] width 23 height 5
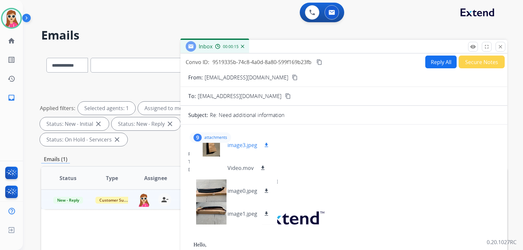
scroll to position [124, 0]
click at [498, 48] on mat-icon "close" at bounding box center [501, 47] width 6 height 6
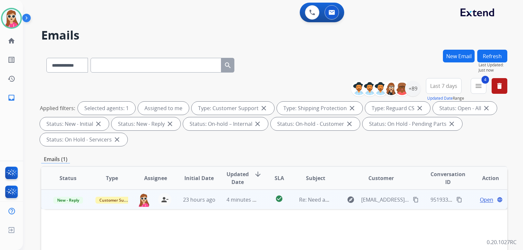
drag, startPoint x: 491, startPoint y: 195, endPoint x: 489, endPoint y: 198, distance: 3.7
click at [491, 197] on td "Open language" at bounding box center [486, 200] width 44 height 20
click at [474, 200] on div "Open language" at bounding box center [490, 200] width 33 height 8
click at [480, 199] on span "Open" at bounding box center [486, 200] width 13 height 8
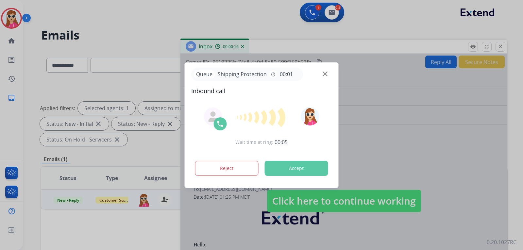
click at [294, 167] on button "Accept" at bounding box center [296, 168] width 63 height 15
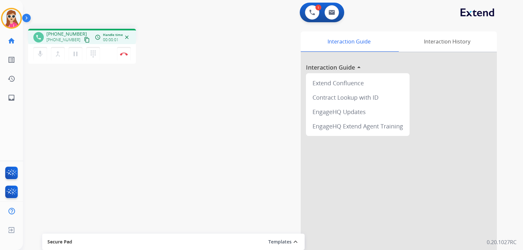
click at [84, 41] on mat-icon "content_copy" at bounding box center [87, 40] width 6 height 6
click at [126, 55] on img at bounding box center [124, 53] width 8 height 3
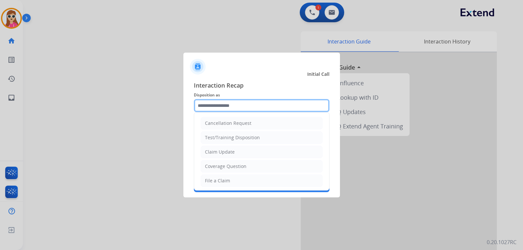
click at [260, 109] on input "text" at bounding box center [262, 105] width 136 height 13
click at [233, 179] on li "File a Claim" at bounding box center [262, 181] width 122 height 12
type input "**********"
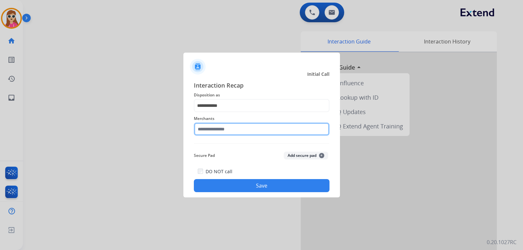
click at [265, 131] on input "text" at bounding box center [262, 129] width 136 height 13
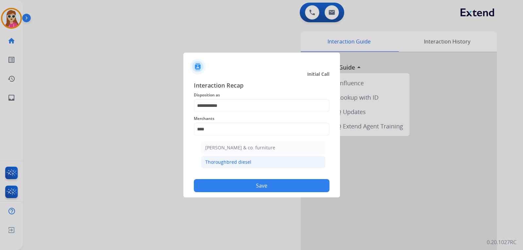
click at [232, 165] on div "Thoroughbred diesel" at bounding box center [228, 162] width 46 height 7
type input "**********"
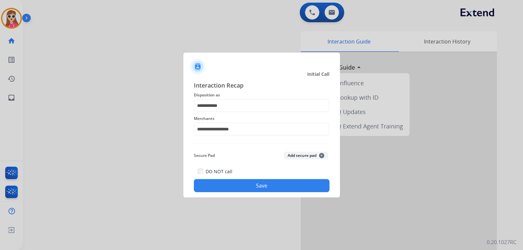
click at [252, 181] on button "Save" at bounding box center [262, 185] width 136 height 13
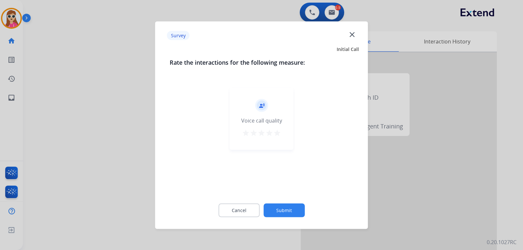
click at [280, 139] on div "record_voice_over Voice call quality star star star star star" at bounding box center [262, 119] width 64 height 62
click at [277, 135] on mat-icon "star" at bounding box center [277, 133] width 8 height 8
click at [292, 206] on button "Submit" at bounding box center [284, 210] width 41 height 14
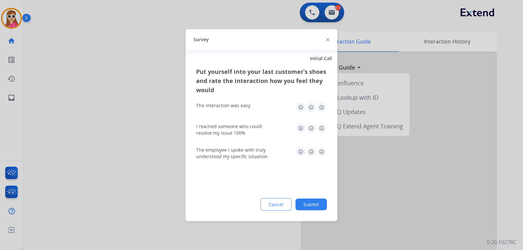
click at [322, 107] on img at bounding box center [322, 107] width 10 height 10
click at [315, 128] on img at bounding box center [311, 128] width 10 height 10
click at [323, 128] on img at bounding box center [322, 128] width 10 height 10
click at [324, 151] on div "The employee I spoke with truly understood my specific situation" at bounding box center [261, 153] width 131 height 24
click at [323, 150] on img at bounding box center [322, 151] width 10 height 10
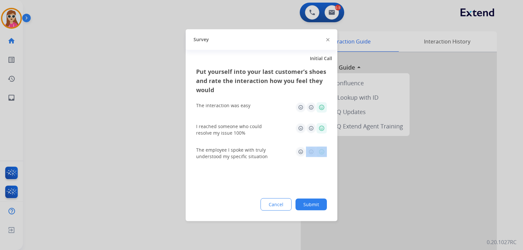
click at [325, 152] on img at bounding box center [322, 151] width 10 height 10
drag, startPoint x: 320, startPoint y: 151, endPoint x: 320, endPoint y: 155, distance: 3.9
click at [320, 151] on img at bounding box center [322, 151] width 10 height 10
click at [315, 173] on div "Put yourself into your last customer’s shoes and rate the interaction how you f…" at bounding box center [262, 144] width 152 height 154
click at [318, 204] on button "Submit" at bounding box center [311, 204] width 31 height 12
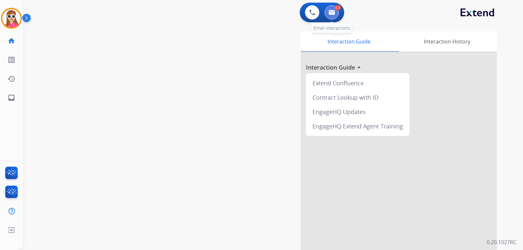
click at [333, 14] on img at bounding box center [332, 12] width 7 height 5
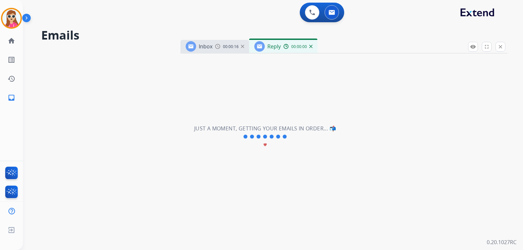
select select "**********"
click at [342, 91] on div "**********" at bounding box center [265, 137] width 485 height 227
click at [500, 46] on mat-icon "close" at bounding box center [501, 47] width 6 height 6
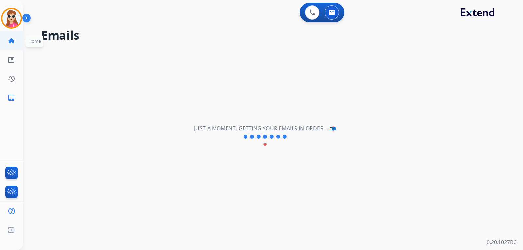
click at [12, 44] on mat-icon "home" at bounding box center [12, 41] width 8 height 8
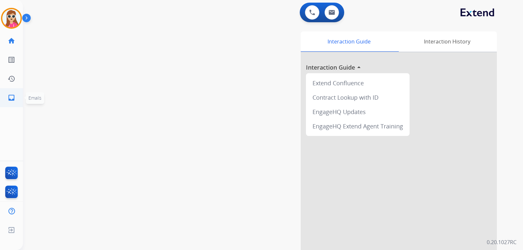
click at [16, 96] on link "inbox Emails" at bounding box center [11, 98] width 18 height 18
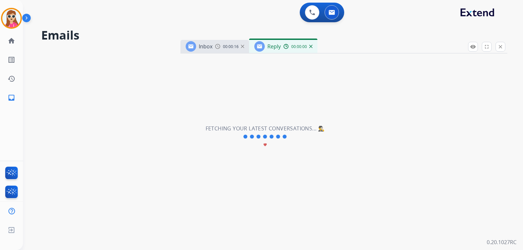
select select "**********"
click at [497, 50] on button "close Close" at bounding box center [501, 47] width 10 height 10
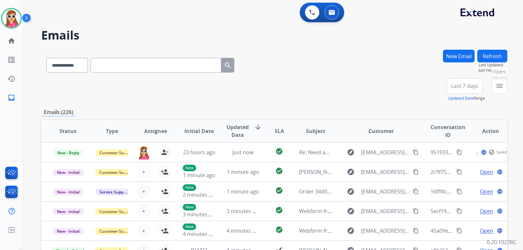
click at [497, 82] on mat-icon "menu" at bounding box center [500, 86] width 8 height 8
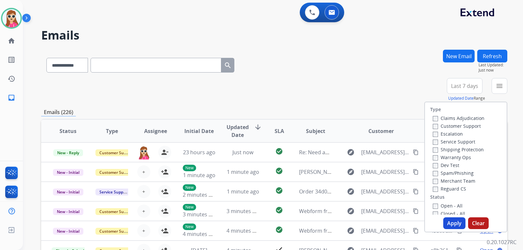
click at [476, 125] on label "Customer Support" at bounding box center [457, 126] width 48 height 6
click at [472, 147] on label "Shipping Protection" at bounding box center [458, 149] width 51 height 6
click at [456, 149] on label "Shipping Protection" at bounding box center [458, 149] width 51 height 6
click at [455, 190] on label "Reguard CS" at bounding box center [449, 189] width 33 height 6
click at [453, 203] on label "Open - All" at bounding box center [448, 206] width 30 height 6
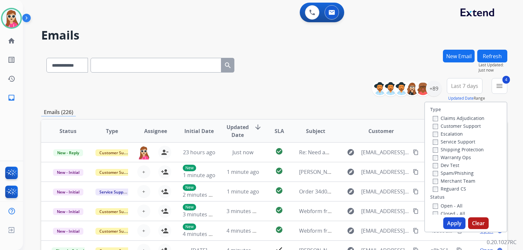
click at [453, 218] on button "Apply" at bounding box center [454, 223] width 22 height 12
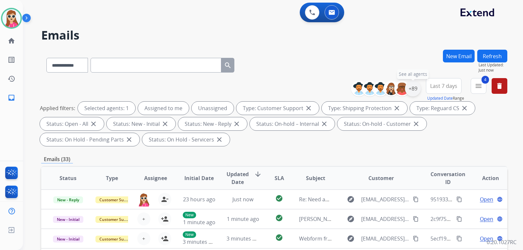
click at [416, 93] on div "+89" at bounding box center [413, 89] width 16 height 16
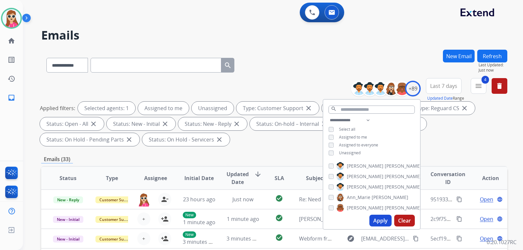
click at [346, 151] on span "Unassigned" at bounding box center [350, 153] width 22 height 6
click at [374, 223] on button "Apply" at bounding box center [380, 221] width 22 height 12
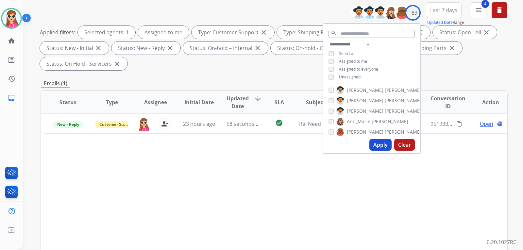
scroll to position [71, 0]
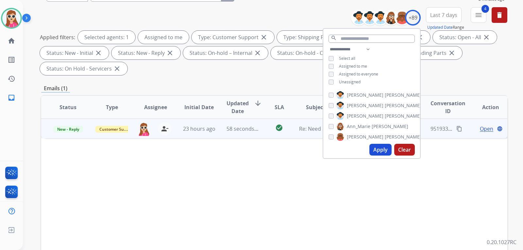
drag, startPoint x: 263, startPoint y: 132, endPoint x: 259, endPoint y: 130, distance: 3.7
click at [262, 131] on td "check_circle" at bounding box center [274, 129] width 29 height 20
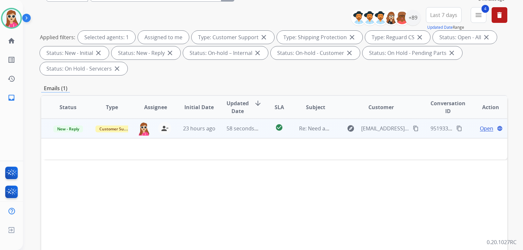
click at [333, 130] on td "explore [EMAIL_ADDRESS][DOMAIN_NAME] content_copy" at bounding box center [376, 129] width 87 height 20
click at [267, 130] on td "check_circle" at bounding box center [274, 129] width 29 height 20
click at [474, 129] on div "Open language" at bounding box center [490, 129] width 33 height 8
click at [482, 126] on span "Open" at bounding box center [486, 129] width 13 height 8
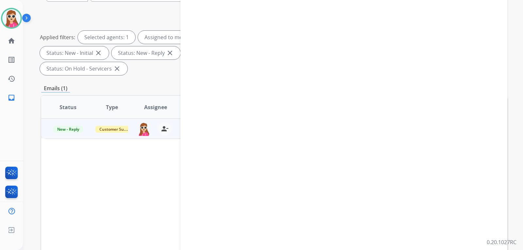
select select "**********"
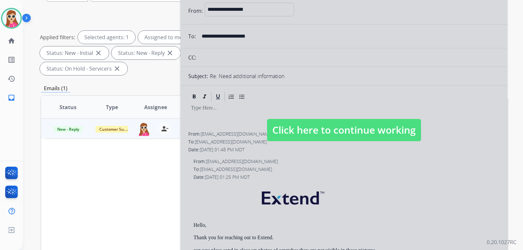
click at [360, 134] on span "Click here to continue working" at bounding box center [344, 130] width 154 height 22
select select
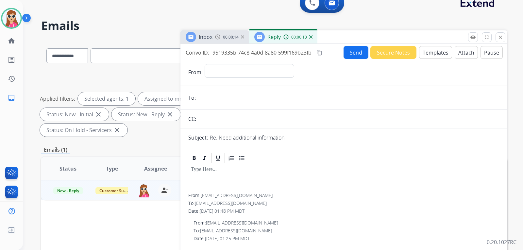
scroll to position [0, 0]
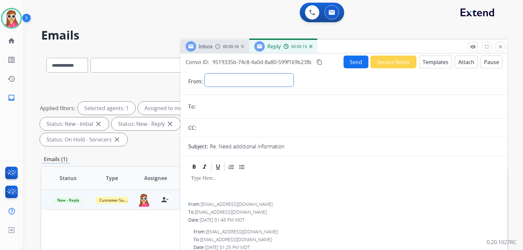
click at [270, 79] on select "**********" at bounding box center [249, 80] width 89 height 13
select select "**********"
click at [205, 74] on select "**********" at bounding box center [249, 80] width 89 height 13
click at [248, 108] on input "email" at bounding box center [349, 107] width 302 height 13
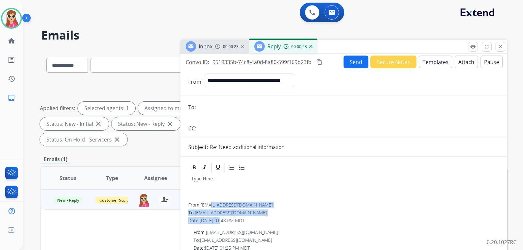
drag, startPoint x: 223, startPoint y: 223, endPoint x: 218, endPoint y: 217, distance: 7.2
click at [223, 222] on div "From: [EMAIL_ADDRESS][DOMAIN_NAME] To: [EMAIL_ADDRESS][DOMAIN_NAME] Date: [DATE…" at bounding box center [343, 213] width 311 height 22
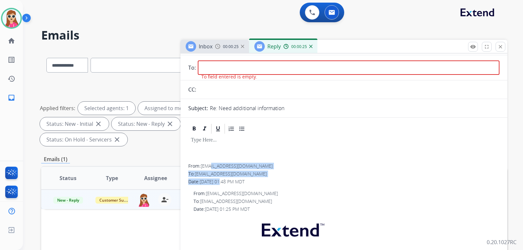
scroll to position [65, 0]
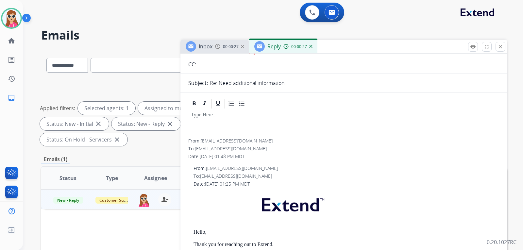
drag, startPoint x: 199, startPoint y: 140, endPoint x: 253, endPoint y: 142, distance: 53.7
click at [253, 142] on div "From: [EMAIL_ADDRESS][DOMAIN_NAME]" at bounding box center [343, 141] width 311 height 7
copy div ": [EMAIL_ADDRESS][DOMAIN_NAME]"
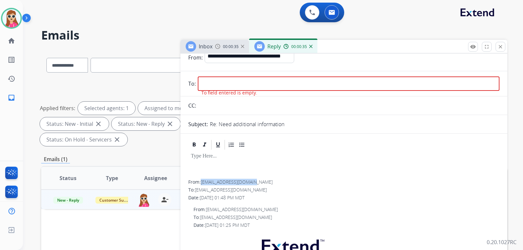
scroll to position [0, 0]
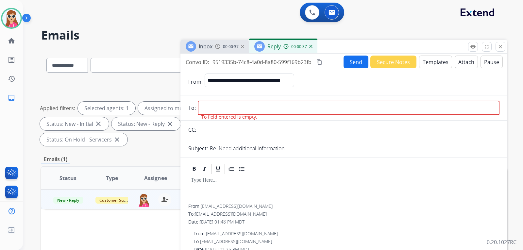
click at [253, 109] on input "email" at bounding box center [349, 108] width 302 height 14
paste input "**********"
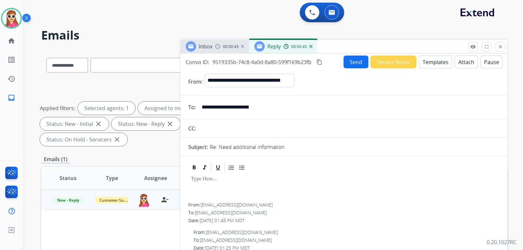
click at [350, 64] on button "Send" at bounding box center [356, 62] width 25 height 13
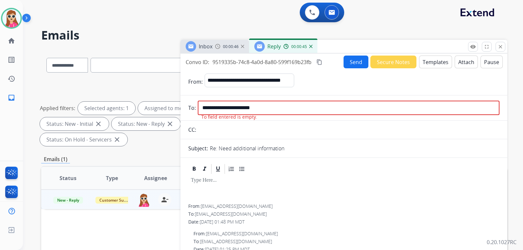
click at [275, 106] on input "**********" at bounding box center [349, 108] width 302 height 14
click at [271, 105] on input "**********" at bounding box center [349, 108] width 302 height 14
click at [276, 131] on input "text" at bounding box center [348, 129] width 301 height 13
drag, startPoint x: 301, startPoint y: 104, endPoint x: 296, endPoint y: 106, distance: 6.4
click at [301, 104] on input "**********" at bounding box center [349, 108] width 302 height 14
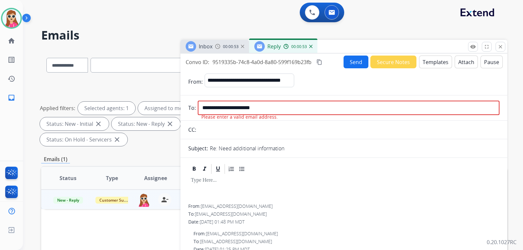
click at [203, 108] on input "**********" at bounding box center [349, 108] width 302 height 14
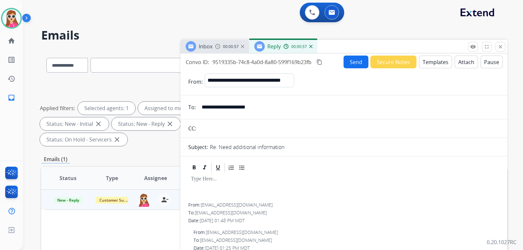
type input "**********"
click at [355, 62] on button "Send" at bounding box center [356, 62] width 25 height 13
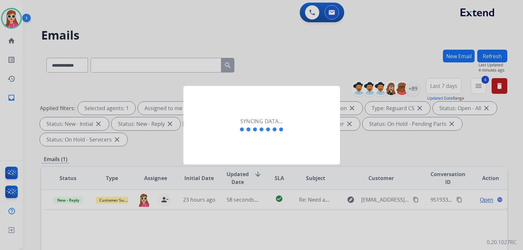
click at [261, 135] on div "Syncing data..." at bounding box center [261, 125] width 157 height 78
click at [259, 137] on div "Syncing data..." at bounding box center [261, 125] width 157 height 78
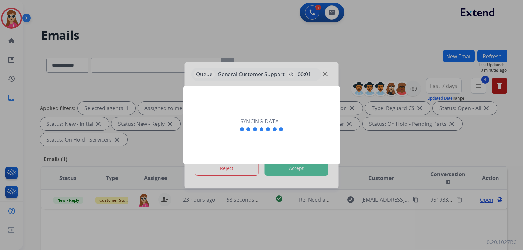
click at [321, 146] on div "Syncing data..." at bounding box center [261, 125] width 157 height 78
click at [310, 170] on div at bounding box center [261, 125] width 523 height 250
click at [307, 172] on div at bounding box center [261, 125] width 523 height 250
click at [308, 171] on div at bounding box center [261, 125] width 523 height 250
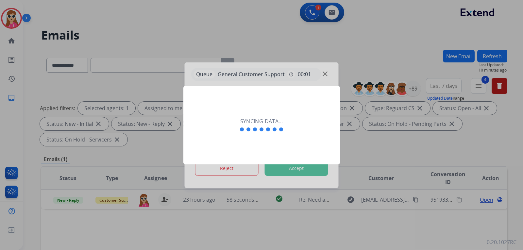
click at [308, 171] on div at bounding box center [261, 125] width 523 height 250
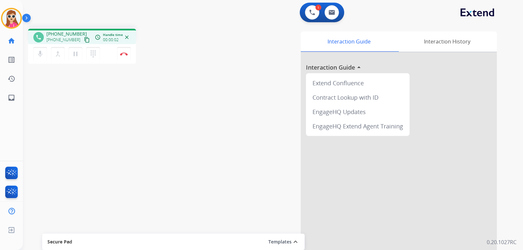
click at [84, 42] on mat-icon "content_copy" at bounding box center [87, 40] width 6 height 6
click at [84, 40] on mat-icon "content_copy" at bounding box center [87, 40] width 6 height 6
click at [10, 96] on mat-icon "inbox" at bounding box center [12, 98] width 8 height 8
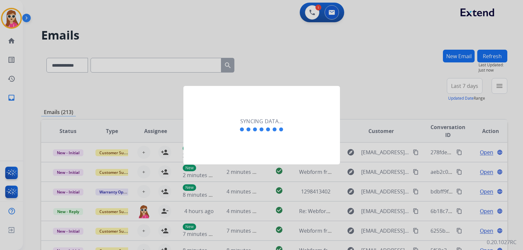
drag, startPoint x: 378, startPoint y: 94, endPoint x: 371, endPoint y: 93, distance: 6.3
click at [377, 94] on div at bounding box center [261, 125] width 523 height 250
click at [364, 99] on div at bounding box center [261, 125] width 523 height 250
click at [231, 144] on div "Syncing data..." at bounding box center [261, 125] width 157 height 78
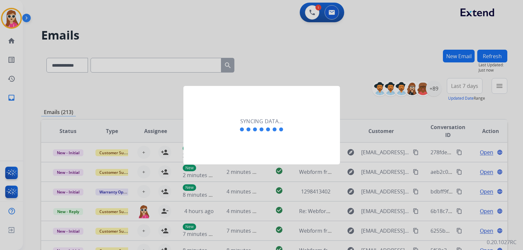
click at [289, 45] on div at bounding box center [261, 125] width 523 height 250
click at [9, 96] on div at bounding box center [261, 125] width 523 height 250
click at [100, 89] on div at bounding box center [261, 125] width 523 height 250
click at [102, 91] on div at bounding box center [261, 125] width 523 height 250
drag, startPoint x: 116, startPoint y: 92, endPoint x: 115, endPoint y: 87, distance: 5.2
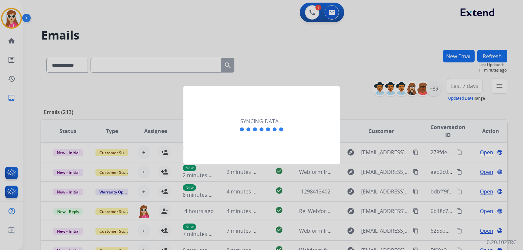
click at [116, 91] on div at bounding box center [261, 125] width 523 height 250
click at [52, 32] on div at bounding box center [261, 125] width 523 height 250
drag, startPoint x: 29, startPoint y: 37, endPoint x: 14, endPoint y: 32, distance: 15.7
click at [29, 38] on div at bounding box center [261, 125] width 523 height 250
click at [44, 33] on div at bounding box center [261, 125] width 523 height 250
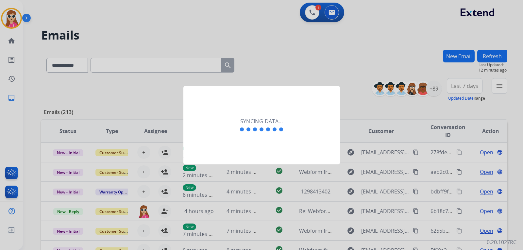
click at [6, 22] on div at bounding box center [261, 125] width 523 height 250
click at [301, 117] on div "Syncing data..." at bounding box center [261, 125] width 157 height 78
click at [307, 113] on div "Syncing data..." at bounding box center [261, 125] width 157 height 78
click at [305, 112] on div "Syncing data..." at bounding box center [261, 125] width 157 height 78
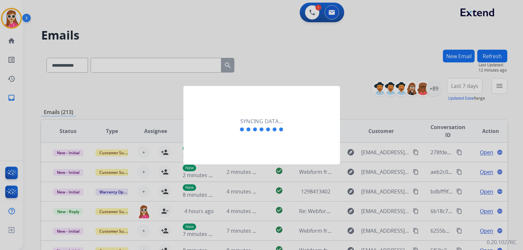
drag, startPoint x: 295, startPoint y: 112, endPoint x: 286, endPoint y: 113, distance: 8.9
click at [294, 113] on div "Syncing data..." at bounding box center [261, 125] width 157 height 78
click at [284, 114] on div "Syncing data..." at bounding box center [261, 125] width 157 height 78
drag, startPoint x: 368, startPoint y: 100, endPoint x: 301, endPoint y: 108, distance: 68.1
click at [353, 108] on div at bounding box center [261, 125] width 523 height 250
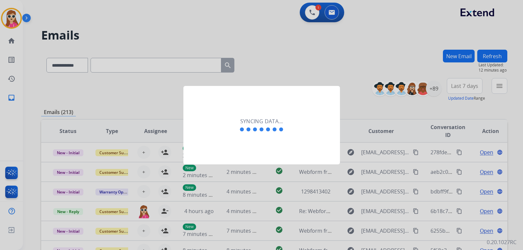
click at [282, 106] on div "Syncing data..." at bounding box center [261, 125] width 157 height 78
click at [284, 106] on div "Syncing data..." at bounding box center [261, 125] width 157 height 78
click at [290, 106] on div "Syncing data..." at bounding box center [261, 125] width 157 height 78
drag, startPoint x: 302, startPoint y: 104, endPoint x: 311, endPoint y: 104, distance: 9.2
click at [303, 105] on div "Syncing data..." at bounding box center [261, 125] width 157 height 78
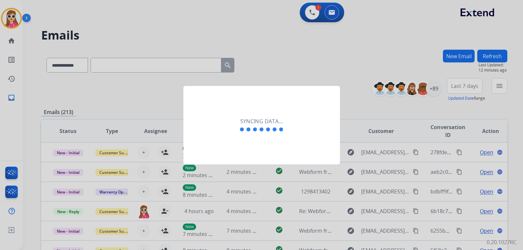
click at [312, 104] on div "Syncing data..." at bounding box center [261, 125] width 157 height 78
click at [312, 107] on div "Syncing data..." at bounding box center [261, 125] width 157 height 78
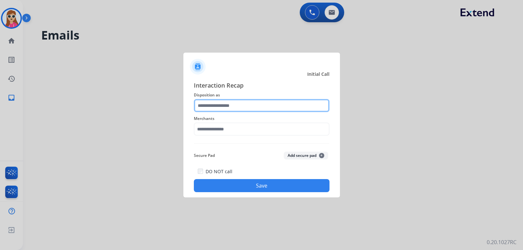
click at [220, 108] on input "text" at bounding box center [262, 105] width 136 height 13
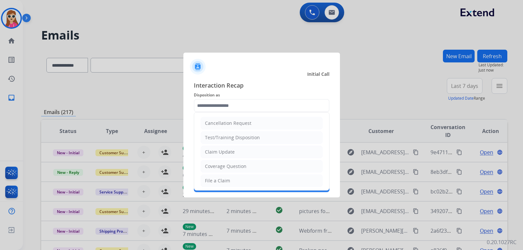
drag, startPoint x: 229, startPoint y: 177, endPoint x: 232, endPoint y: 143, distance: 34.1
click at [229, 177] on li "File a Claim" at bounding box center [262, 181] width 122 height 12
type input "**********"
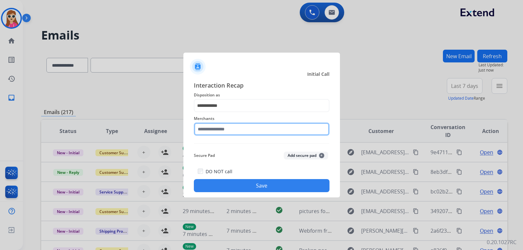
click at [231, 128] on input "text" at bounding box center [262, 129] width 136 height 13
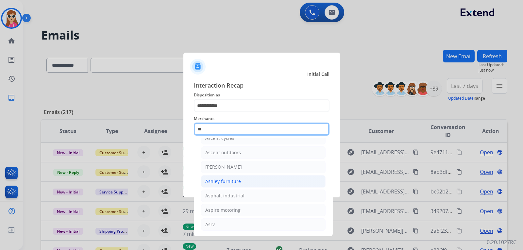
scroll to position [54, 0]
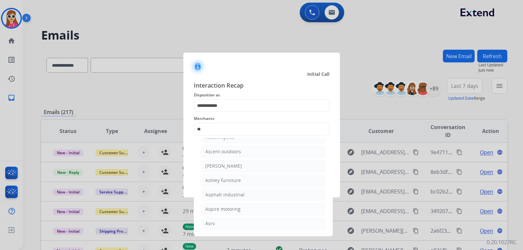
click at [231, 180] on div "Ashley furniture" at bounding box center [223, 180] width 36 height 7
type input "**********"
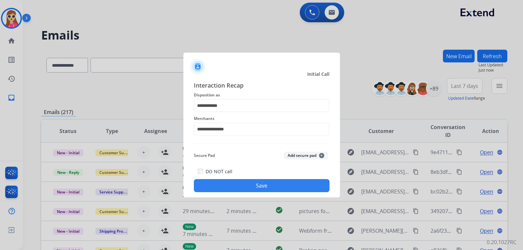
click at [233, 186] on button "Save" at bounding box center [262, 185] width 136 height 13
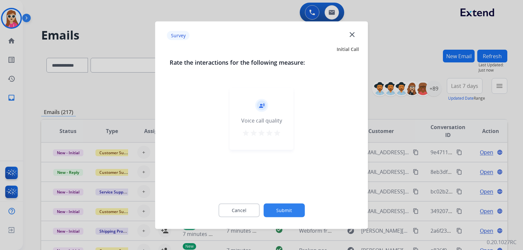
drag, startPoint x: 282, startPoint y: 137, endPoint x: 276, endPoint y: 143, distance: 8.3
click at [281, 138] on div "record_voice_over Voice call quality star star star star star" at bounding box center [262, 119] width 64 height 62
drag, startPoint x: 276, startPoint y: 139, endPoint x: 277, endPoint y: 132, distance: 6.6
click at [276, 138] on div "record_voice_over Voice call quality star star star star star" at bounding box center [262, 119] width 64 height 62
click at [277, 134] on mat-icon "star" at bounding box center [277, 133] width 8 height 8
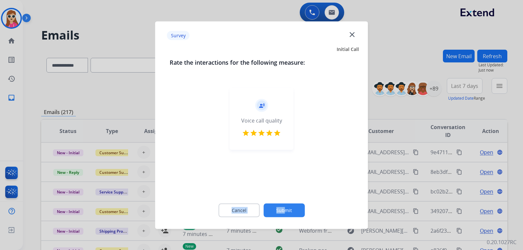
click at [287, 202] on div "Rate the interactions for the following measure: record_voice_over Voice call q…" at bounding box center [261, 141] width 205 height 167
click at [286, 209] on button "Submit" at bounding box center [284, 210] width 41 height 14
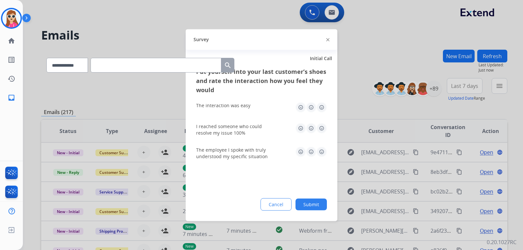
click at [318, 104] on img at bounding box center [322, 107] width 10 height 10
click at [325, 128] on img at bounding box center [322, 128] width 10 height 10
click at [323, 153] on img at bounding box center [322, 151] width 10 height 10
drag, startPoint x: 311, startPoint y: 198, endPoint x: 309, endPoint y: 205, distance: 8.0
click at [309, 205] on div "Put yourself into your last customer’s shoes and rate the interaction how you f…" at bounding box center [262, 144] width 152 height 154
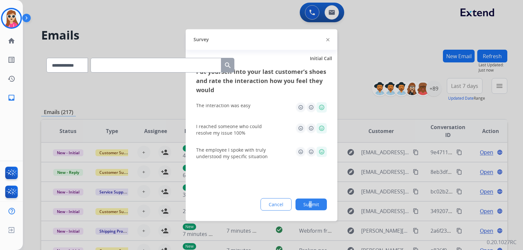
click at [312, 208] on button "Submit" at bounding box center [311, 204] width 31 height 12
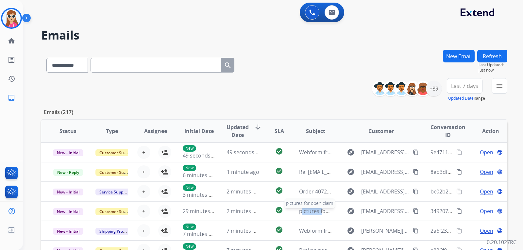
click at [313, 208] on span "pictures for open claim" at bounding box center [327, 211] width 57 height 7
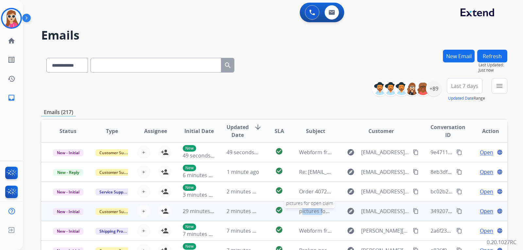
click at [317, 206] on td "pictures for open claim pictures for open claim" at bounding box center [311, 211] width 44 height 20
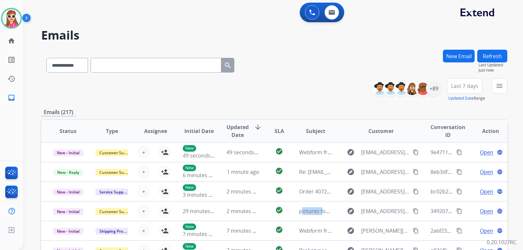
scroll to position [1, 0]
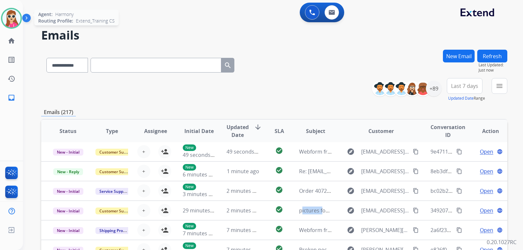
click at [12, 19] on img at bounding box center [11, 18] width 18 height 18
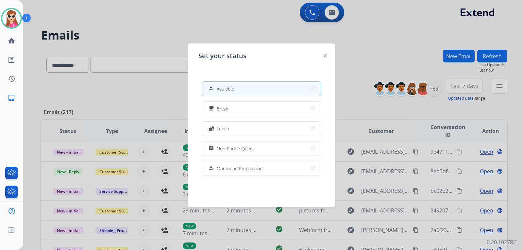
click at [323, 59] on div "Set your status how_to_reg Available free_breakfast Break fastfood Lunch assign…" at bounding box center [261, 124] width 147 height 163
click at [322, 57] on div "Set your status how_to_reg Available free_breakfast Break fastfood Lunch assign…" at bounding box center [261, 124] width 147 height 163
click at [324, 57] on div "Set your status how_to_reg Available free_breakfast Break fastfood Lunch assign…" at bounding box center [261, 124] width 147 height 163
click at [325, 57] on img at bounding box center [325, 55] width 3 height 3
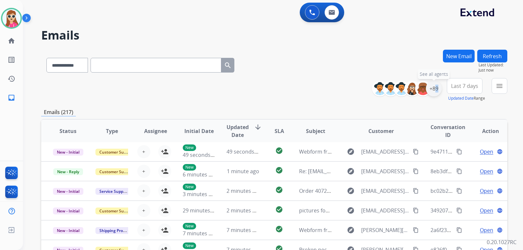
click at [432, 86] on div "+89" at bounding box center [434, 89] width 16 height 16
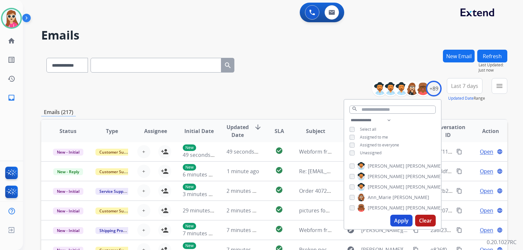
click at [371, 152] on span "Unassigned" at bounding box center [371, 153] width 22 height 6
click at [398, 216] on button "Apply" at bounding box center [401, 221] width 22 height 12
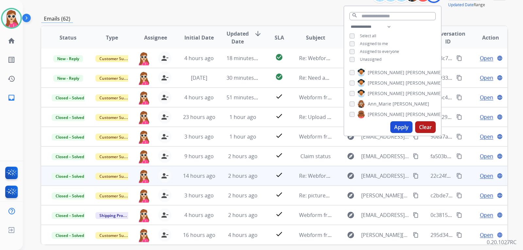
scroll to position [122, 0]
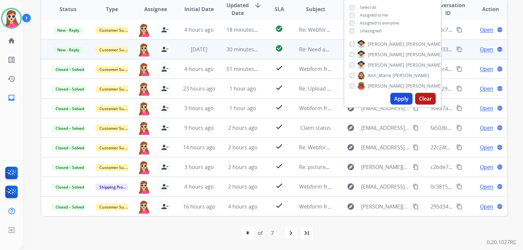
click at [262, 47] on td "check_circle" at bounding box center [274, 50] width 29 height 20
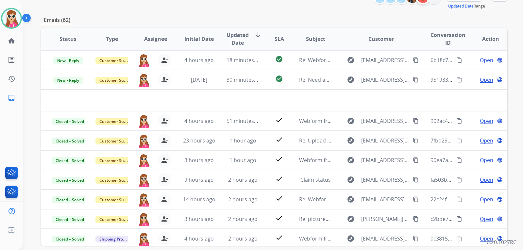
scroll to position [24, 0]
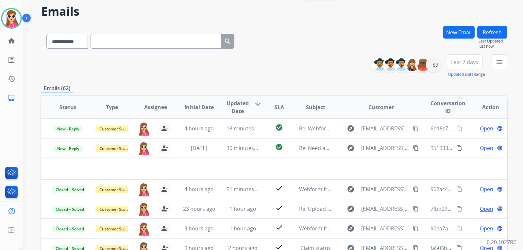
click at [458, 31] on button "New Email" at bounding box center [459, 32] width 32 height 13
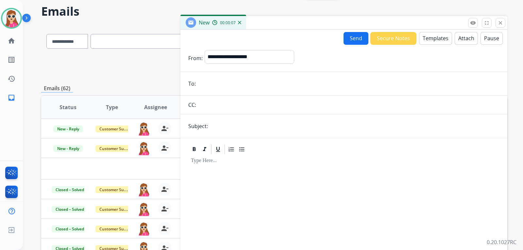
click at [421, 42] on button "Templates" at bounding box center [435, 38] width 33 height 13
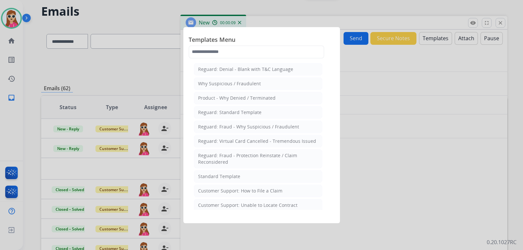
click at [380, 108] on div at bounding box center [261, 125] width 523 height 250
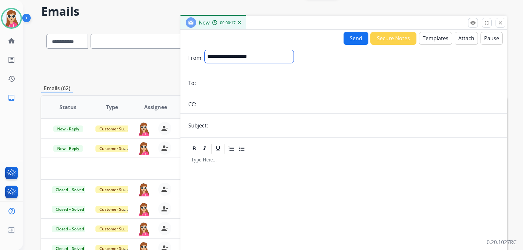
click at [235, 54] on select "**********" at bounding box center [249, 56] width 89 height 13
select select "**********"
click at [205, 50] on select "**********" at bounding box center [249, 56] width 89 height 13
click at [224, 87] on input "email" at bounding box center [349, 83] width 302 height 13
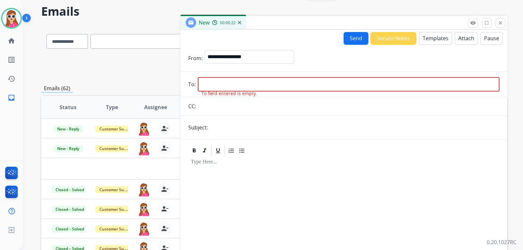
drag, startPoint x: 221, startPoint y: 90, endPoint x: 212, endPoint y: 84, distance: 11.5
paste input "**********"
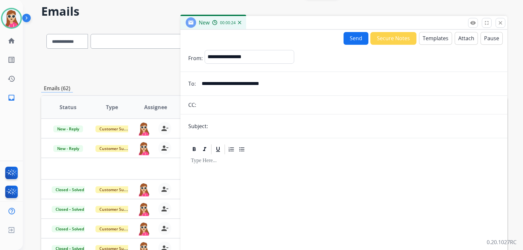
type input "**********"
click at [216, 164] on div at bounding box center [343, 211] width 311 height 112
click at [421, 44] on button "Templates" at bounding box center [435, 38] width 33 height 13
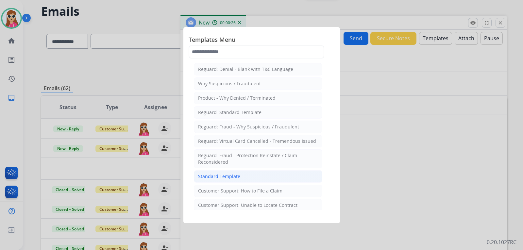
click at [242, 174] on li "Standard Template" at bounding box center [258, 176] width 129 height 12
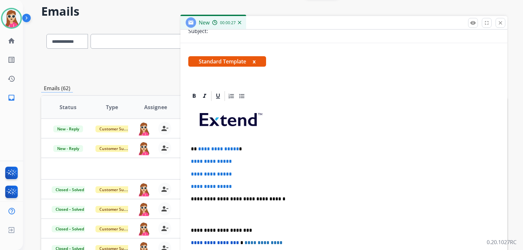
scroll to position [98, 0]
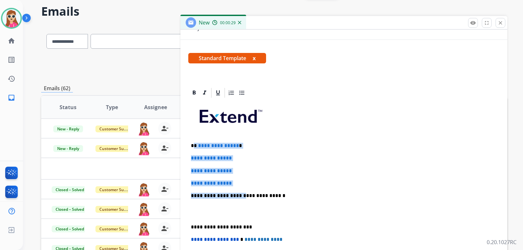
drag, startPoint x: 197, startPoint y: 146, endPoint x: 236, endPoint y: 181, distance: 52.6
click at [236, 184] on div "**********" at bounding box center [343, 211] width 311 height 225
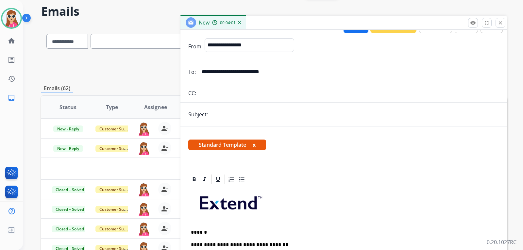
scroll to position [0, 0]
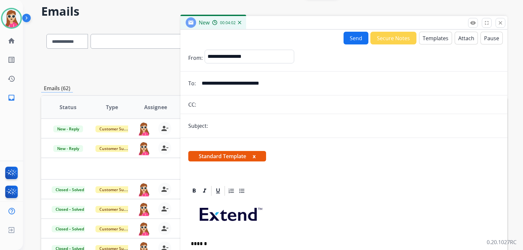
click at [351, 37] on button "Send" at bounding box center [356, 38] width 25 height 13
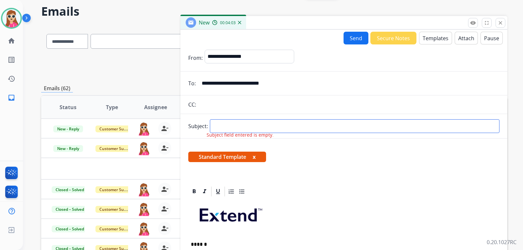
click at [236, 126] on input "text" at bounding box center [355, 126] width 290 height 14
type input "*****"
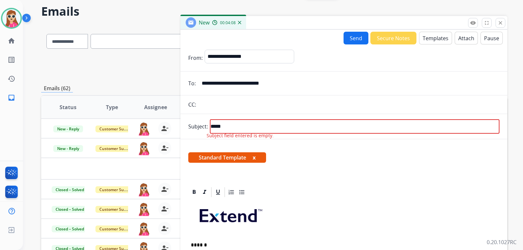
click at [353, 37] on button "Send" at bounding box center [356, 38] width 25 height 13
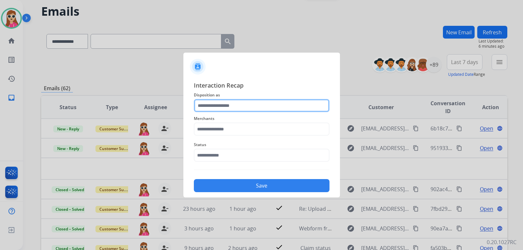
click at [218, 103] on input "text" at bounding box center [262, 105] width 136 height 13
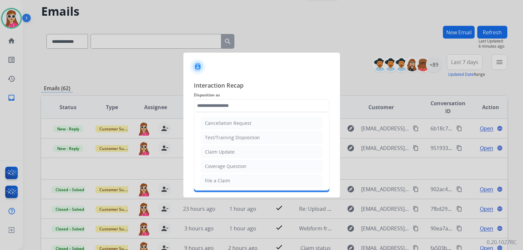
click at [238, 147] on li "Claim Update" at bounding box center [262, 152] width 122 height 12
type input "**********"
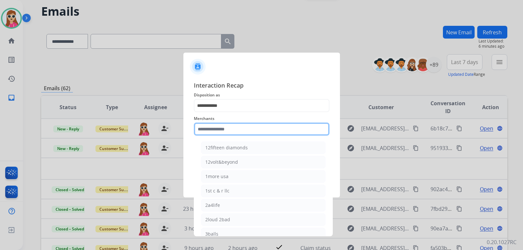
click at [248, 130] on input "text" at bounding box center [262, 129] width 136 height 13
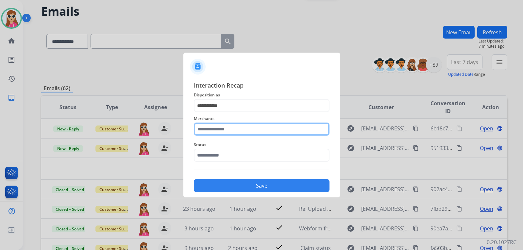
click at [232, 133] on input "text" at bounding box center [262, 129] width 136 height 13
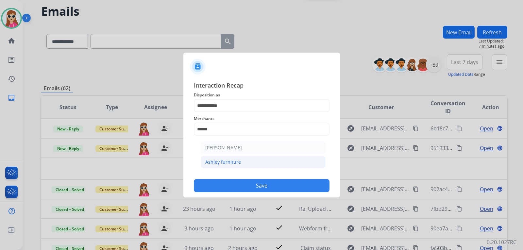
click at [242, 163] on li "Ashley furniture" at bounding box center [263, 162] width 125 height 12
type input "**********"
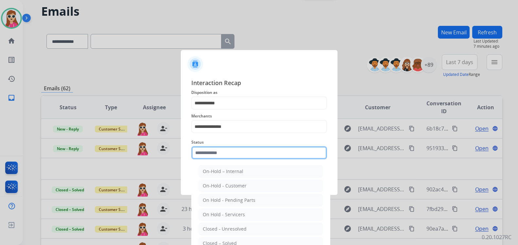
drag, startPoint x: 246, startPoint y: 150, endPoint x: 245, endPoint y: 154, distance: 4.0
click at [245, 154] on input "text" at bounding box center [259, 152] width 136 height 13
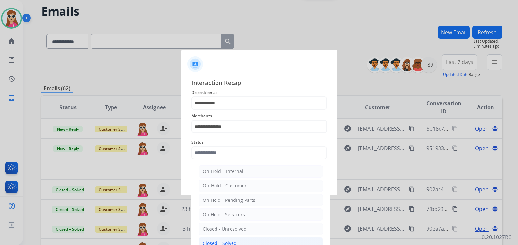
drag, startPoint x: 232, startPoint y: 241, endPoint x: 245, endPoint y: 198, distance: 44.9
click at [232, 240] on div "Closed – Solved" at bounding box center [220, 243] width 34 height 7
type input "**********"
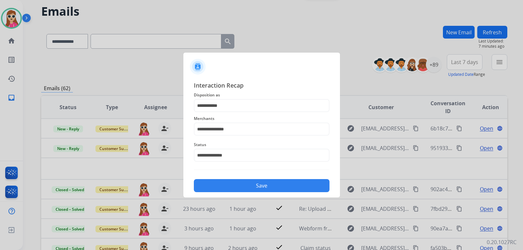
click at [246, 183] on button "Save" at bounding box center [262, 185] width 136 height 13
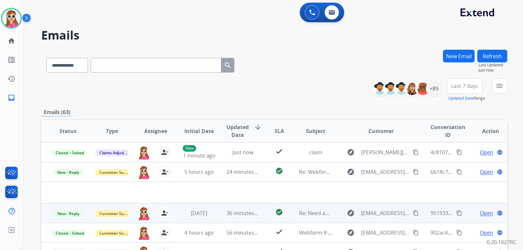
click at [261, 215] on td "check_circle" at bounding box center [274, 213] width 29 height 20
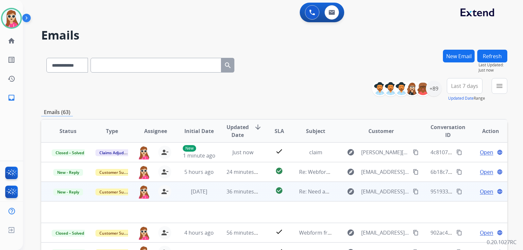
click at [480, 192] on span "Open" at bounding box center [486, 192] width 13 height 8
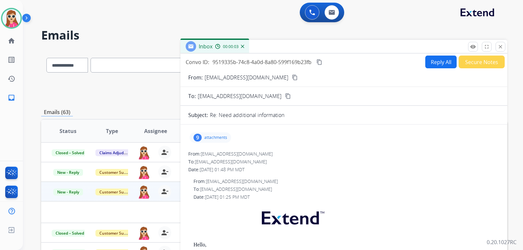
click at [439, 60] on button "Reply All" at bounding box center [440, 62] width 31 height 13
select select "**********"
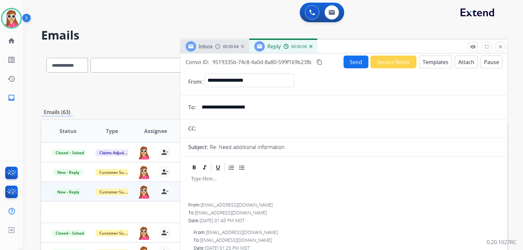
click at [419, 63] on button "Templates" at bounding box center [435, 62] width 33 height 13
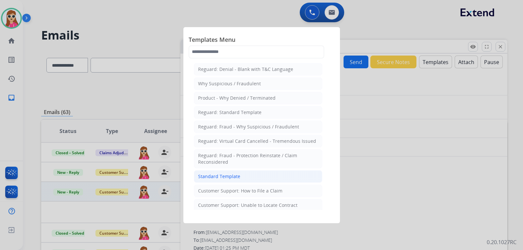
click at [221, 171] on li "Standard Template" at bounding box center [258, 176] width 129 height 12
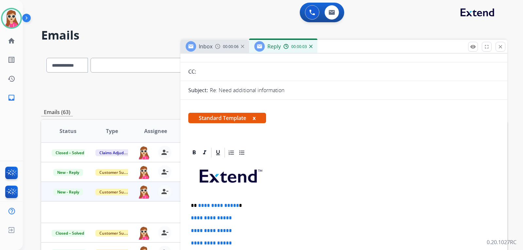
scroll to position [98, 0]
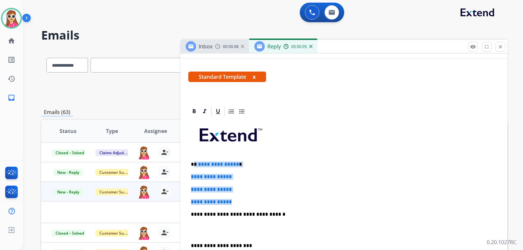
drag, startPoint x: 194, startPoint y: 164, endPoint x: 236, endPoint y: 196, distance: 52.3
click at [236, 196] on div "**********" at bounding box center [343, 229] width 311 height 225
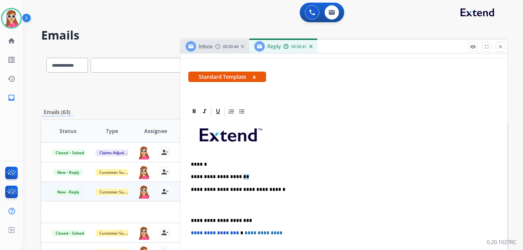
drag, startPoint x: 242, startPoint y: 178, endPoint x: 234, endPoint y: 176, distance: 7.6
click at [234, 176] on p "**********" at bounding box center [341, 177] width 301 height 6
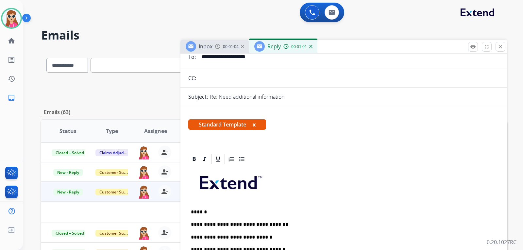
scroll to position [0, 0]
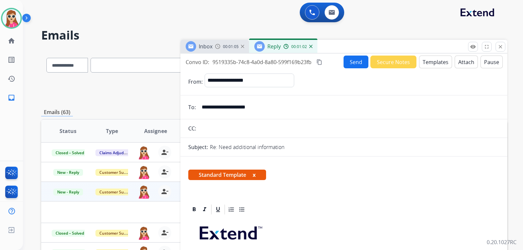
click at [354, 67] on button "Send" at bounding box center [356, 62] width 25 height 13
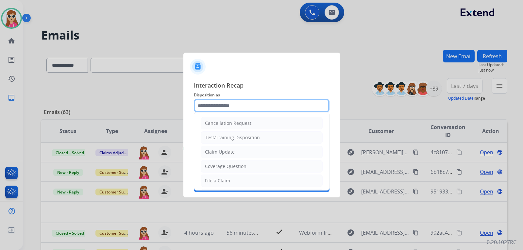
click at [290, 110] on input "text" at bounding box center [262, 105] width 136 height 13
click at [254, 149] on li "Claim Update" at bounding box center [262, 152] width 122 height 12
type input "**********"
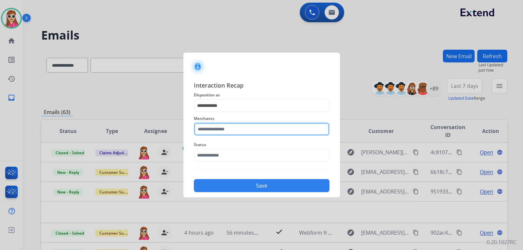
click at [238, 131] on input "text" at bounding box center [262, 129] width 136 height 13
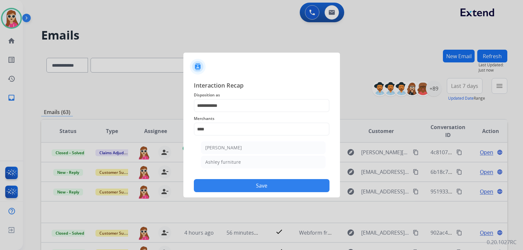
click at [236, 161] on div "Ashley furniture" at bounding box center [223, 162] width 36 height 7
type input "**********"
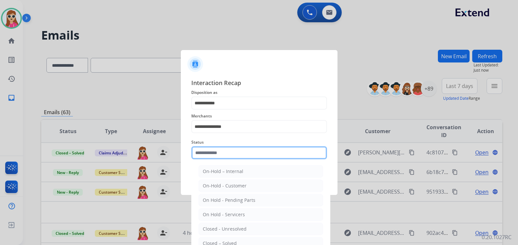
click at [236, 159] on input "text" at bounding box center [259, 152] width 136 height 13
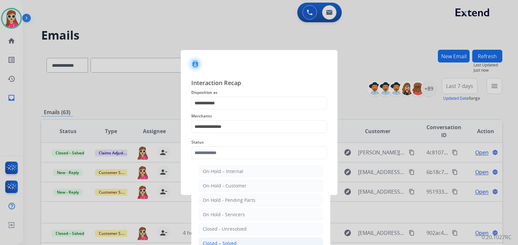
click at [244, 240] on li "Closed – Solved" at bounding box center [260, 243] width 125 height 12
type input "**********"
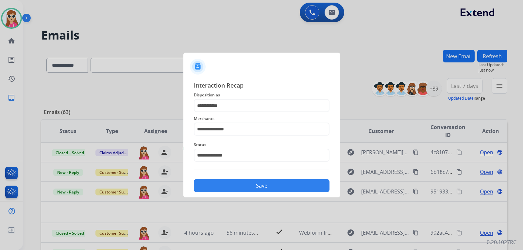
click at [253, 188] on button "Save" at bounding box center [262, 185] width 136 height 13
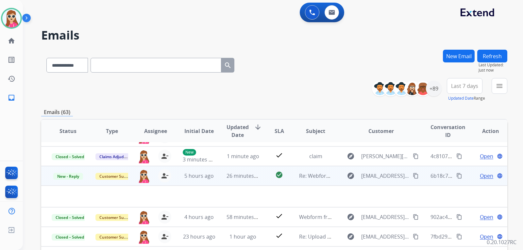
scroll to position [22, 0]
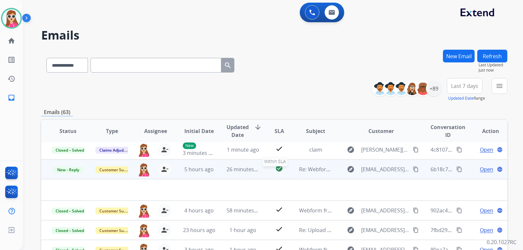
click at [270, 167] on div "check_circle" at bounding box center [279, 169] width 18 height 10
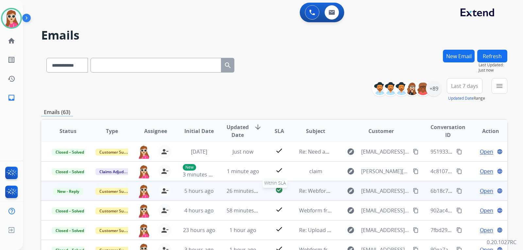
click at [270, 192] on div "check_circle" at bounding box center [279, 191] width 18 height 10
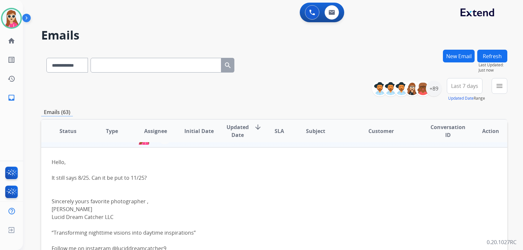
scroll to position [39, 0]
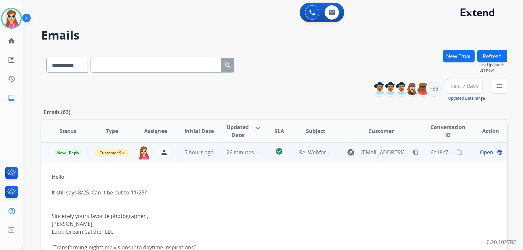
click at [486, 153] on span "Open" at bounding box center [486, 152] width 13 height 8
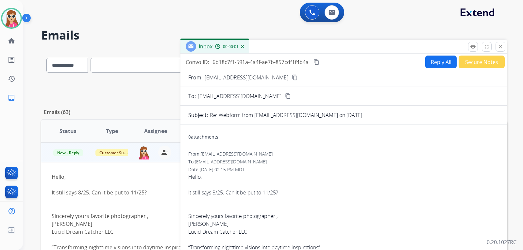
click at [429, 65] on button "Reply All" at bounding box center [440, 62] width 31 height 13
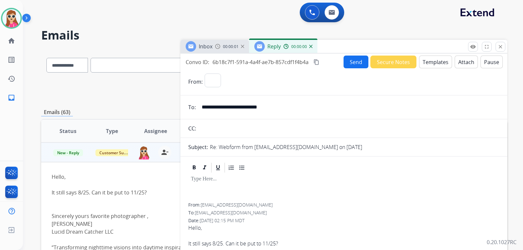
select select "**********"
click at [423, 62] on button "Templates" at bounding box center [435, 62] width 33 height 13
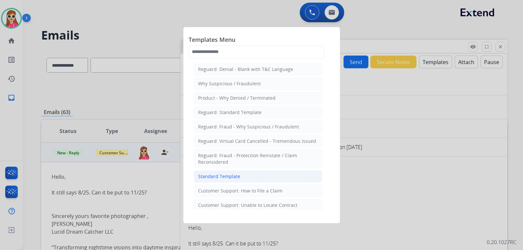
click at [248, 174] on li "Standard Template" at bounding box center [258, 176] width 129 height 12
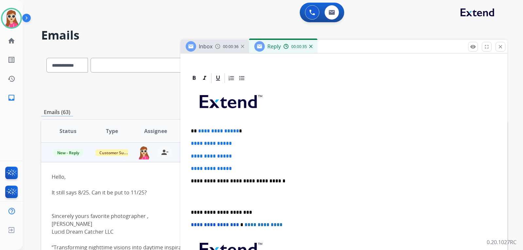
scroll to position [131, 0]
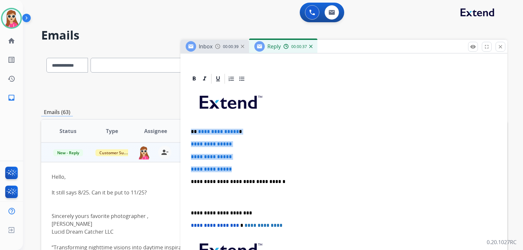
drag, startPoint x: 193, startPoint y: 131, endPoint x: 246, endPoint y: 170, distance: 65.5
click at [246, 170] on div "**********" at bounding box center [343, 197] width 311 height 225
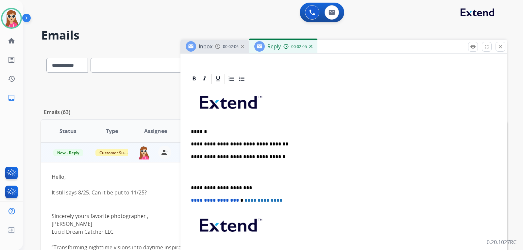
click at [192, 145] on p "**********" at bounding box center [341, 144] width 301 height 6
drag, startPoint x: 275, startPoint y: 146, endPoint x: 261, endPoint y: 146, distance: 14.1
click at [275, 145] on p "**********" at bounding box center [341, 144] width 301 height 6
click at [194, 131] on p "******" at bounding box center [341, 132] width 301 height 6
click at [276, 146] on p "**********" at bounding box center [341, 144] width 301 height 6
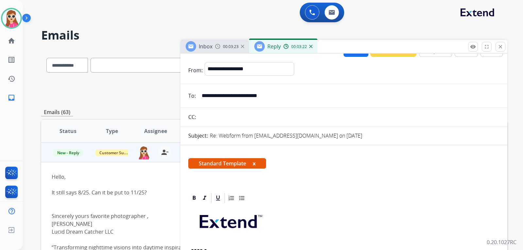
scroll to position [0, 0]
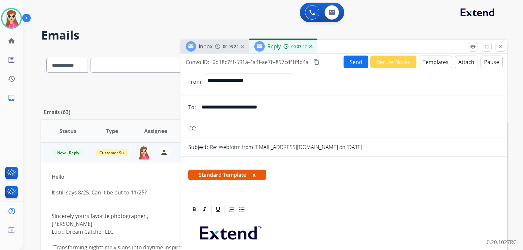
click at [353, 59] on button "Send" at bounding box center [356, 62] width 25 height 13
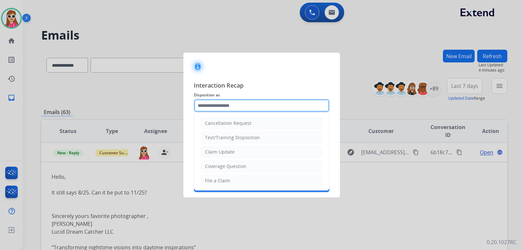
click at [241, 101] on input "text" at bounding box center [262, 105] width 136 height 13
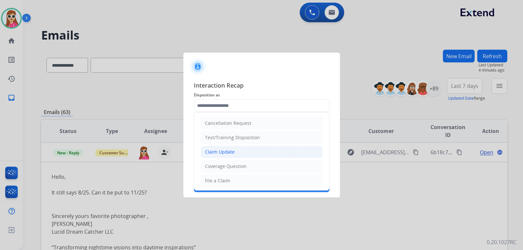
click at [235, 154] on li "Claim Update" at bounding box center [262, 152] width 122 height 12
type input "**********"
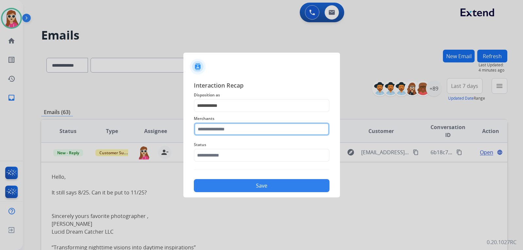
click at [232, 131] on input "text" at bounding box center [262, 129] width 136 height 13
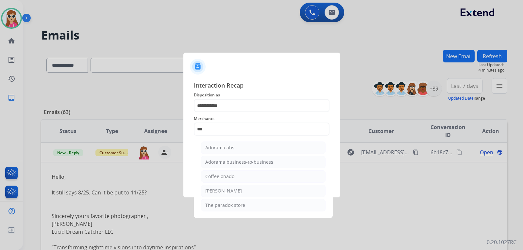
drag, startPoint x: 251, startPoint y: 146, endPoint x: 249, endPoint y: 149, distance: 4.1
click at [250, 149] on li "Adorama abs" at bounding box center [263, 148] width 125 height 12
type input "**********"
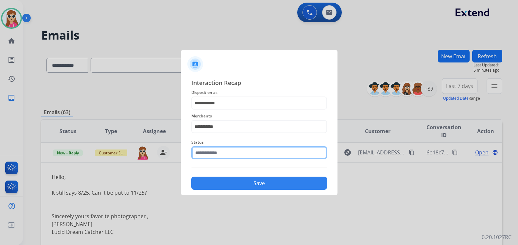
click at [220, 161] on div "Status" at bounding box center [259, 149] width 136 height 26
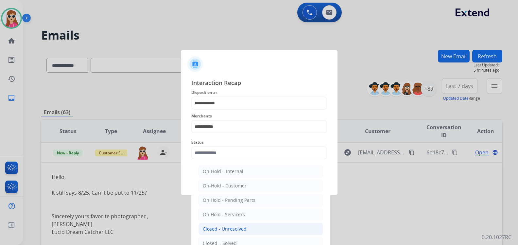
drag, startPoint x: 241, startPoint y: 235, endPoint x: 242, endPoint y: 228, distance: 7.3
click at [242, 228] on ul "On-Hold – Internal On-Hold - Customer On Hold - Pending Parts On Hold - Service…" at bounding box center [261, 230] width 129 height 137
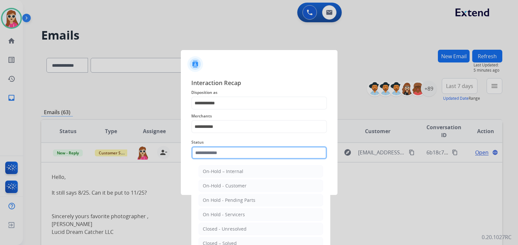
drag, startPoint x: 228, startPoint y: 153, endPoint x: 227, endPoint y: 157, distance: 4.9
click at [228, 154] on input "text" at bounding box center [259, 152] width 136 height 13
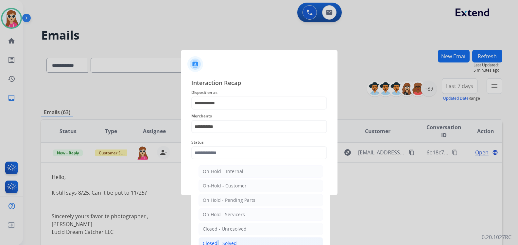
click at [216, 239] on li "Closed – Solved" at bounding box center [260, 243] width 125 height 12
type input "**********"
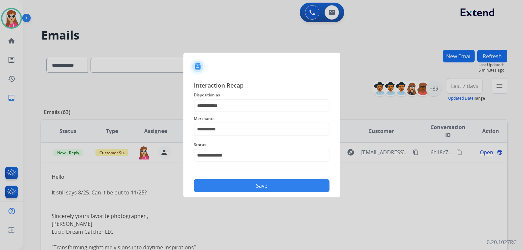
click at [222, 183] on button "Save" at bounding box center [262, 185] width 136 height 13
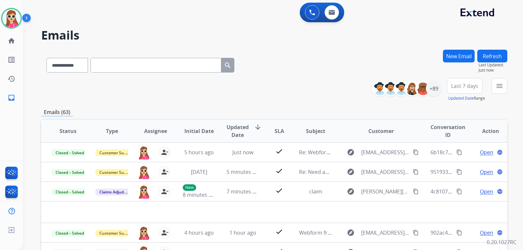
click at [482, 59] on button "Refresh" at bounding box center [492, 56] width 30 height 13
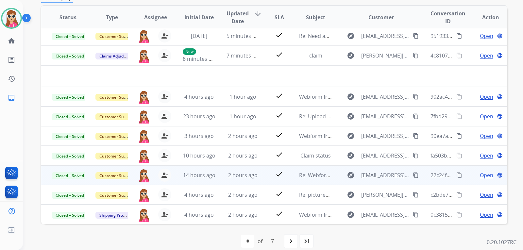
scroll to position [122, 0]
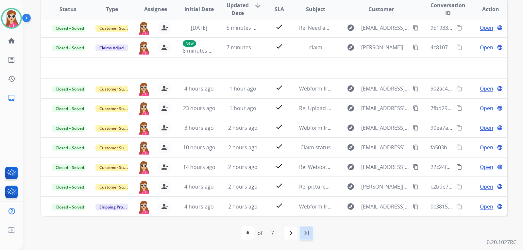
click at [305, 233] on mat-icon "last_page" at bounding box center [307, 233] width 8 height 8
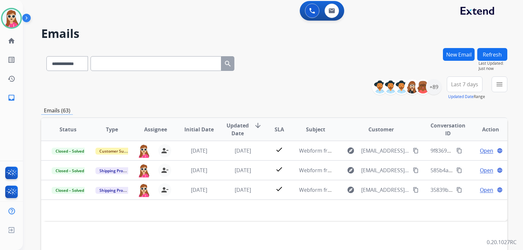
scroll to position [0, 0]
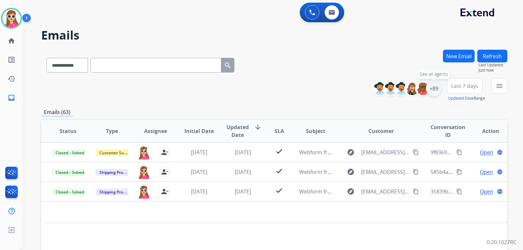
click at [437, 88] on div "+89" at bounding box center [434, 89] width 16 height 16
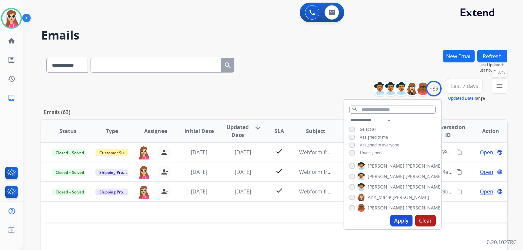
click at [493, 88] on button "menu Filters" at bounding box center [500, 86] width 16 height 16
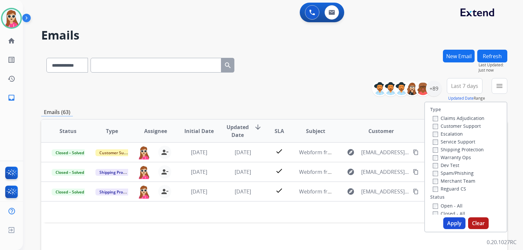
click at [463, 129] on label "Customer Support" at bounding box center [457, 126] width 48 height 6
click at [463, 148] on label "Shipping Protection" at bounding box center [458, 149] width 51 height 6
click at [457, 187] on label "Reguard CS" at bounding box center [449, 189] width 33 height 6
drag, startPoint x: 455, startPoint y: 208, endPoint x: 456, endPoint y: 205, distance: 3.4
click at [455, 208] on label "Open - All" at bounding box center [448, 206] width 30 height 6
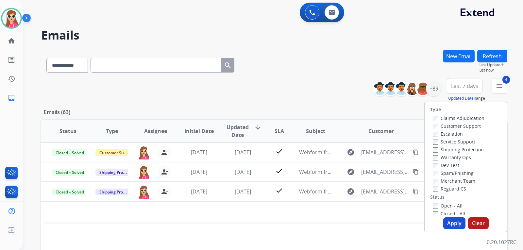
drag, startPoint x: 450, startPoint y: 220, endPoint x: 454, endPoint y: 218, distance: 4.4
click at [453, 219] on button "Apply" at bounding box center [454, 223] width 22 height 12
select select "*"
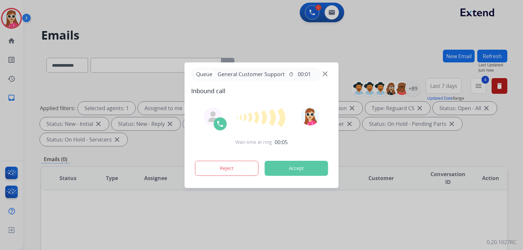
click at [315, 163] on button "Accept" at bounding box center [296, 168] width 63 height 15
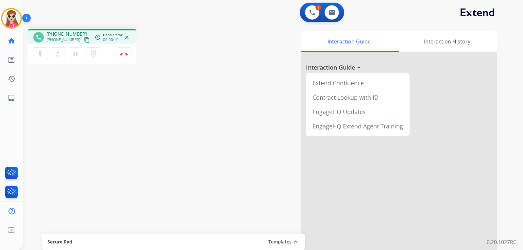
click at [83, 41] on button "content_copy" at bounding box center [87, 40] width 8 height 8
click at [128, 56] on button "Disconnect" at bounding box center [124, 54] width 14 height 14
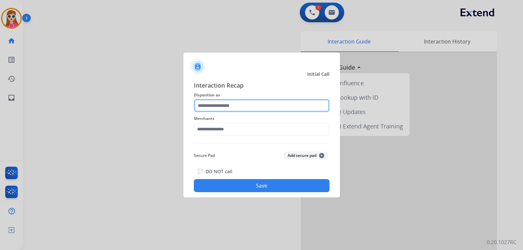
click at [245, 109] on input "text" at bounding box center [262, 105] width 136 height 13
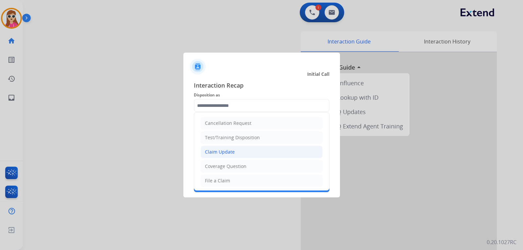
click at [233, 153] on div "Claim Update" at bounding box center [220, 152] width 30 height 7
type input "**********"
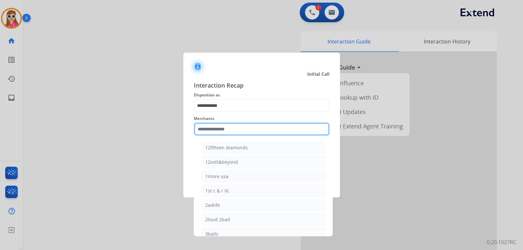
click at [231, 130] on input "text" at bounding box center [262, 129] width 136 height 13
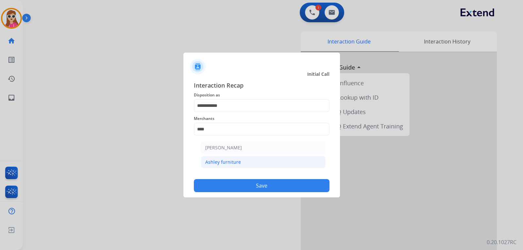
click at [261, 162] on li "Ashley furniture" at bounding box center [263, 162] width 125 height 12
type input "**********"
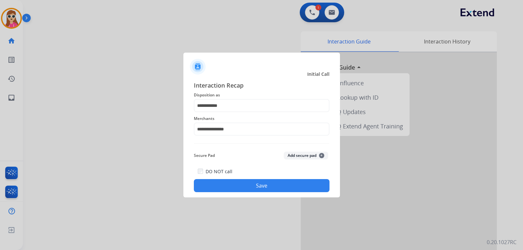
click at [262, 184] on button "Save" at bounding box center [262, 185] width 136 height 13
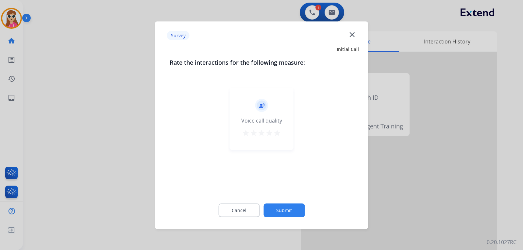
click at [280, 135] on mat-icon "star" at bounding box center [277, 133] width 8 height 8
click at [286, 210] on button "Submit" at bounding box center [284, 210] width 41 height 14
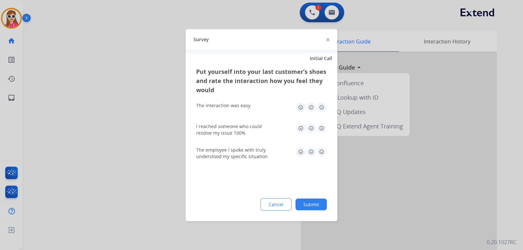
click at [324, 128] on img at bounding box center [322, 128] width 10 height 10
click at [322, 107] on img at bounding box center [322, 107] width 10 height 10
click at [322, 152] on img at bounding box center [322, 151] width 10 height 10
click at [307, 202] on button "Submit" at bounding box center [311, 204] width 31 height 12
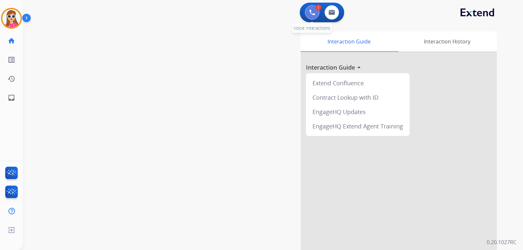
click at [315, 17] on button at bounding box center [312, 12] width 14 height 14
click at [314, 13] on img at bounding box center [312, 12] width 6 height 6
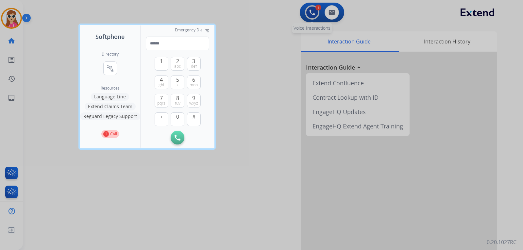
click at [314, 14] on div at bounding box center [261, 125] width 523 height 250
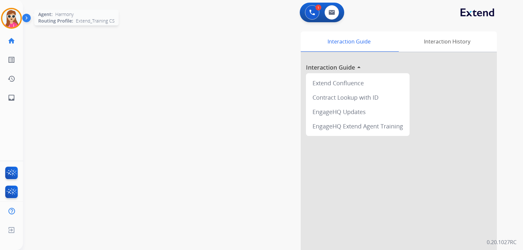
click at [3, 14] on img at bounding box center [11, 18] width 18 height 18
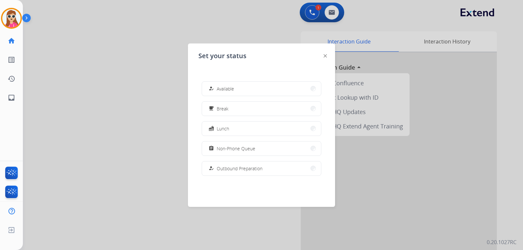
drag, startPoint x: 223, startPoint y: 91, endPoint x: 247, endPoint y: 85, distance: 24.2
click at [223, 90] on span "Available" at bounding box center [225, 88] width 17 height 7
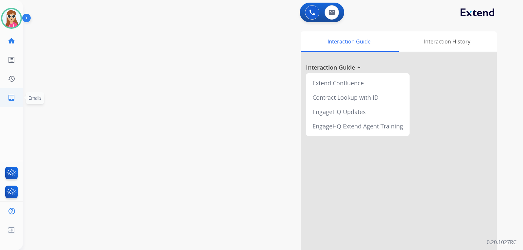
click at [13, 98] on mat-icon "inbox" at bounding box center [12, 98] width 8 height 8
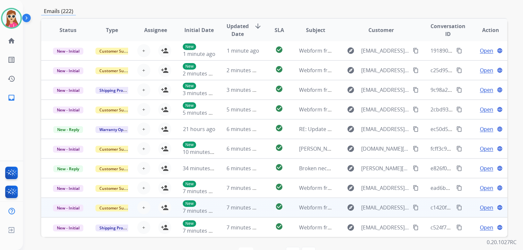
scroll to position [122, 0]
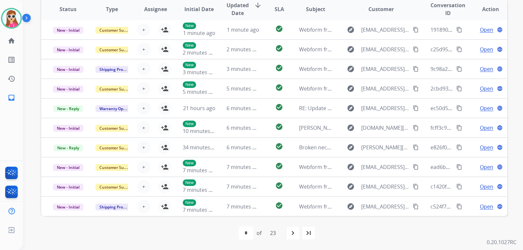
click at [297, 233] on mat-icon "navigate_next" at bounding box center [293, 233] width 8 height 8
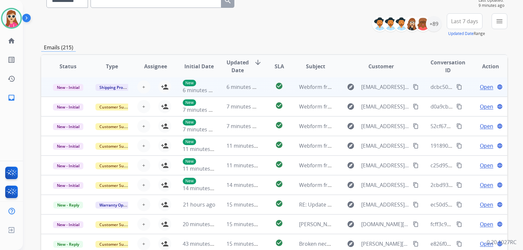
scroll to position [65, 0]
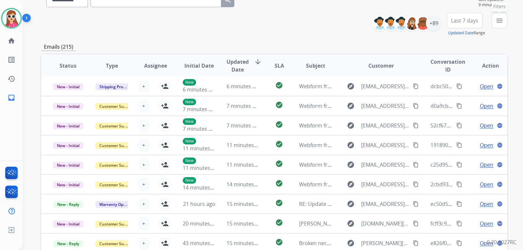
click at [504, 19] on button "menu Filters" at bounding box center [500, 21] width 16 height 16
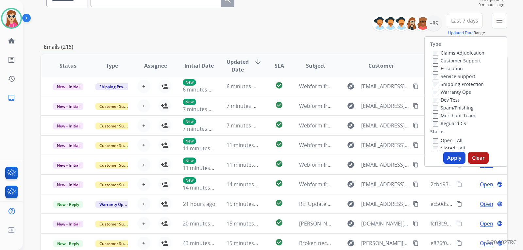
click at [465, 59] on label "Customer Support" at bounding box center [457, 61] width 48 height 6
click at [466, 85] on label "Shipping Protection" at bounding box center [458, 84] width 51 height 6
click at [469, 84] on label "Shipping Protection" at bounding box center [458, 84] width 51 height 6
click at [453, 126] on label "Reguard CS" at bounding box center [449, 123] width 33 height 6
click at [444, 139] on label "Open - All" at bounding box center [448, 140] width 30 height 6
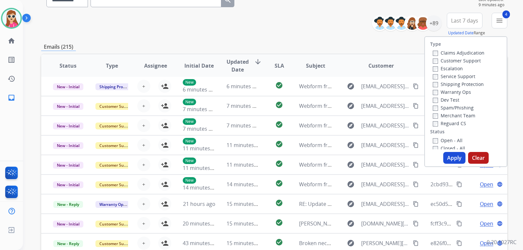
click at [455, 158] on button "Apply" at bounding box center [454, 158] width 22 height 12
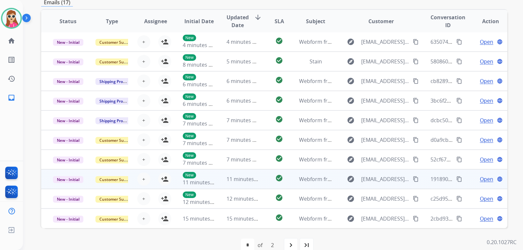
scroll to position [169, 0]
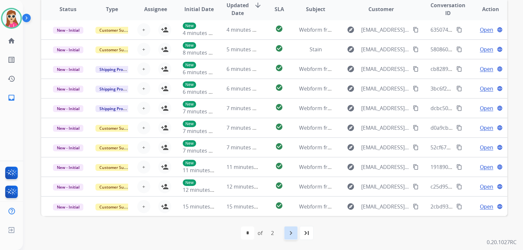
click at [295, 227] on div "navigate_next" at bounding box center [291, 233] width 14 height 14
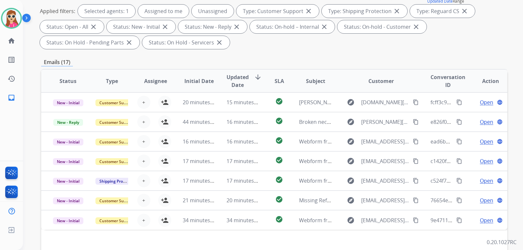
scroll to position [163, 0]
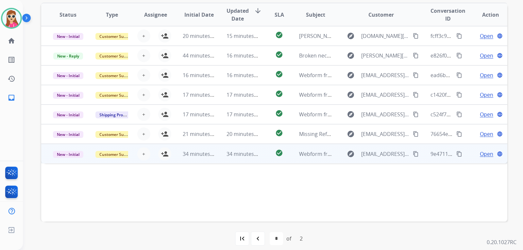
click at [290, 154] on td "Webform from tjneal1992@gmail.com on 08/13/2025" at bounding box center [311, 154] width 44 height 20
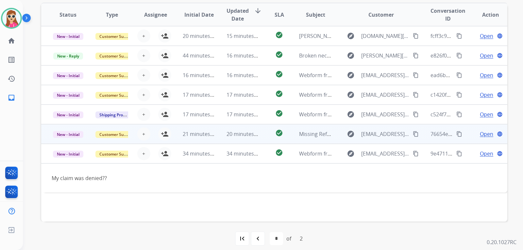
click at [265, 134] on td "check_circle" at bounding box center [274, 134] width 29 height 20
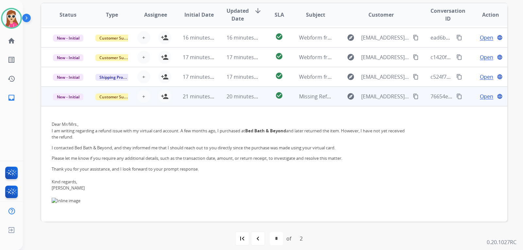
scroll to position [0, 0]
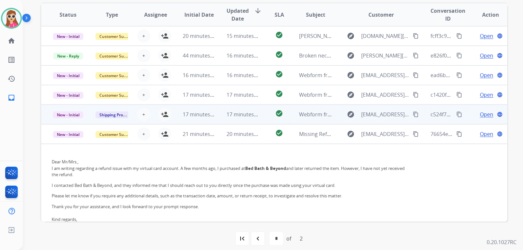
click at [260, 115] on td "check_circle" at bounding box center [274, 115] width 29 height 20
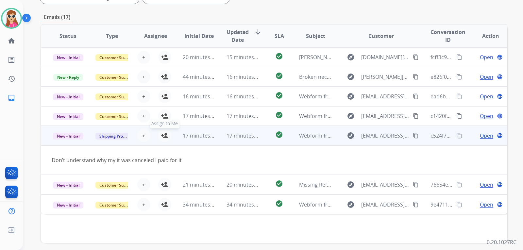
scroll to position [131, 0]
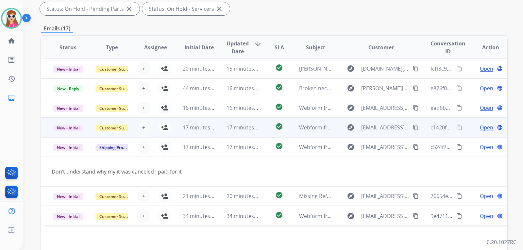
click at [153, 128] on div "+ Select agent person_add Assign to Me" at bounding box center [150, 127] width 42 height 13
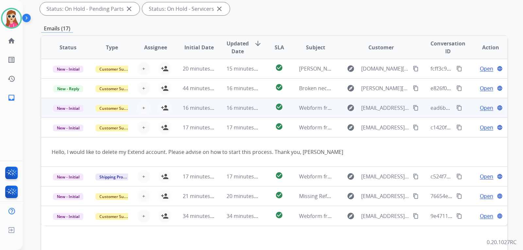
click at [152, 109] on div "+ Select agent person_add Assign to Me" at bounding box center [150, 107] width 42 height 13
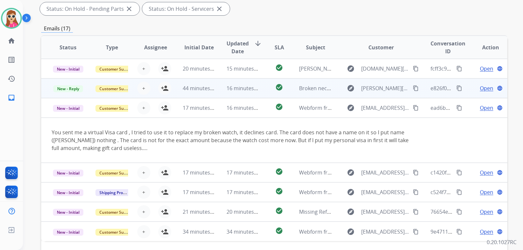
click at [155, 91] on div "+ Select agent person_add Assign to Me" at bounding box center [150, 88] width 42 height 13
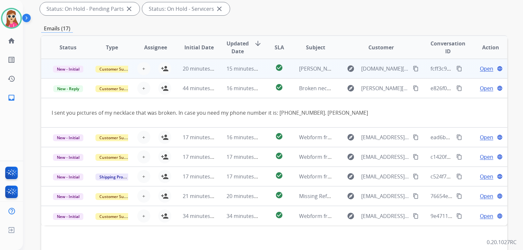
click at [156, 74] on div "+ Select agent person_add Assign to Me" at bounding box center [150, 68] width 42 height 13
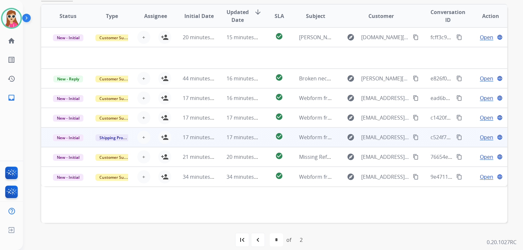
scroll to position [169, 0]
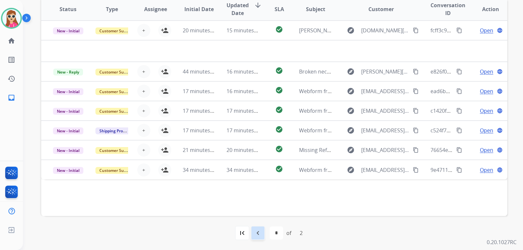
click at [259, 234] on mat-icon "navigate_before" at bounding box center [258, 233] width 8 height 8
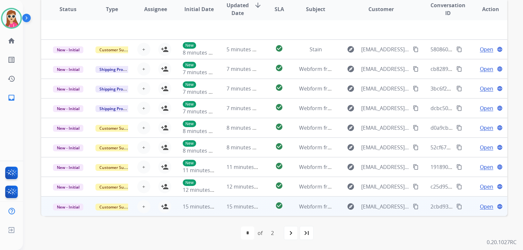
click at [262, 210] on td "check_circle" at bounding box center [274, 207] width 29 height 20
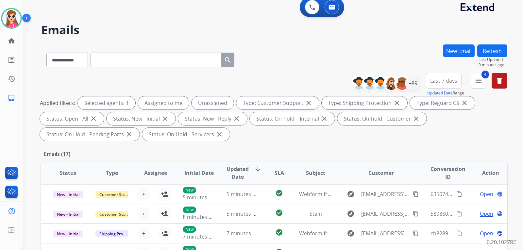
scroll to position [0, 0]
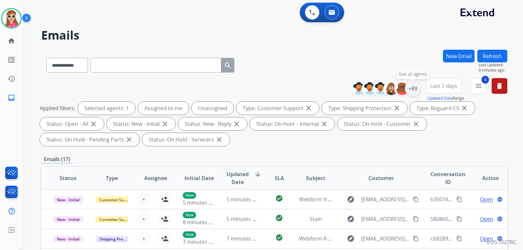
click at [417, 93] on div "+89" at bounding box center [413, 89] width 16 height 16
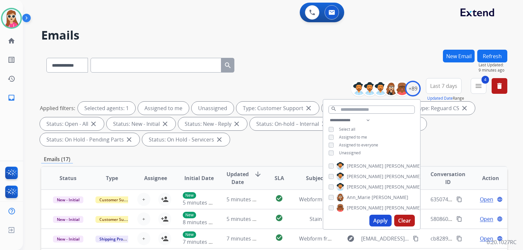
click at [353, 151] on span "Unassigned" at bounding box center [350, 153] width 22 height 6
drag, startPoint x: 378, startPoint y: 219, endPoint x: 381, endPoint y: 214, distance: 5.3
click at [379, 218] on button "Apply" at bounding box center [380, 221] width 22 height 12
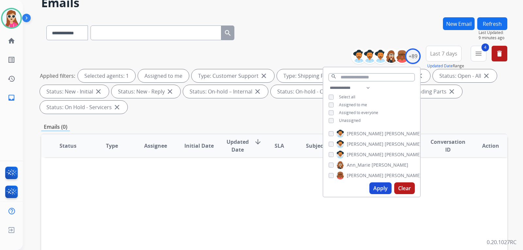
scroll to position [33, 0]
click at [263, 157] on th "SLA" at bounding box center [274, 145] width 29 height 23
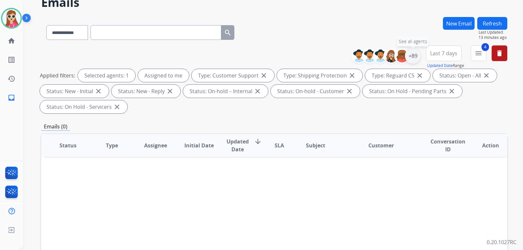
click at [413, 55] on div "+89" at bounding box center [413, 56] width 16 height 16
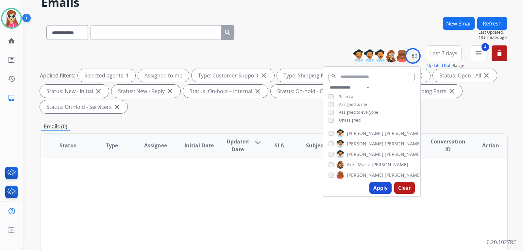
click at [352, 115] on div "**********" at bounding box center [371, 105] width 97 height 42
click at [352, 120] on span "Unassigned" at bounding box center [350, 120] width 22 height 6
drag, startPoint x: 382, startPoint y: 191, endPoint x: 382, endPoint y: 184, distance: 6.9
click at [383, 190] on button "Apply" at bounding box center [380, 188] width 22 height 12
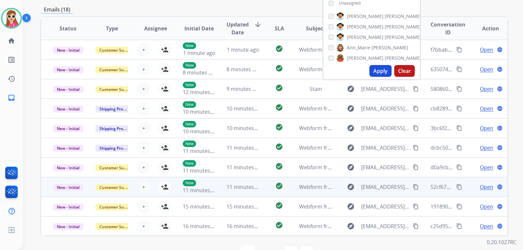
scroll to position [169, 0]
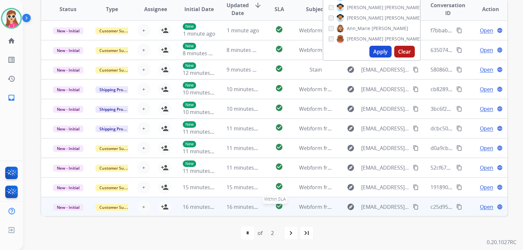
click at [285, 208] on div "check_circle" at bounding box center [279, 207] width 18 height 10
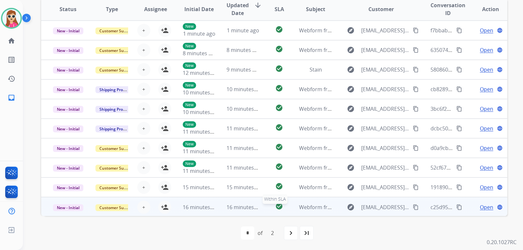
drag, startPoint x: 285, startPoint y: 207, endPoint x: 287, endPoint y: 202, distance: 5.4
click at [286, 203] on tr "New - Initial Customer Support + Select agent person_add Assign to Me 16 minute…" at bounding box center [274, 207] width 466 height 20
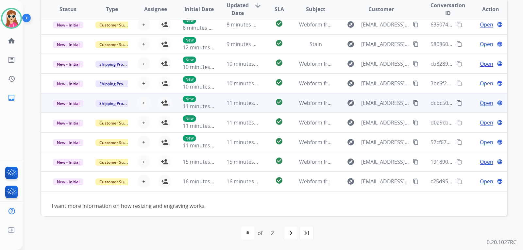
scroll to position [30, 0]
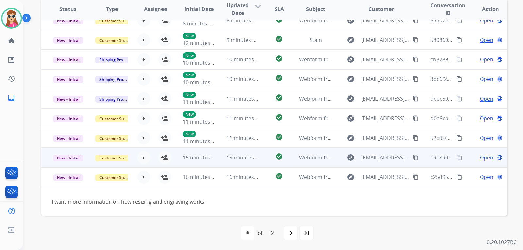
click at [264, 162] on td "check_circle" at bounding box center [274, 158] width 29 height 20
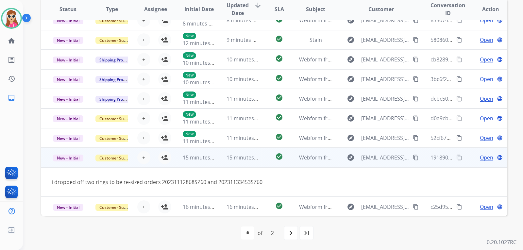
scroll to position [30, 0]
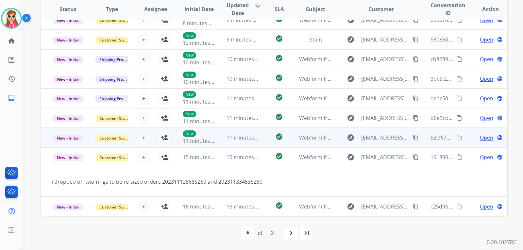
click at [260, 141] on td "check_circle" at bounding box center [274, 138] width 29 height 20
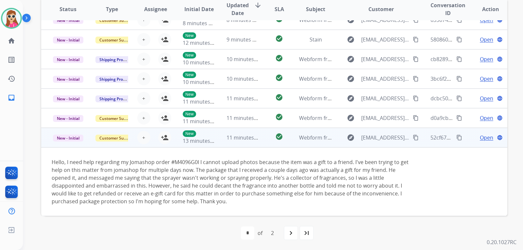
scroll to position [69, 0]
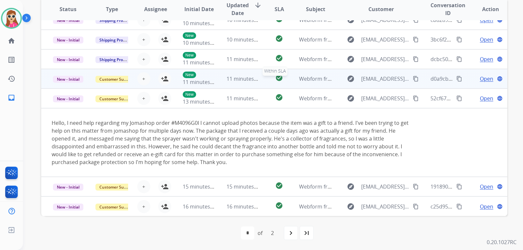
click at [270, 80] on div "check_circle" at bounding box center [279, 79] width 18 height 10
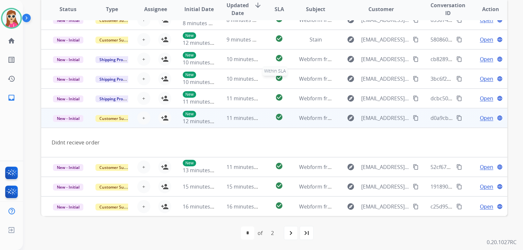
scroll to position [30, 0]
click at [484, 117] on span "Open" at bounding box center [486, 118] width 13 height 8
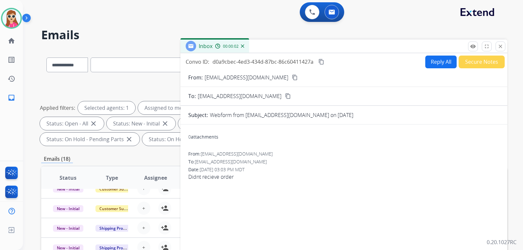
scroll to position [0, 0]
click at [435, 66] on button "Reply All" at bounding box center [440, 62] width 31 height 13
select select "**********"
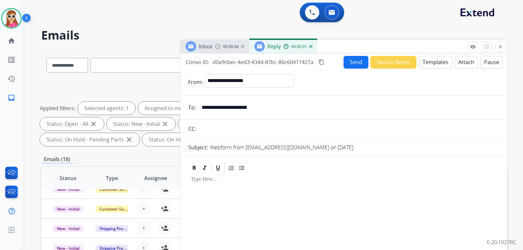
click at [431, 62] on button "Templates" at bounding box center [435, 62] width 33 height 13
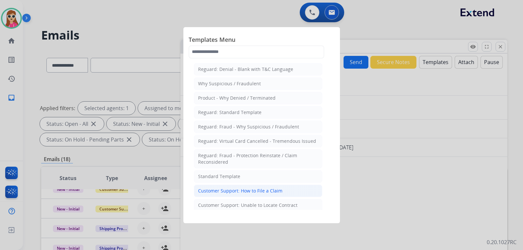
click at [248, 190] on div "Customer Support: How to File a Claim" at bounding box center [240, 191] width 84 height 7
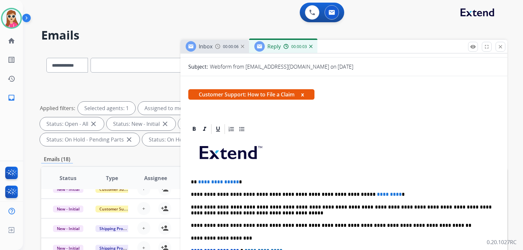
scroll to position [98, 0]
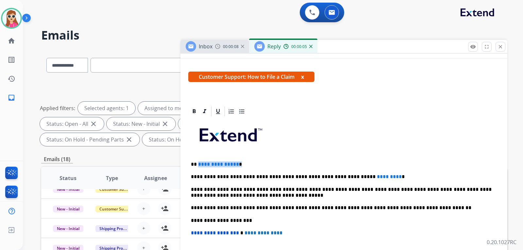
drag, startPoint x: 239, startPoint y: 164, endPoint x: 198, endPoint y: 163, distance: 41.2
click at [198, 163] on p "**********" at bounding box center [341, 165] width 301 height 6
drag, startPoint x: 372, startPoint y: 180, endPoint x: 340, endPoint y: 176, distance: 32.2
click at [340, 176] on p "**********" at bounding box center [341, 177] width 301 height 6
click at [340, 178] on p "**********" at bounding box center [341, 177] width 301 height 6
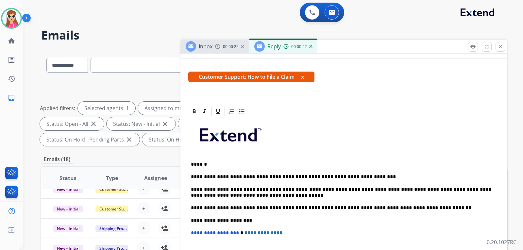
click at [359, 177] on p "**********" at bounding box center [341, 177] width 301 height 6
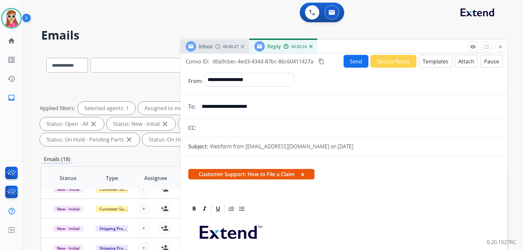
scroll to position [0, 0]
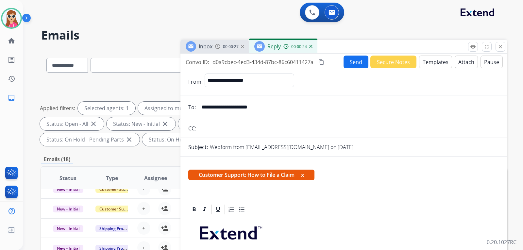
click at [349, 62] on button "Send" at bounding box center [356, 62] width 25 height 13
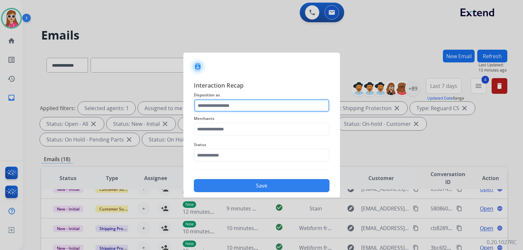
click at [221, 110] on input "text" at bounding box center [262, 105] width 136 height 13
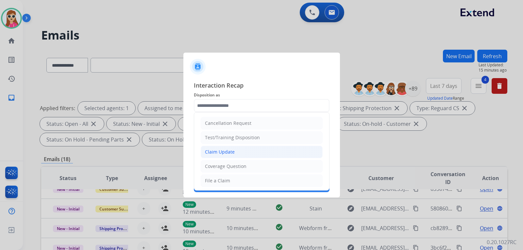
click at [241, 150] on li "Claim Update" at bounding box center [262, 152] width 122 height 12
type input "**********"
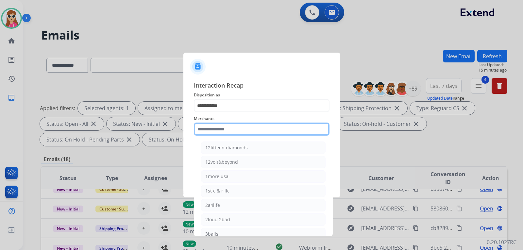
click at [232, 131] on input "text" at bounding box center [262, 129] width 136 height 13
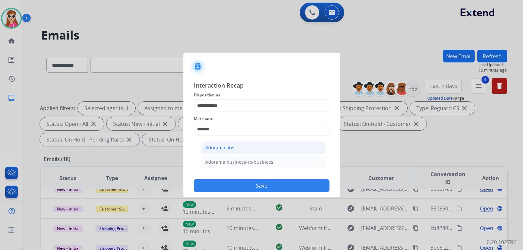
click at [226, 145] on div "Adorama abs" at bounding box center [219, 148] width 29 height 7
type input "**********"
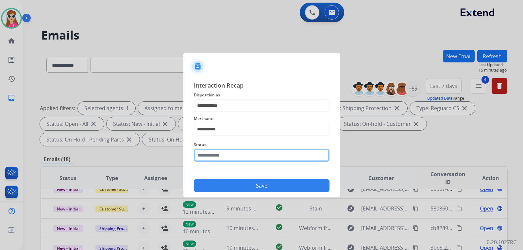
click at [233, 153] on input "text" at bounding box center [262, 155] width 136 height 13
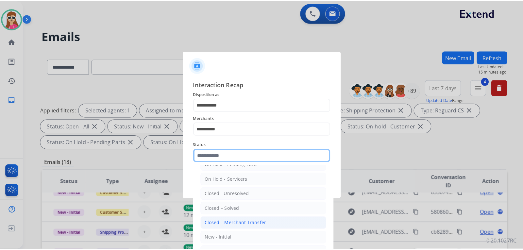
scroll to position [39, 0]
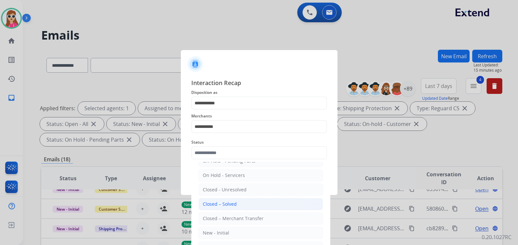
click at [243, 204] on li "Closed – Solved" at bounding box center [260, 204] width 125 height 12
type input "**********"
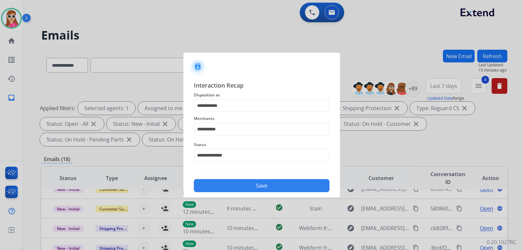
drag, startPoint x: 245, startPoint y: 181, endPoint x: 251, endPoint y: 177, distance: 7.3
click at [247, 181] on button "Save" at bounding box center [262, 185] width 136 height 13
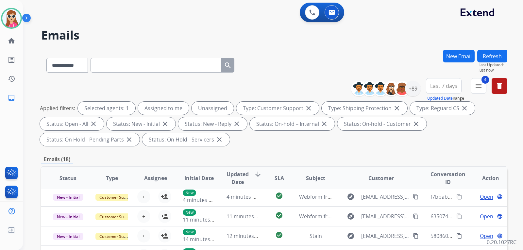
scroll to position [22, 0]
click at [293, 169] on button "Accept" at bounding box center [296, 168] width 63 height 15
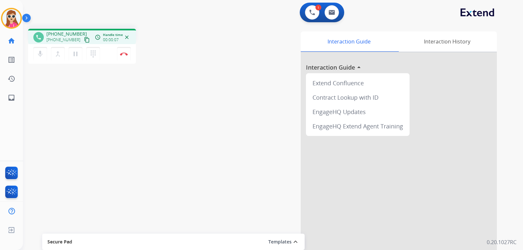
click at [83, 43] on button "content_copy" at bounding box center [87, 40] width 8 height 8
click at [5, 97] on link "inbox Emails" at bounding box center [11, 98] width 18 height 18
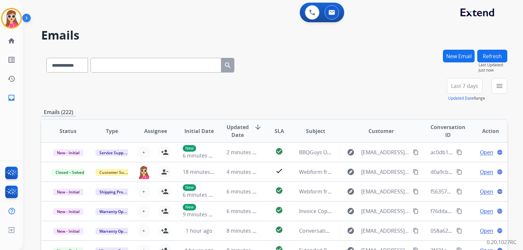
click at [473, 58] on button "New Email" at bounding box center [459, 56] width 32 height 13
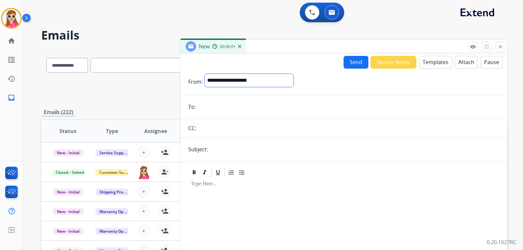
click at [216, 80] on select "**********" at bounding box center [249, 80] width 89 height 13
select select "**********"
click at [205, 74] on select "**********" at bounding box center [249, 80] width 89 height 13
click at [231, 108] on input "email" at bounding box center [349, 107] width 302 height 13
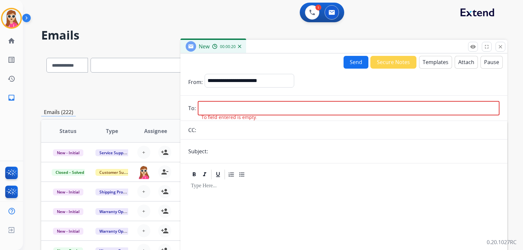
drag, startPoint x: 227, startPoint y: 115, endPoint x: 214, endPoint y: 109, distance: 14.5
click at [214, 109] on input "email" at bounding box center [349, 108] width 302 height 14
paste input "**********"
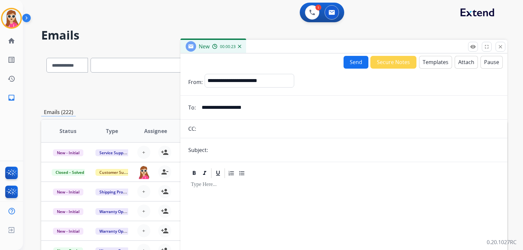
type input "**********"
click at [435, 63] on button "Templates" at bounding box center [435, 62] width 33 height 13
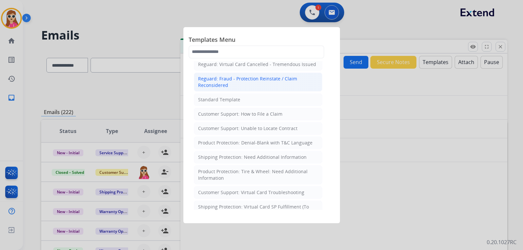
scroll to position [65, 0]
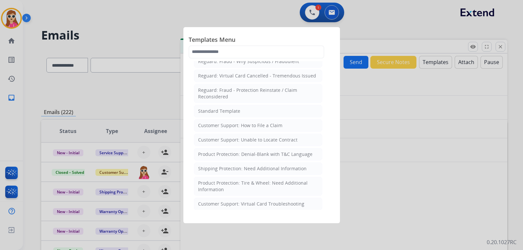
drag, startPoint x: 232, startPoint y: 108, endPoint x: 234, endPoint y: 120, distance: 12.0
click at [229, 116] on li "Standard Template" at bounding box center [258, 111] width 129 height 12
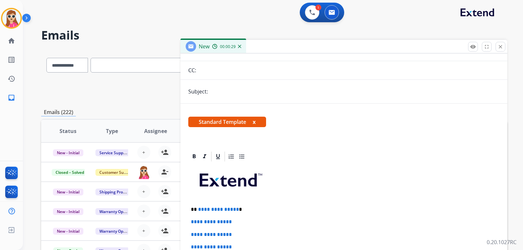
scroll to position [131, 0]
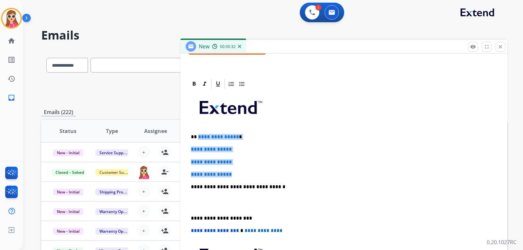
drag, startPoint x: 198, startPoint y: 135, endPoint x: 234, endPoint y: 153, distance: 39.9
click at [245, 169] on div "**********" at bounding box center [343, 202] width 311 height 225
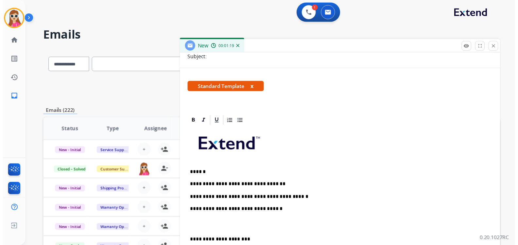
scroll to position [0, 0]
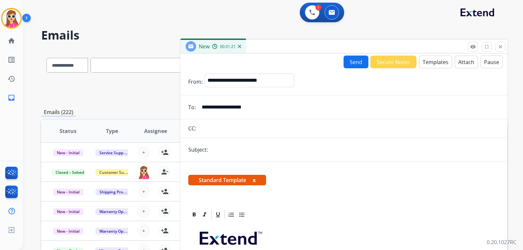
click at [220, 154] on input "text" at bounding box center [355, 149] width 290 height 13
type input "**********"
click at [353, 67] on button "Send" at bounding box center [356, 62] width 25 height 13
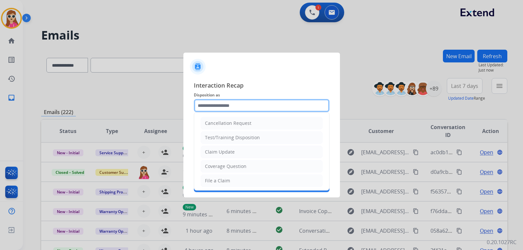
click at [240, 105] on input "text" at bounding box center [262, 105] width 136 height 13
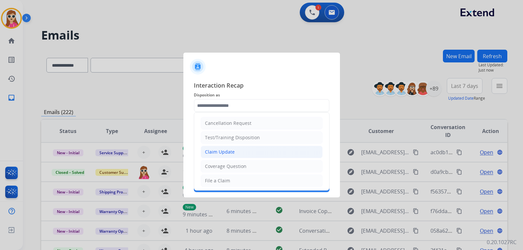
click at [234, 152] on li "Claim Update" at bounding box center [262, 152] width 122 height 12
type input "**********"
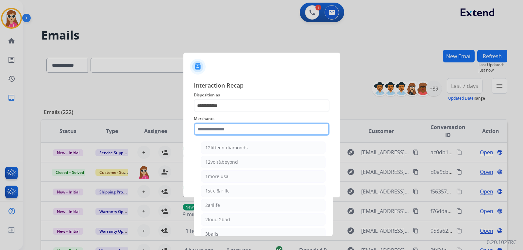
click at [223, 132] on input "text" at bounding box center [262, 129] width 136 height 13
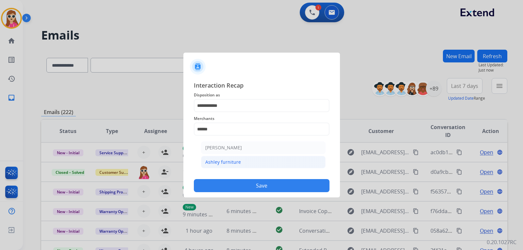
click at [264, 159] on li "Ashley furniture" at bounding box center [263, 162] width 125 height 12
type input "**********"
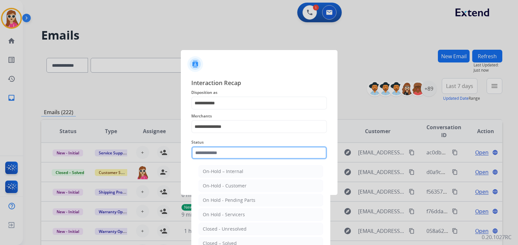
click at [253, 161] on div "Status On-Hold – Internal On-Hold - Customer On Hold - Pending Parts On Hold - …" at bounding box center [259, 149] width 136 height 26
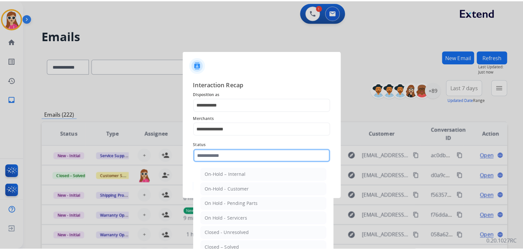
scroll to position [33, 0]
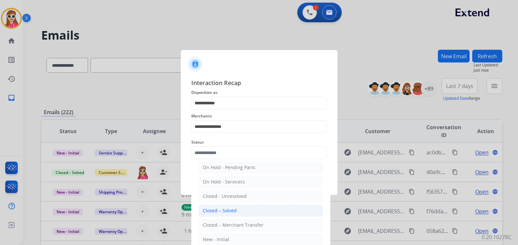
click at [237, 208] on li "Closed – Solved" at bounding box center [260, 210] width 125 height 12
type input "**********"
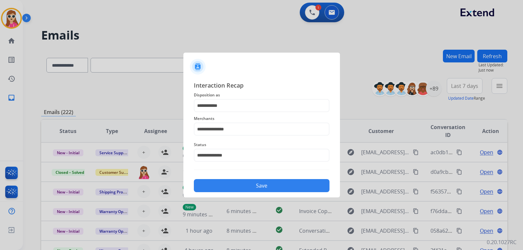
click at [236, 189] on button "Save" at bounding box center [262, 185] width 136 height 13
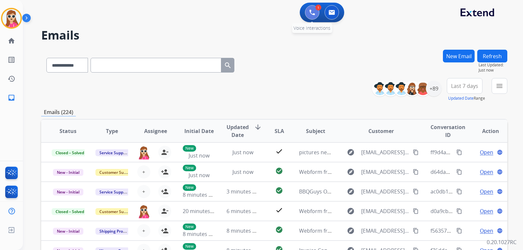
click at [314, 14] on img at bounding box center [312, 12] width 6 height 6
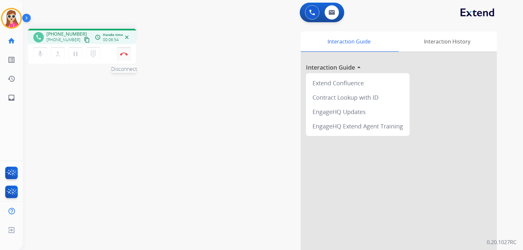
click at [125, 53] on img at bounding box center [124, 53] width 8 height 3
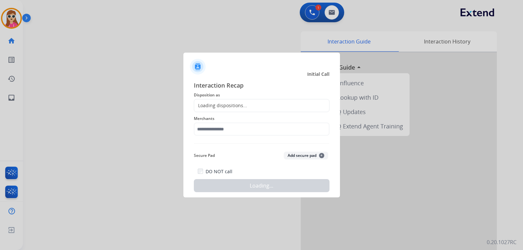
click at [125, 54] on div at bounding box center [261, 125] width 523 height 250
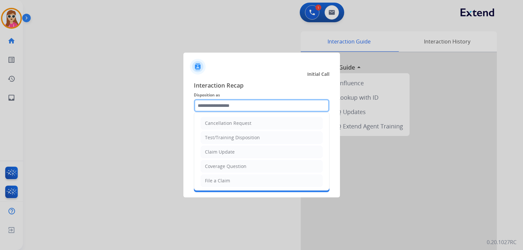
click at [223, 102] on input "text" at bounding box center [262, 105] width 136 height 13
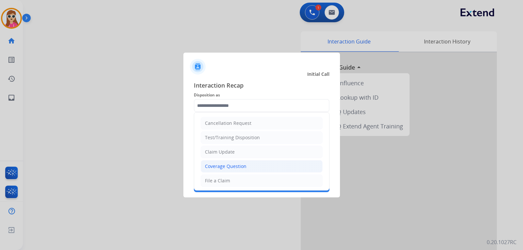
click at [234, 163] on ul "Cancellation Request Test/Training Disposition Claim Update Coverage Question F…" at bounding box center [261, 202] width 135 height 180
click at [233, 156] on li "Claim Update" at bounding box center [262, 152] width 122 height 12
type input "**********"
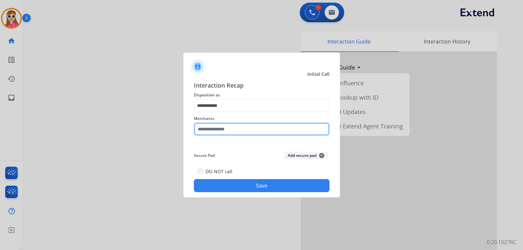
click at [236, 125] on input "text" at bounding box center [262, 129] width 136 height 13
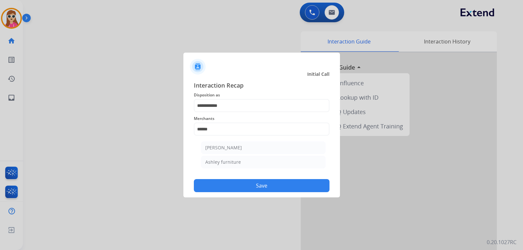
click at [211, 165] on li "Ashley furniture" at bounding box center [263, 162] width 125 height 12
type input "**********"
click at [251, 188] on button "Save" at bounding box center [262, 185] width 136 height 13
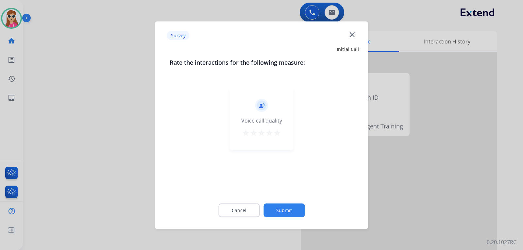
click at [279, 135] on mat-icon "star" at bounding box center [277, 133] width 8 height 8
click at [289, 212] on button "Submit" at bounding box center [284, 210] width 41 height 14
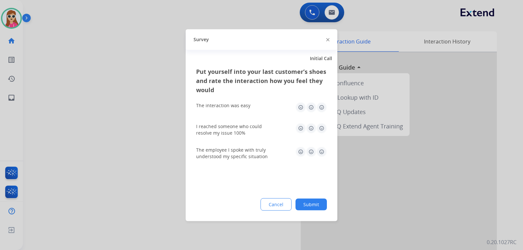
click at [324, 108] on img at bounding box center [322, 107] width 10 height 10
click at [320, 128] on img at bounding box center [322, 128] width 10 height 10
click at [320, 151] on img at bounding box center [322, 151] width 10 height 10
drag, startPoint x: 315, startPoint y: 203, endPoint x: 316, endPoint y: 198, distance: 4.9
click at [316, 202] on button "Submit" at bounding box center [311, 204] width 31 height 12
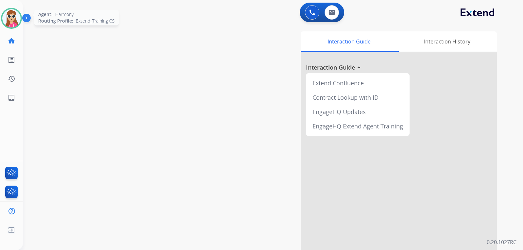
click at [15, 24] on img at bounding box center [11, 18] width 18 height 18
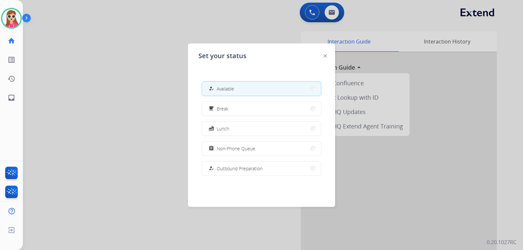
click at [326, 56] on img at bounding box center [325, 55] width 3 height 3
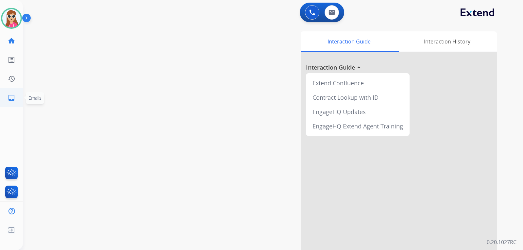
click at [8, 99] on mat-icon "inbox" at bounding box center [12, 98] width 8 height 8
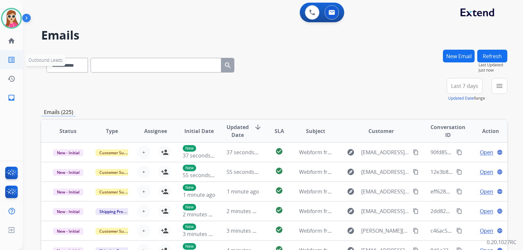
click at [13, 61] on mat-icon "list_alt" at bounding box center [12, 60] width 8 height 8
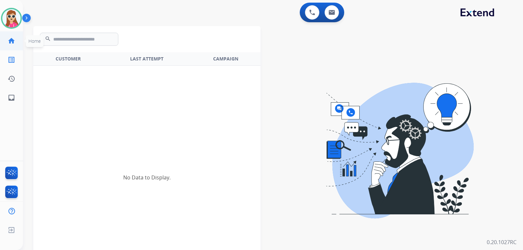
click at [12, 38] on mat-icon "home" at bounding box center [12, 41] width 8 height 8
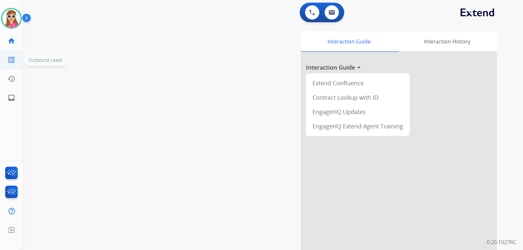
click at [11, 56] on mat-icon "list_alt" at bounding box center [12, 60] width 8 height 8
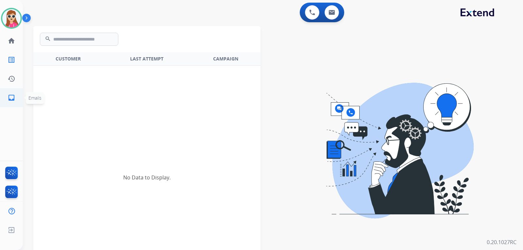
click at [8, 100] on mat-icon "inbox" at bounding box center [12, 98] width 8 height 8
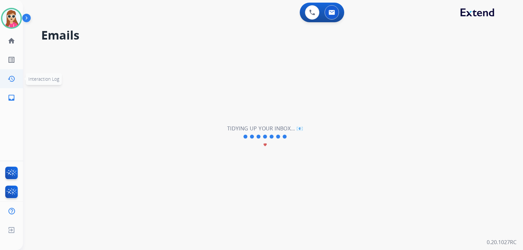
click at [9, 80] on mat-icon "history" at bounding box center [12, 79] width 8 height 8
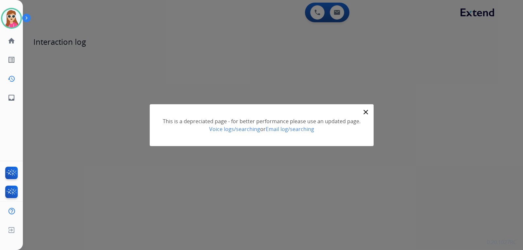
click at [363, 112] on mat-icon "close" at bounding box center [366, 112] width 8 height 8
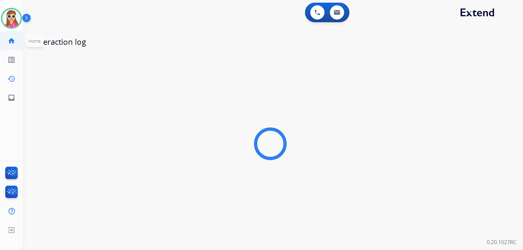
click at [15, 44] on mat-icon "home" at bounding box center [12, 41] width 8 height 8
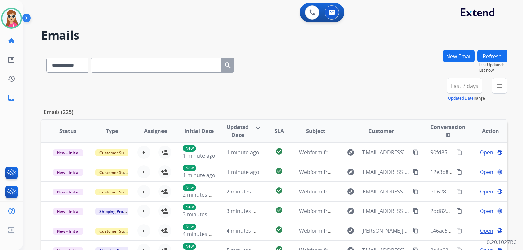
click at [8, 18] on img at bounding box center [11, 18] width 18 height 18
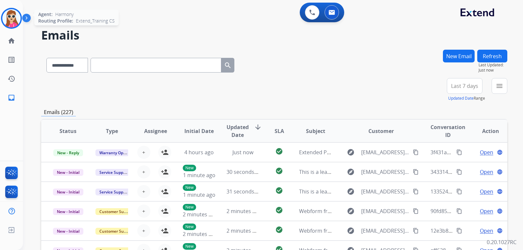
click at [15, 20] on img at bounding box center [11, 18] width 18 height 18
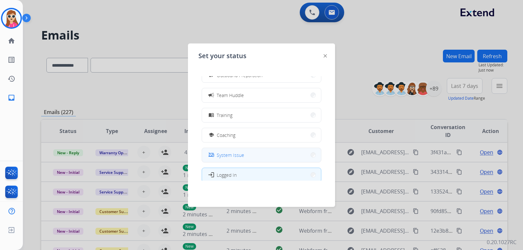
scroll to position [123, 0]
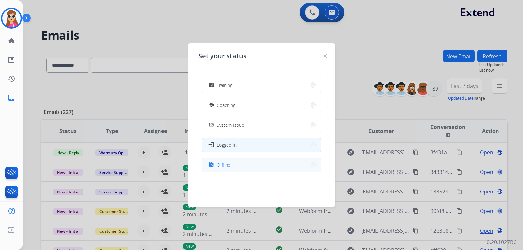
click at [253, 161] on button "work_off Offline" at bounding box center [261, 165] width 119 height 14
